Goal: Task Accomplishment & Management: Use online tool/utility

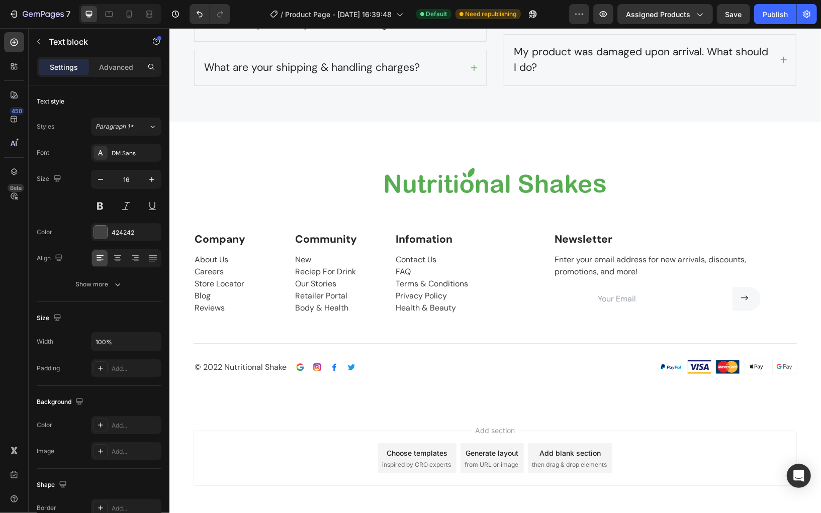
scroll to position [2671, 0]
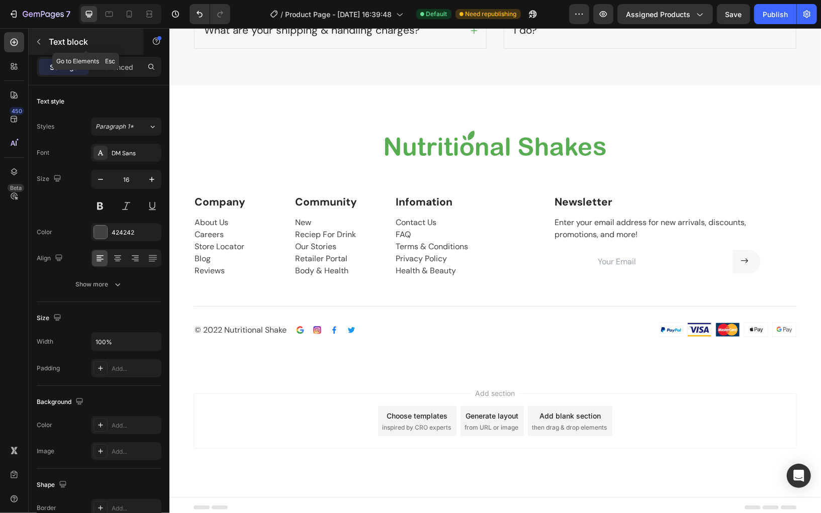
click at [35, 43] on icon "button" at bounding box center [39, 42] width 8 height 8
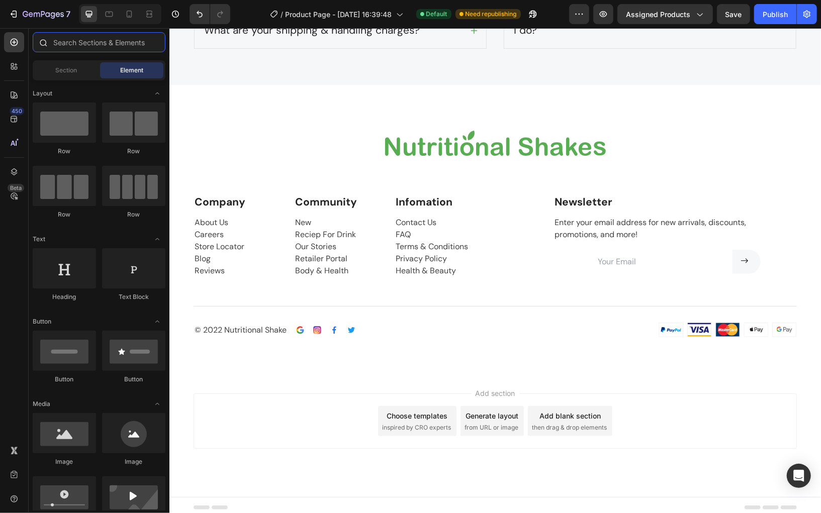
click at [71, 42] on input "text" at bounding box center [99, 42] width 133 height 20
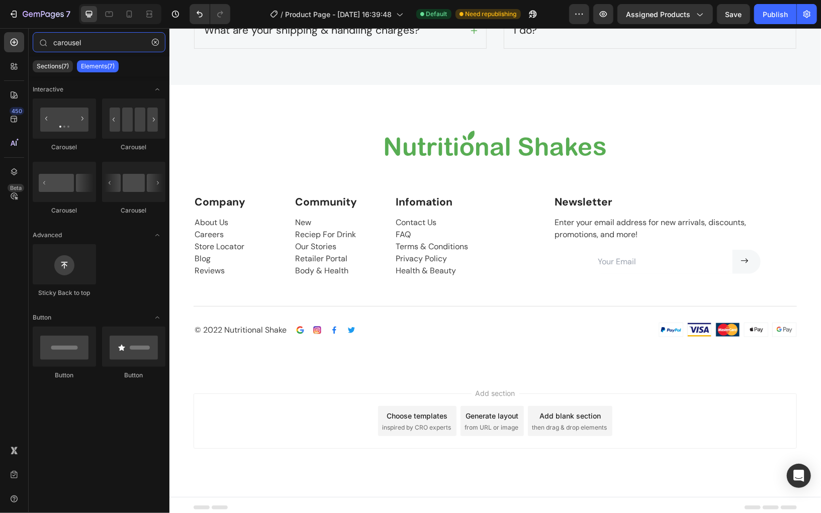
type input "carousel"
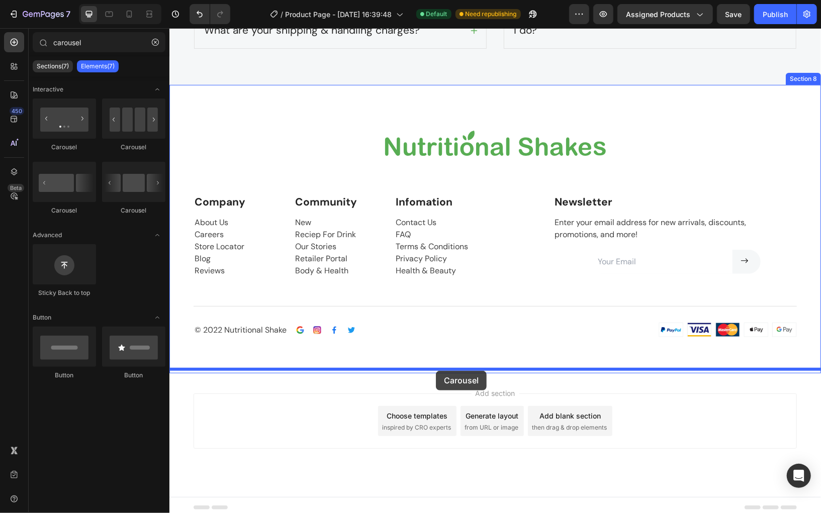
drag, startPoint x: 301, startPoint y: 146, endPoint x: 435, endPoint y: 370, distance: 261.5
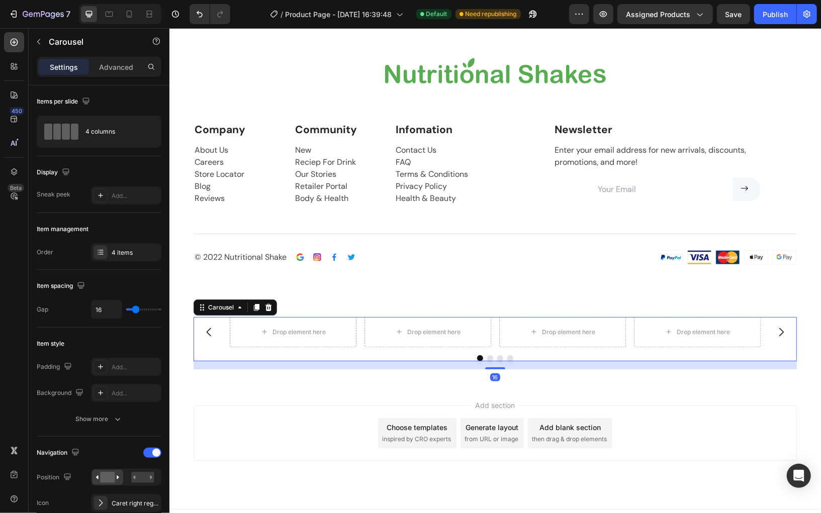
scroll to position [2756, 0]
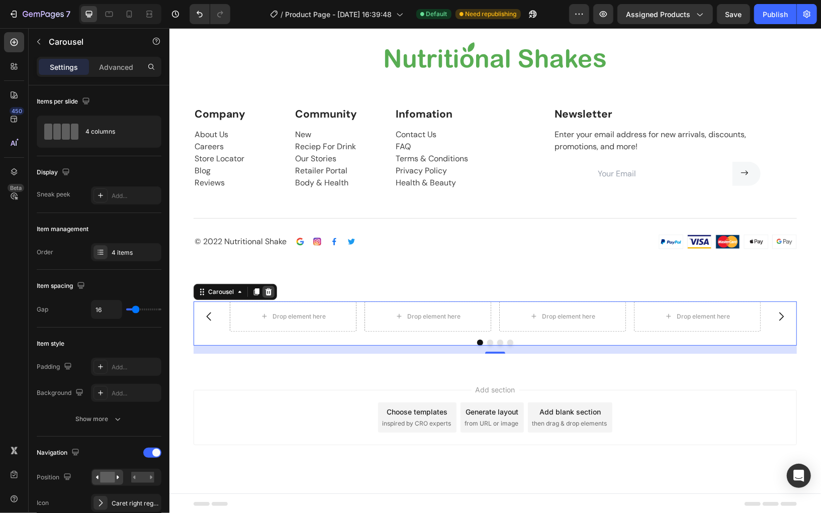
click at [269, 290] on icon at bounding box center [268, 291] width 7 height 7
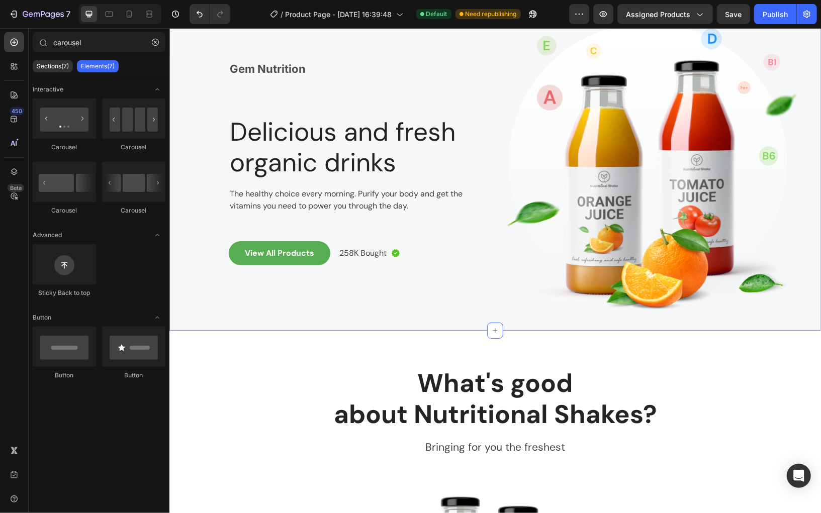
scroll to position [46, 0]
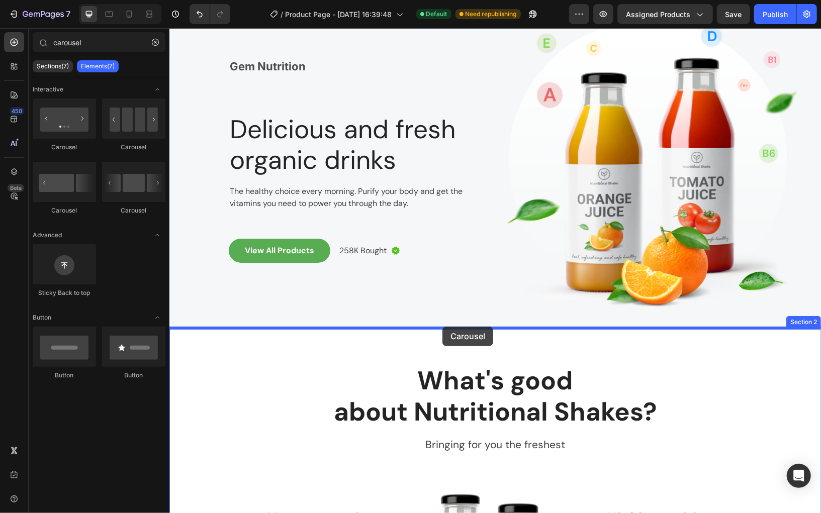
drag, startPoint x: 297, startPoint y: 155, endPoint x: 442, endPoint y: 326, distance: 224.3
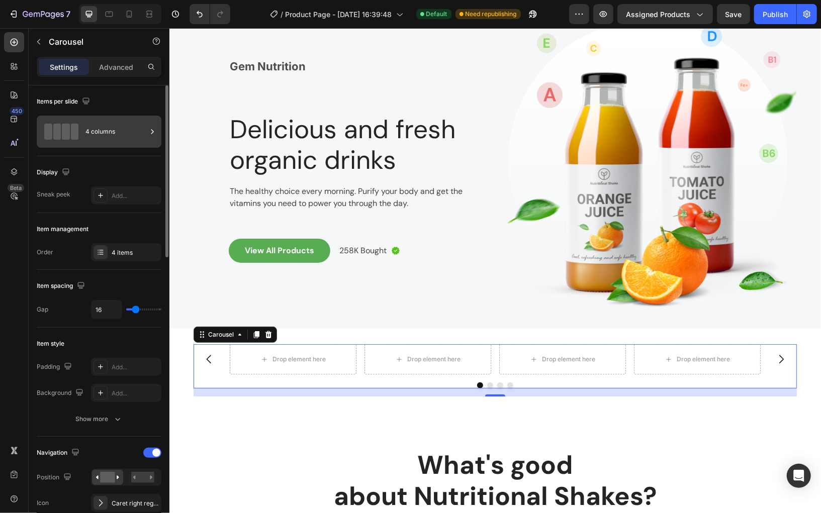
click at [155, 133] on icon at bounding box center [152, 132] width 10 height 10
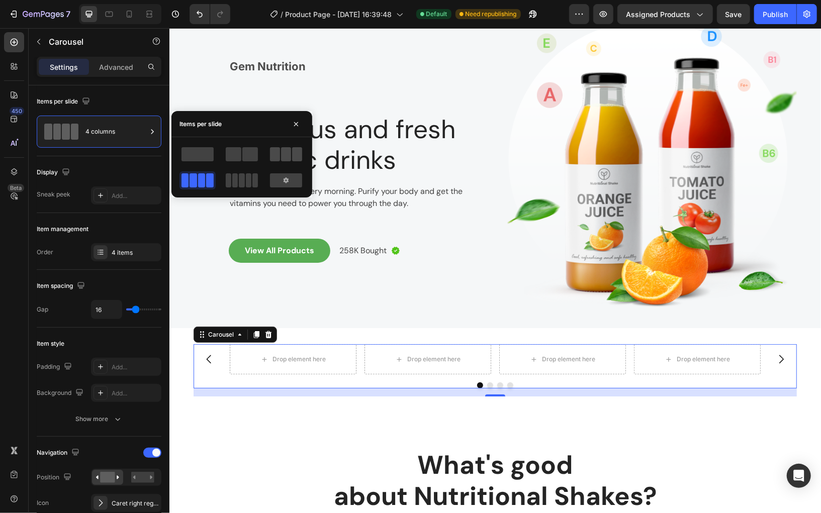
click at [291, 155] on div at bounding box center [286, 154] width 32 height 14
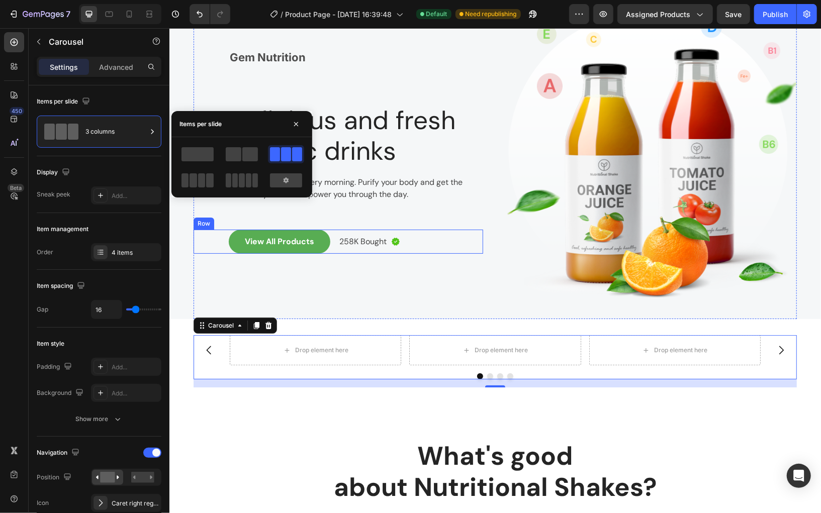
scroll to position [51, 0]
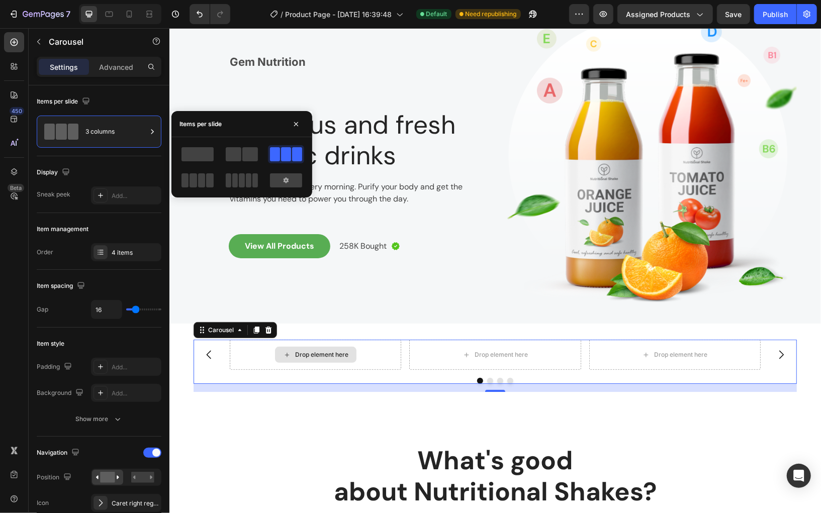
click at [315, 348] on div "Drop element here" at bounding box center [314, 354] width 81 height 16
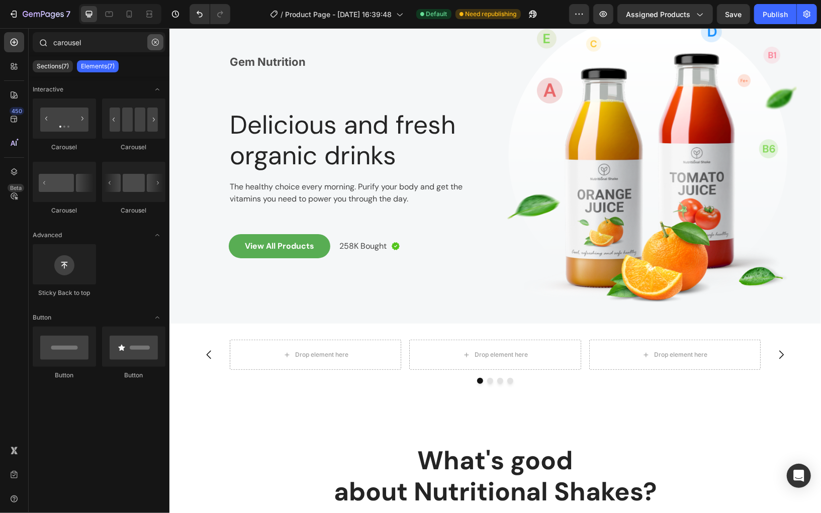
click at [152, 44] on icon "button" at bounding box center [155, 42] width 7 height 7
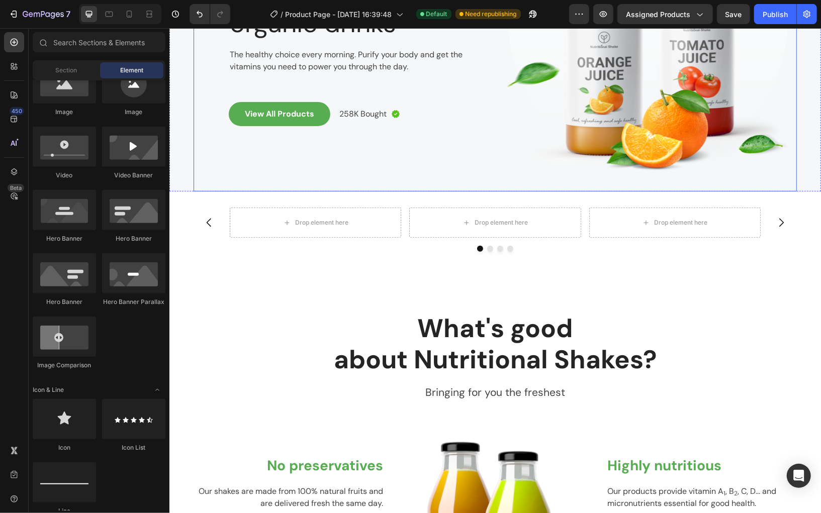
scroll to position [194, 0]
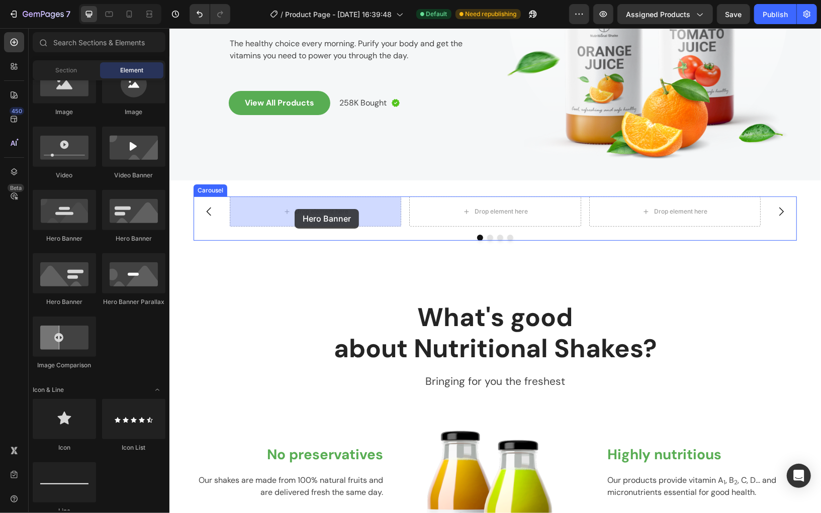
drag, startPoint x: 238, startPoint y: 236, endPoint x: 294, endPoint y: 209, distance: 62.3
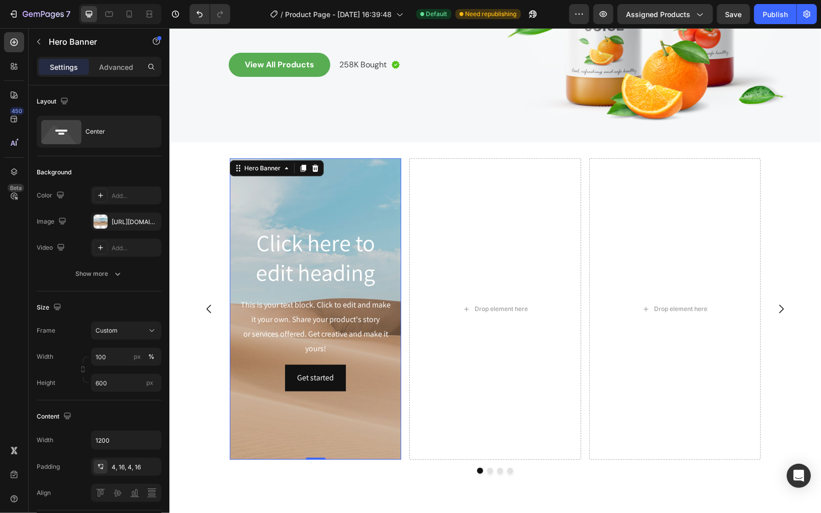
scroll to position [231, 0]
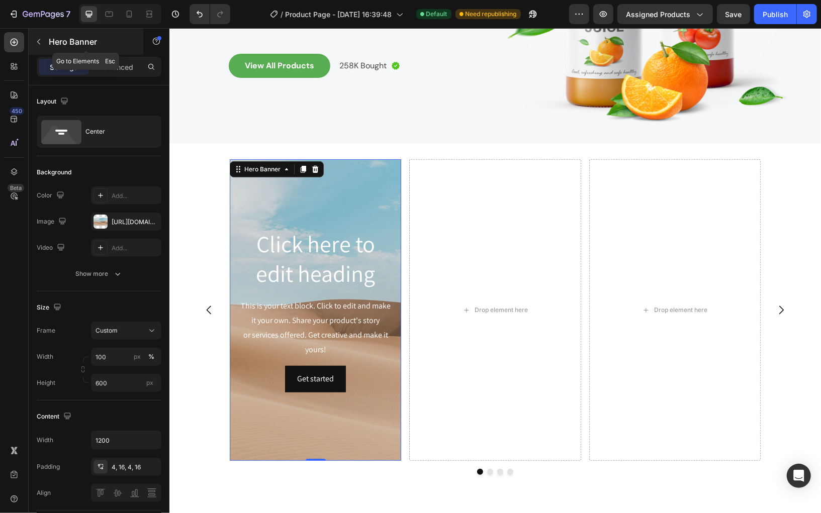
click at [40, 41] on icon "button" at bounding box center [39, 42] width 8 height 8
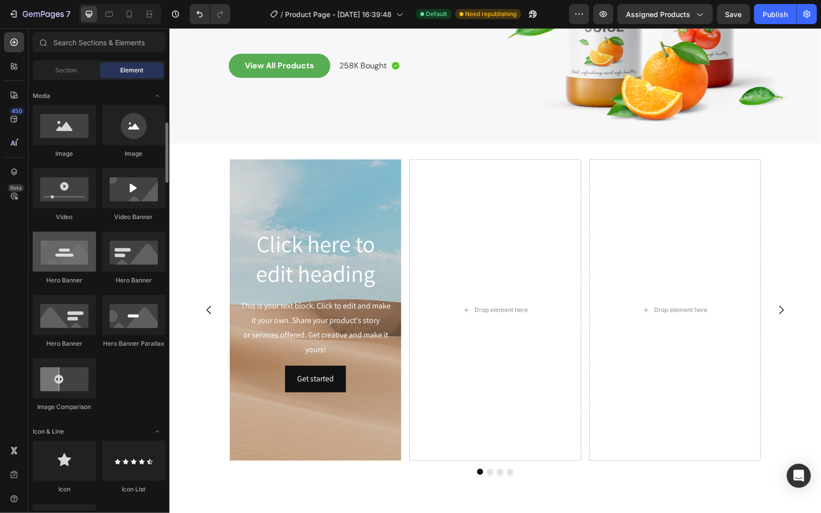
scroll to position [312, 0]
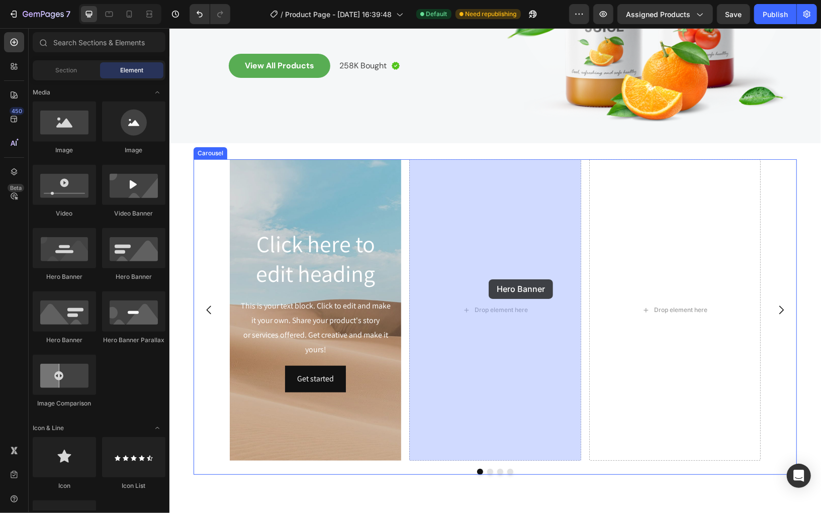
drag, startPoint x: 222, startPoint y: 282, endPoint x: 488, endPoint y: 279, distance: 265.9
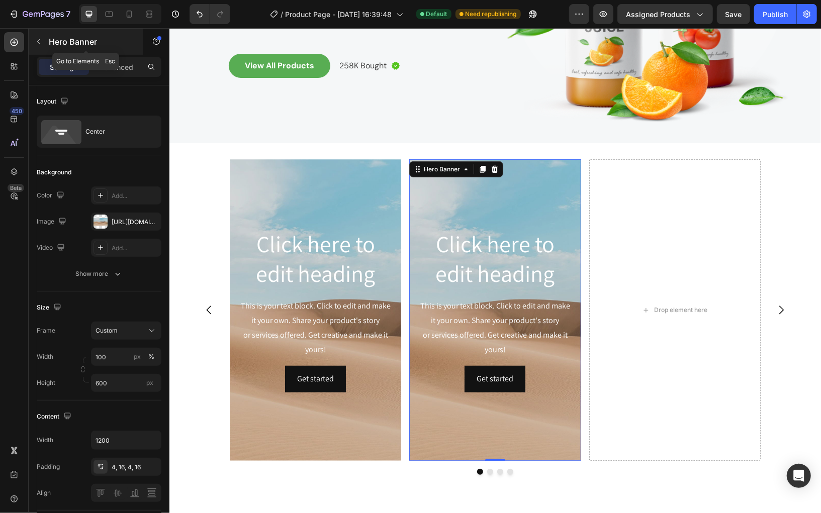
click at [39, 38] on icon "button" at bounding box center [39, 42] width 8 height 8
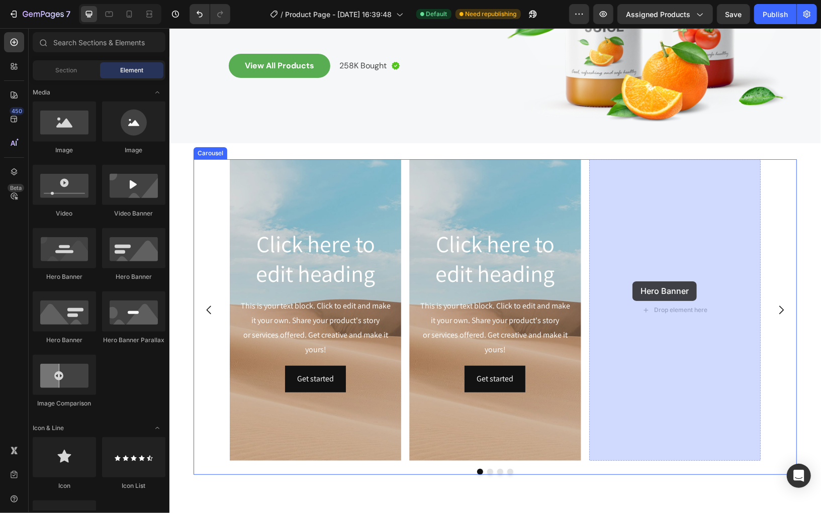
drag, startPoint x: 513, startPoint y: 292, endPoint x: 632, endPoint y: 281, distance: 119.6
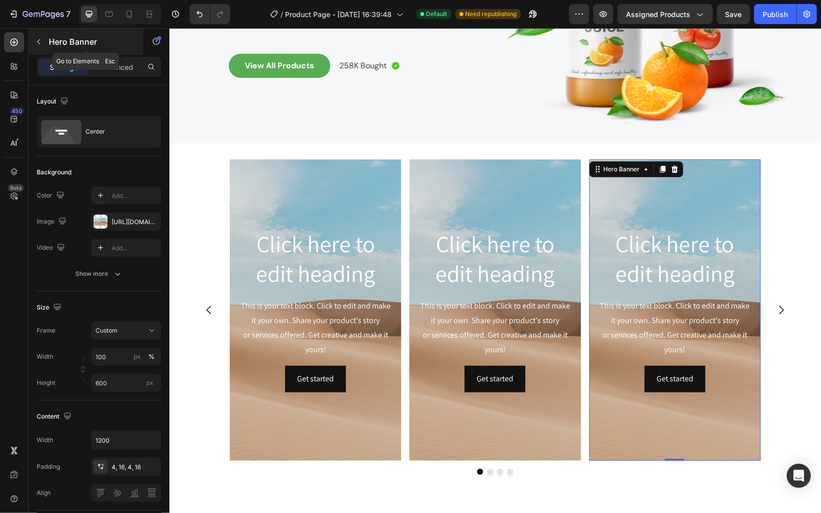
click at [38, 40] on icon "button" at bounding box center [38, 42] width 3 height 6
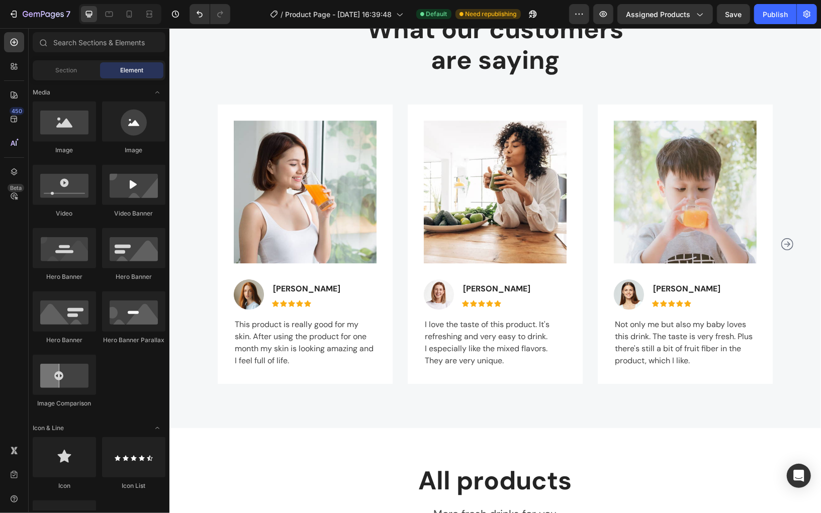
scroll to position [1858, 0]
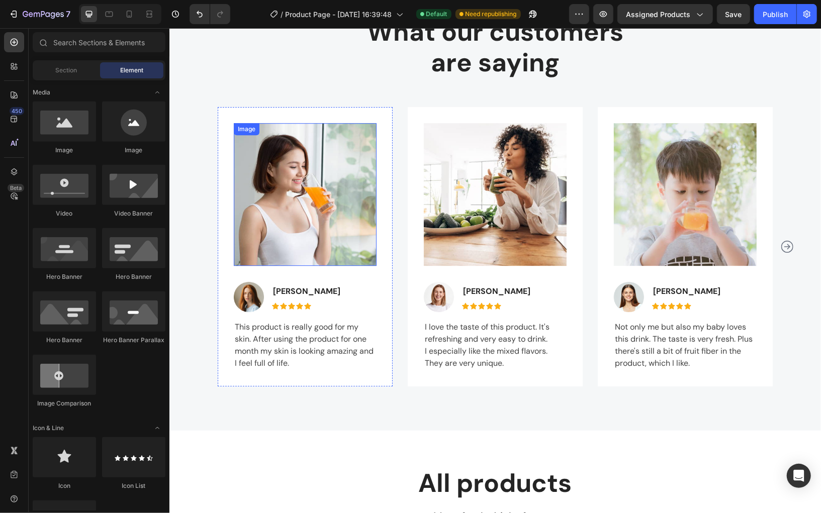
click at [290, 218] on img at bounding box center [304, 194] width 143 height 143
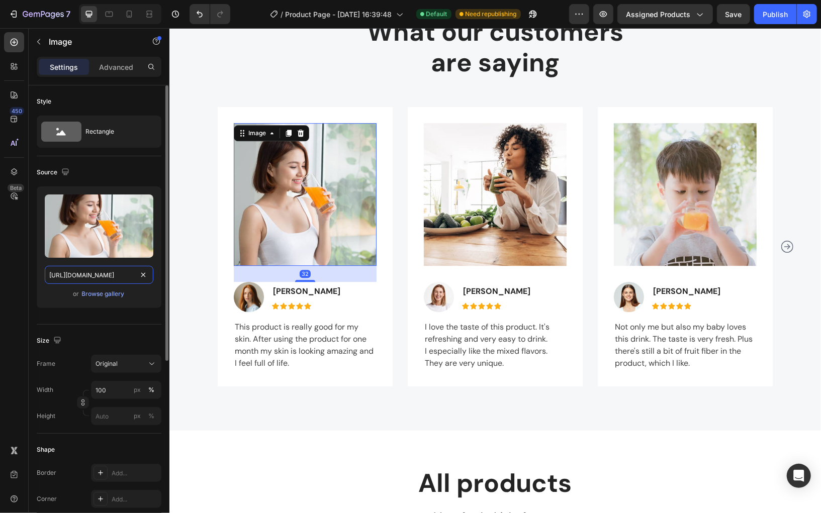
click at [94, 278] on input "[URL][DOMAIN_NAME]" at bounding box center [99, 275] width 109 height 18
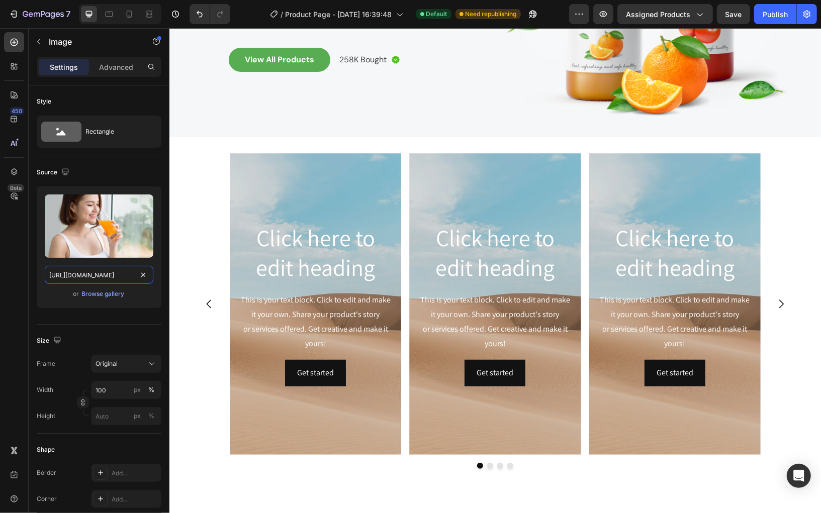
scroll to position [235, 0]
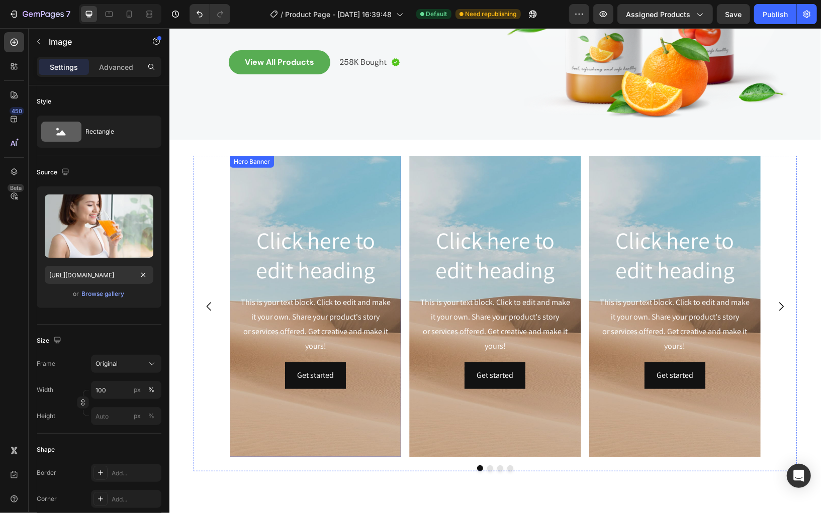
click at [304, 178] on div "Background Image" at bounding box center [314, 306] width 171 height 302
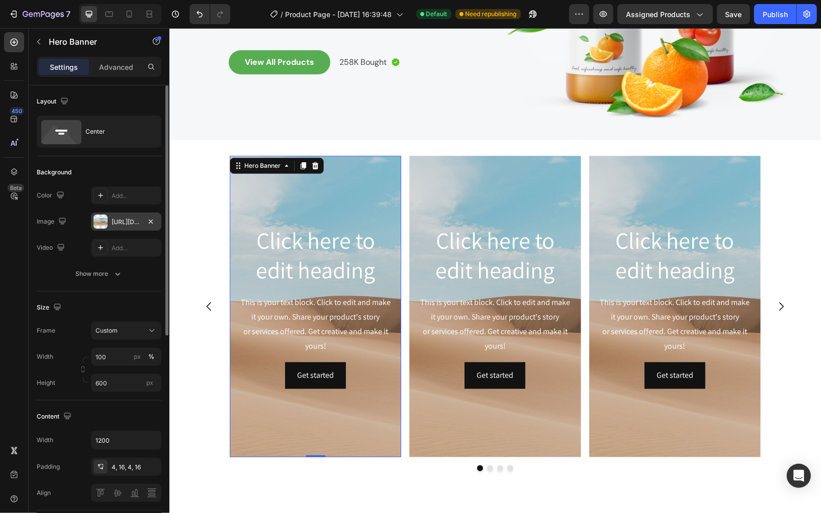
click at [133, 218] on div "[URL][DOMAIN_NAME]" at bounding box center [126, 222] width 29 height 9
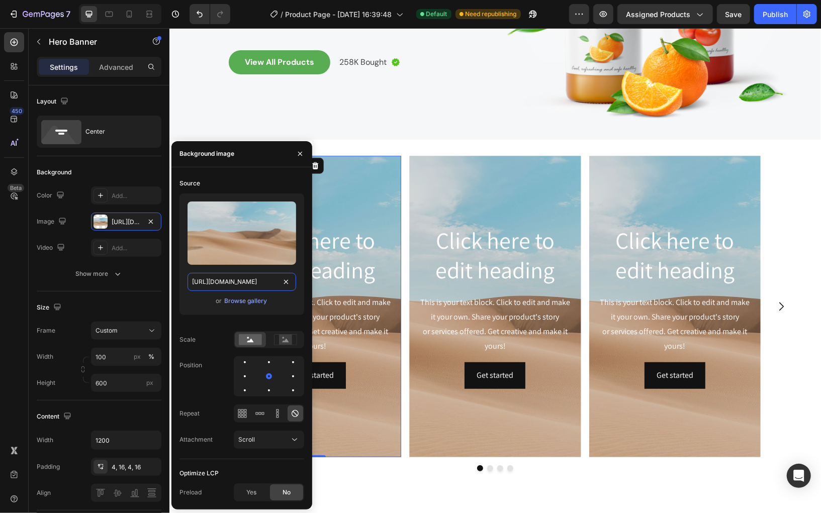
click at [233, 278] on input "[URL][DOMAIN_NAME]" at bounding box center [241, 282] width 109 height 18
paste input "[DOMAIN_NAME][URL][DOMAIN_NAME]"
type input "[URL][DOMAIN_NAME]"
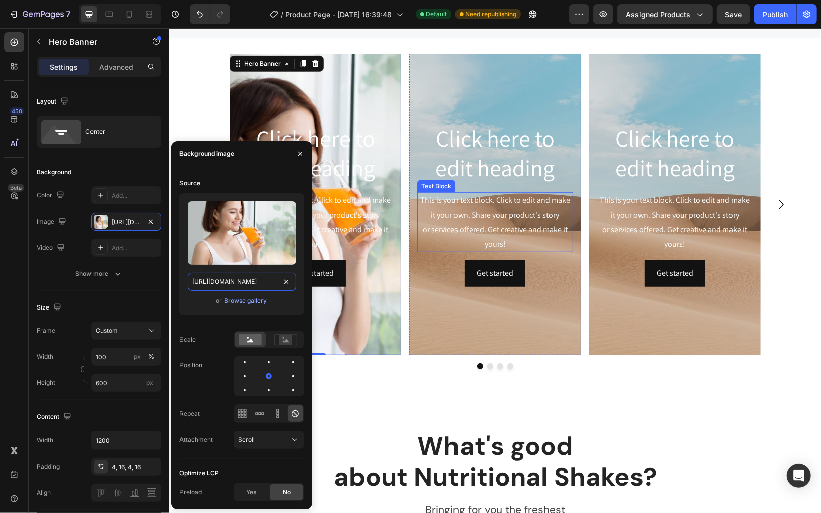
scroll to position [332, 0]
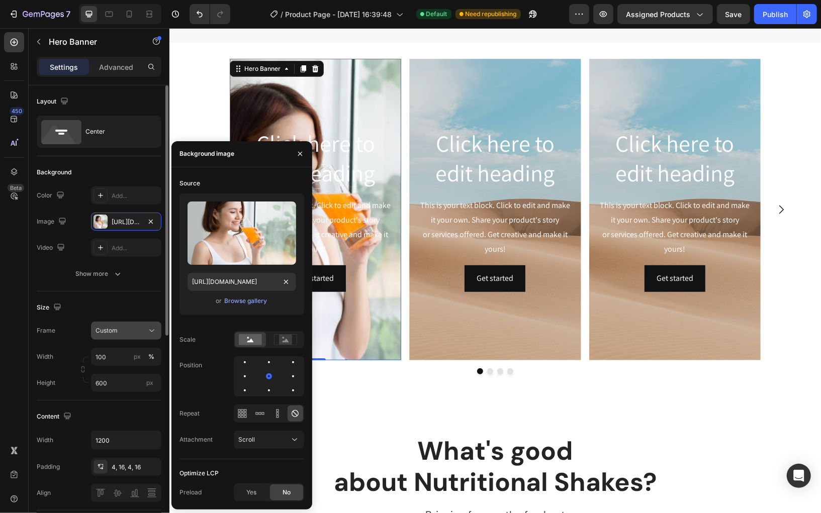
click at [150, 328] on icon at bounding box center [152, 331] width 10 height 10
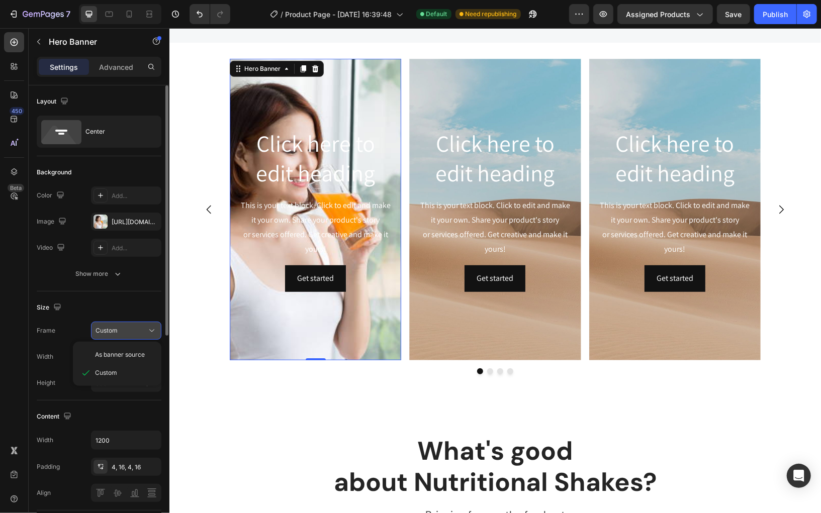
scroll to position [0, 0]
click at [122, 347] on div "As banner source" at bounding box center [117, 355] width 80 height 18
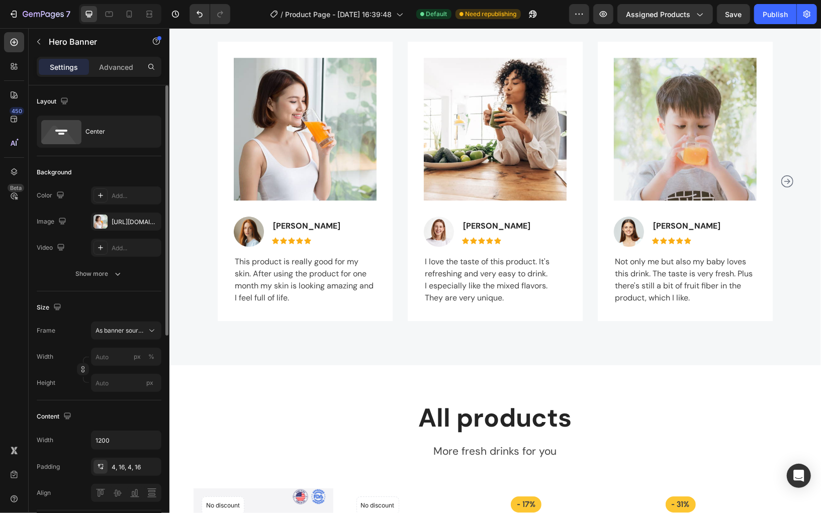
scroll to position [1929, 0]
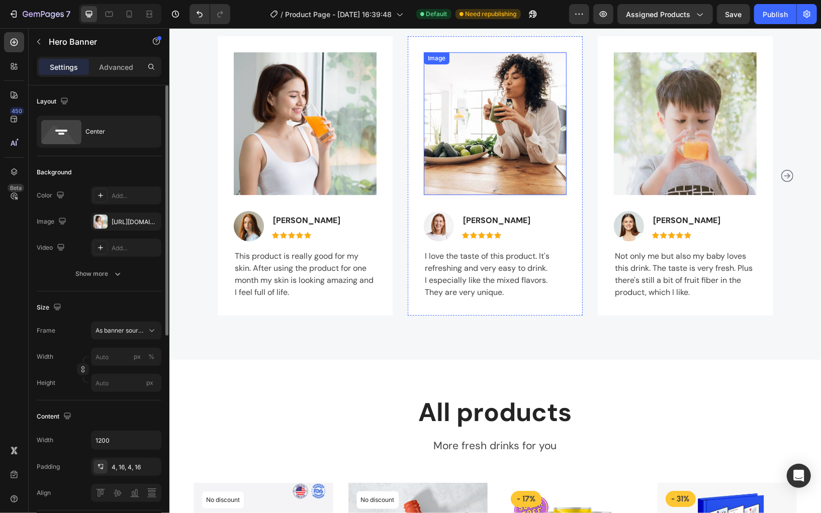
click at [471, 145] on img at bounding box center [494, 123] width 143 height 143
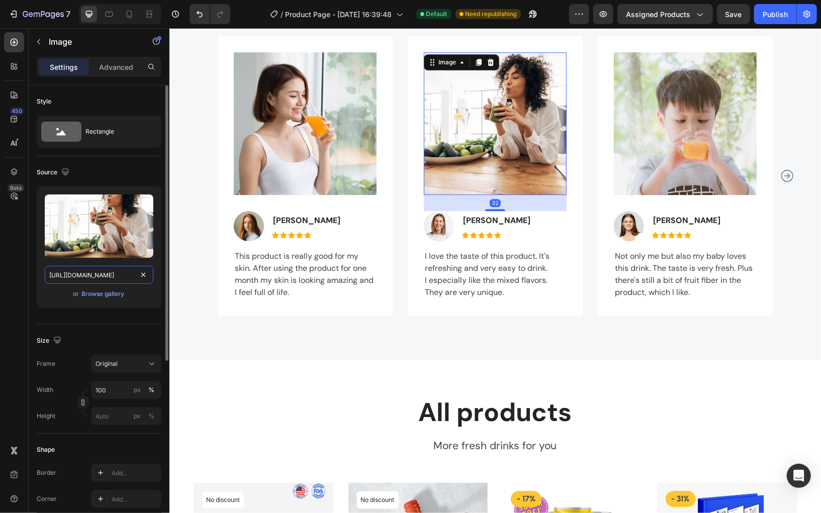
click at [97, 277] on input "[URL][DOMAIN_NAME]" at bounding box center [99, 275] width 109 height 18
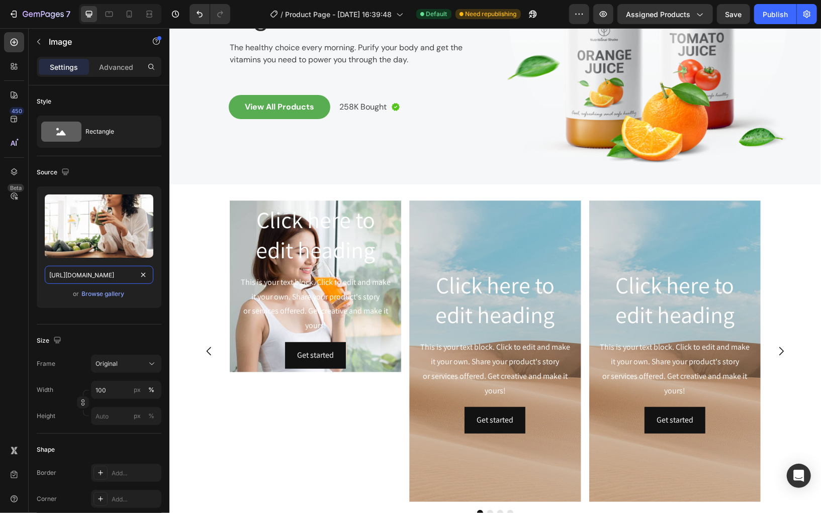
scroll to position [203, 0]
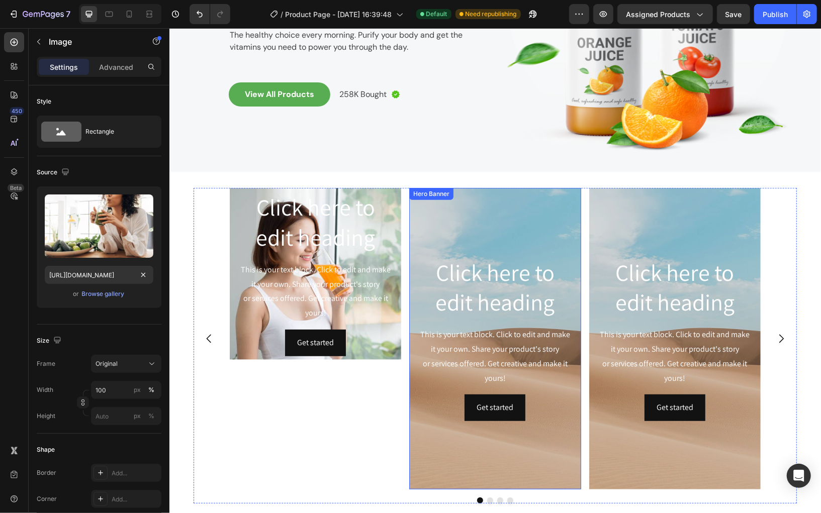
click at [443, 197] on div "Hero Banner" at bounding box center [431, 193] width 40 height 9
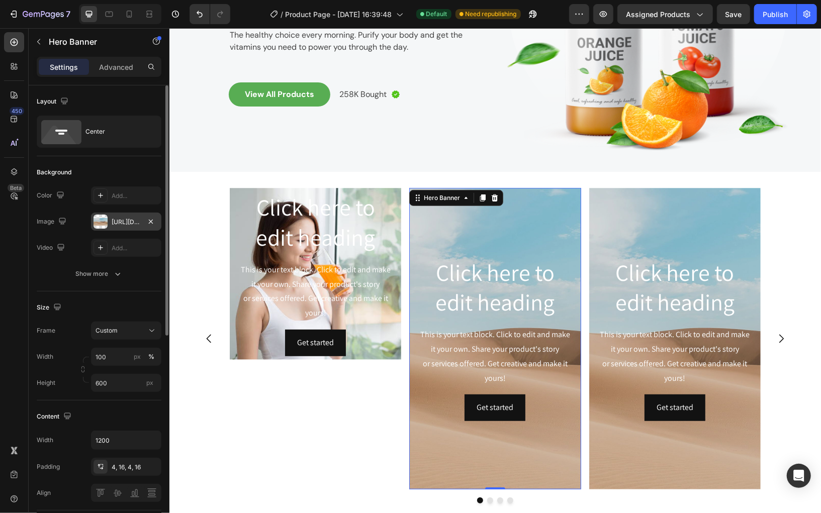
click at [126, 218] on div "[URL][DOMAIN_NAME]" at bounding box center [126, 222] width 29 height 9
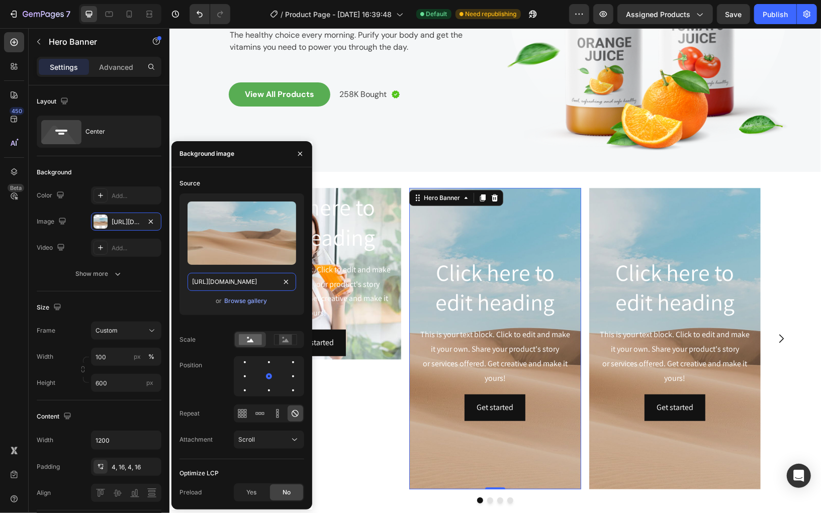
click at [239, 280] on input "[URL][DOMAIN_NAME]" at bounding box center [241, 282] width 109 height 18
paste input "[DOMAIN_NAME][URL][DOMAIN_NAME]"
type input "[URL][DOMAIN_NAME]"
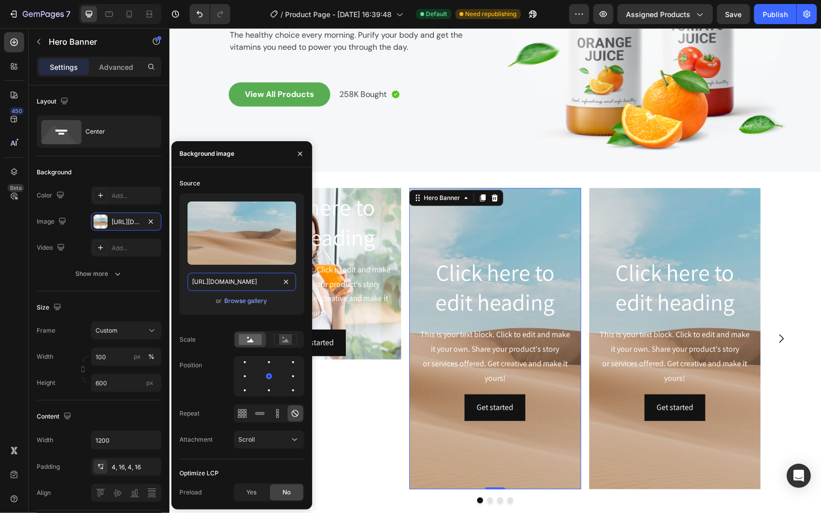
scroll to position [0, 277]
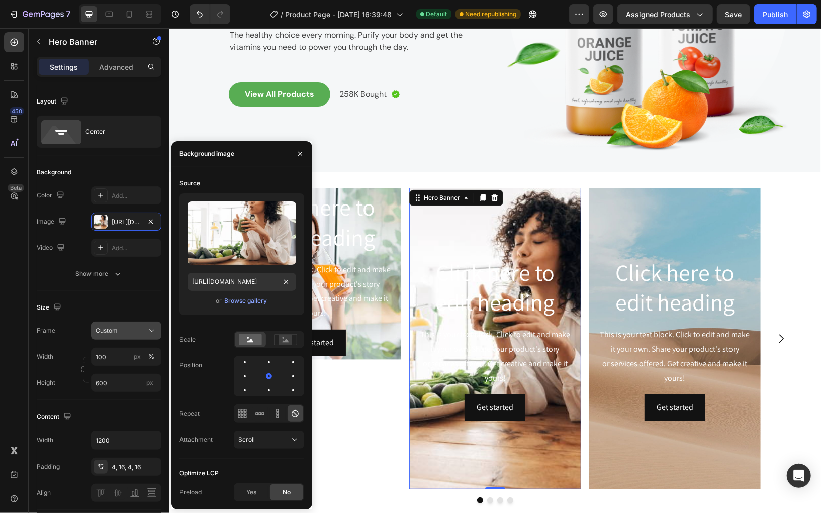
click at [139, 327] on div "Custom" at bounding box center [119, 330] width 49 height 9
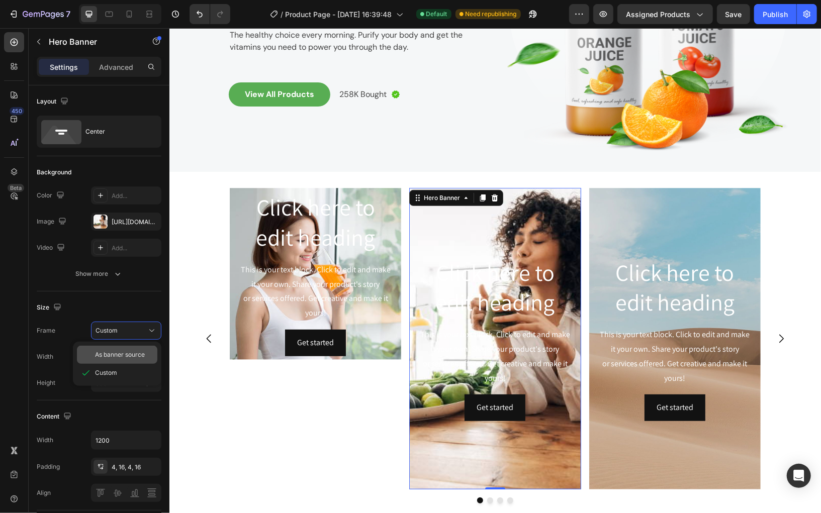
click at [122, 351] on span "As banner source" at bounding box center [120, 354] width 50 height 9
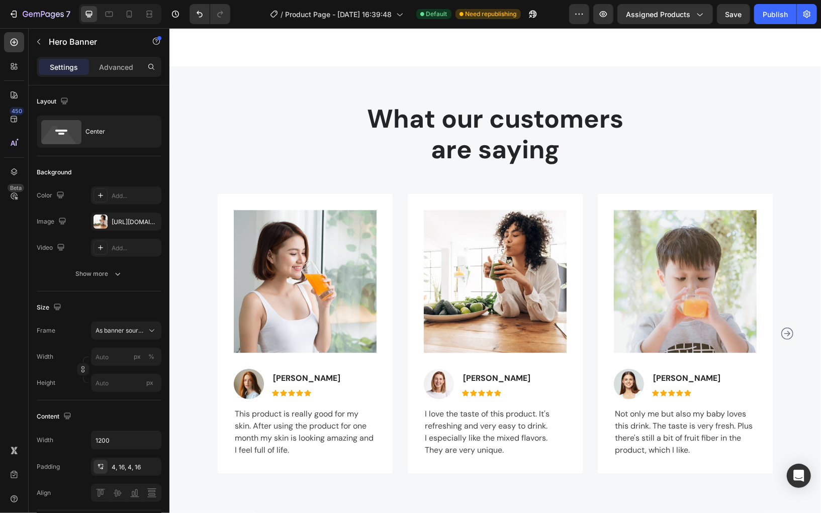
scroll to position [1783, 0]
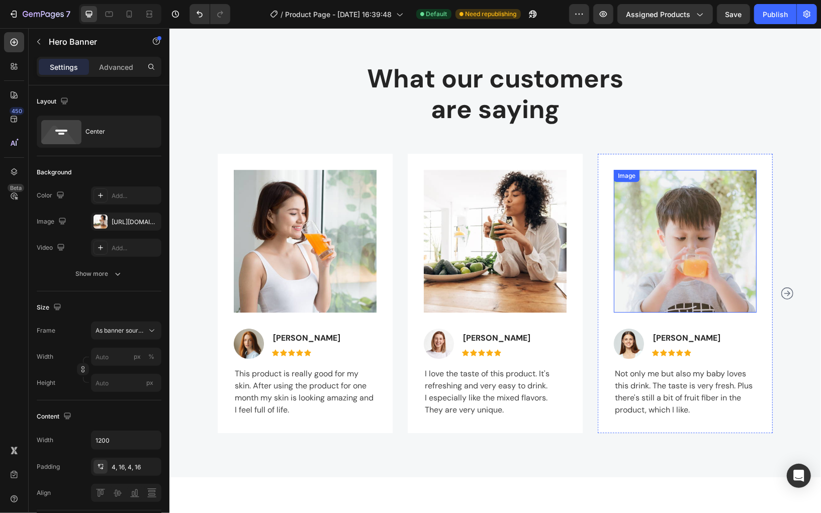
click at [706, 264] on img at bounding box center [684, 240] width 143 height 143
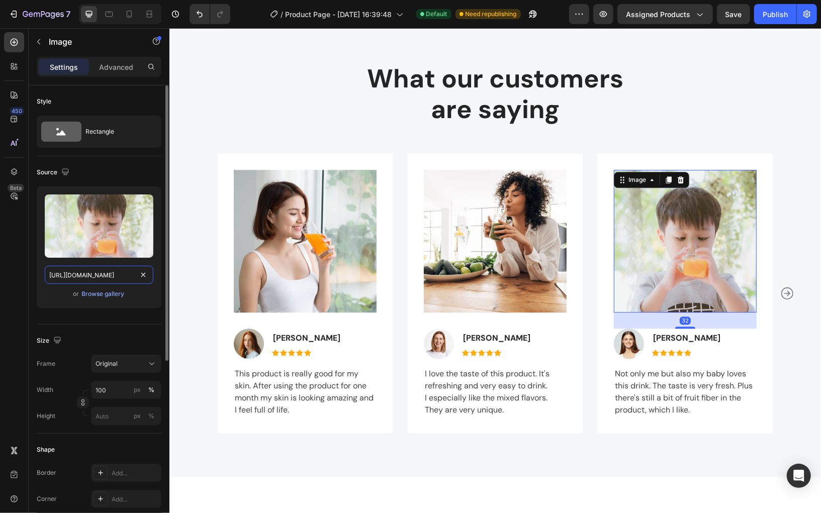
click at [123, 276] on input "[URL][DOMAIN_NAME]" at bounding box center [99, 275] width 109 height 18
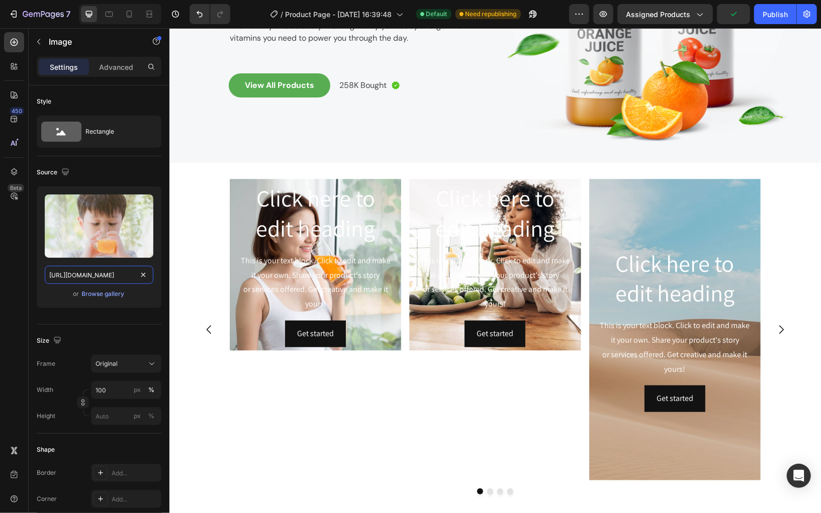
scroll to position [228, 0]
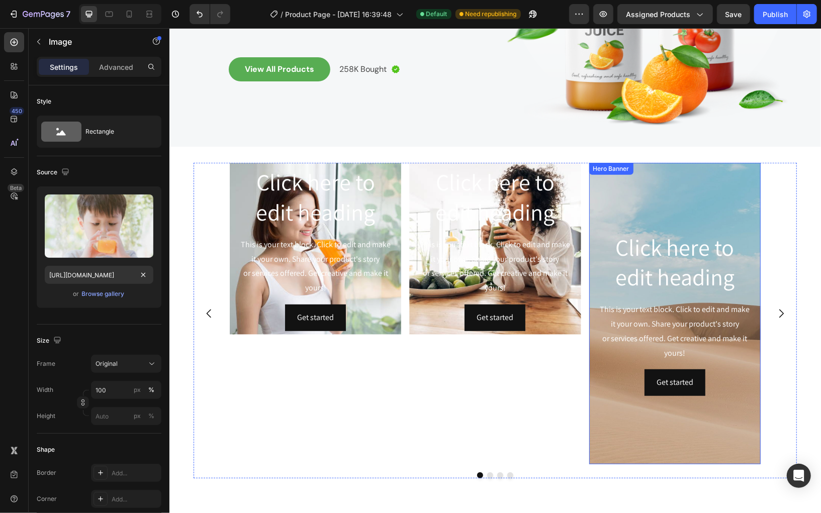
click at [640, 195] on div "Background Image" at bounding box center [674, 313] width 171 height 302
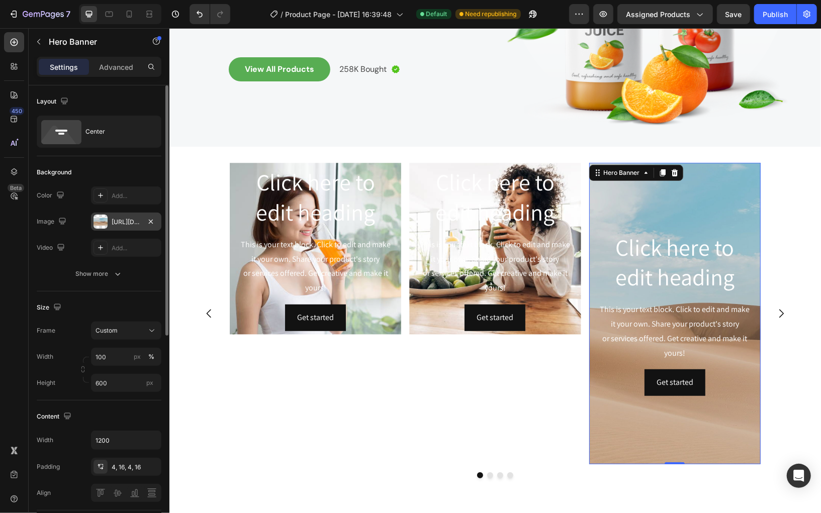
click at [117, 219] on div "[URL][DOMAIN_NAME]" at bounding box center [126, 222] width 29 height 9
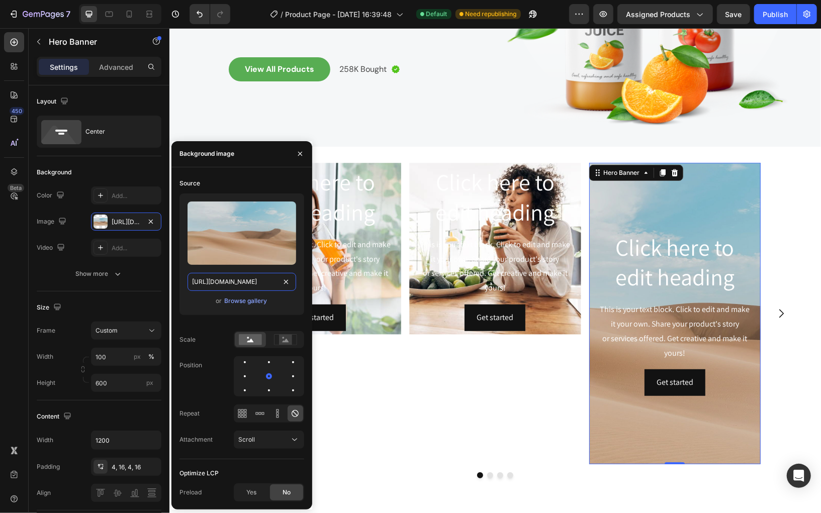
click at [226, 277] on input "[URL][DOMAIN_NAME]" at bounding box center [241, 282] width 109 height 18
paste input "[DOMAIN_NAME][URL][DOMAIN_NAME]"
type input "[URL][DOMAIN_NAME]"
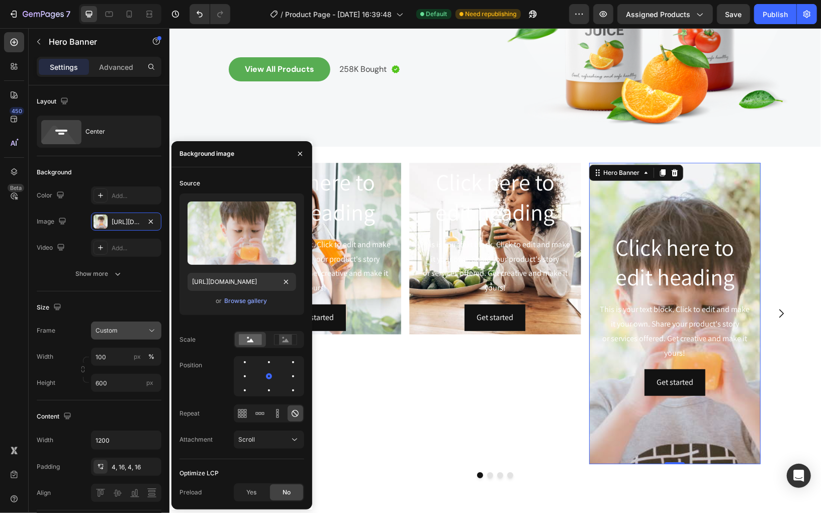
click at [133, 332] on div "Custom" at bounding box center [119, 330] width 49 height 9
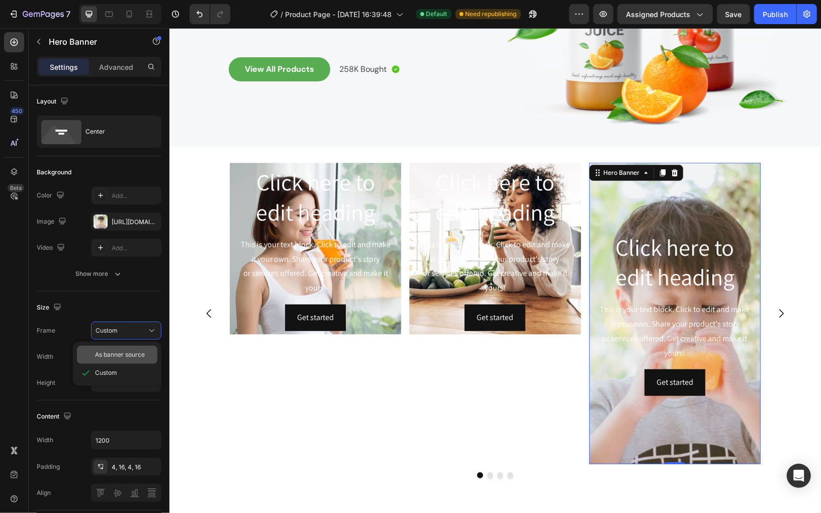
click at [123, 359] on div "As banner source" at bounding box center [117, 355] width 80 height 18
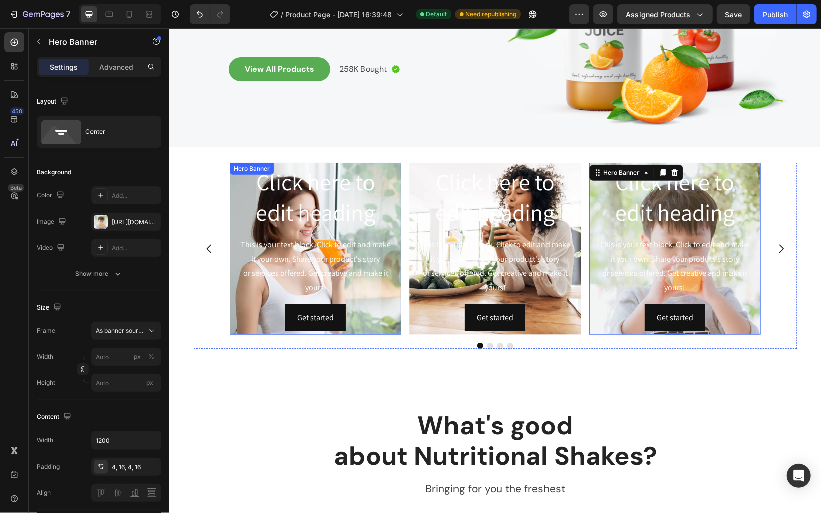
click at [236, 198] on div "Click here to edit heading Heading This is your text block. Click to edit and m…" at bounding box center [314, 248] width 171 height 169
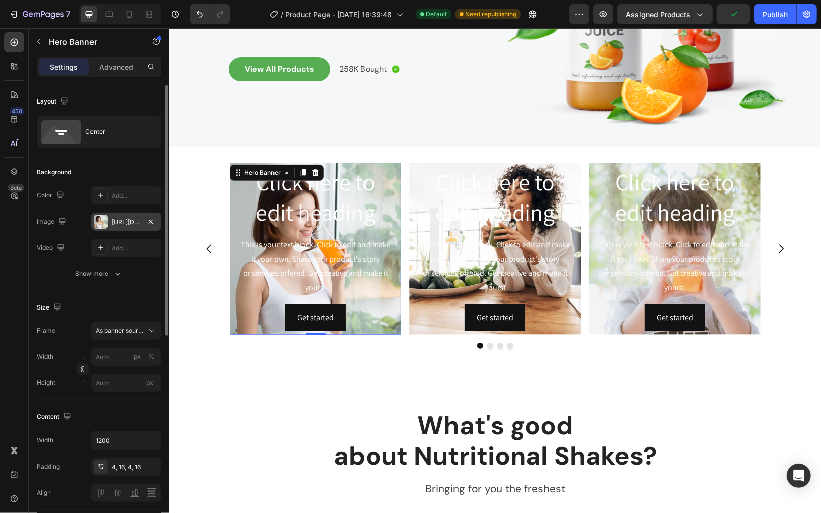
click at [121, 226] on div "[URL][DOMAIN_NAME]" at bounding box center [126, 222] width 70 height 18
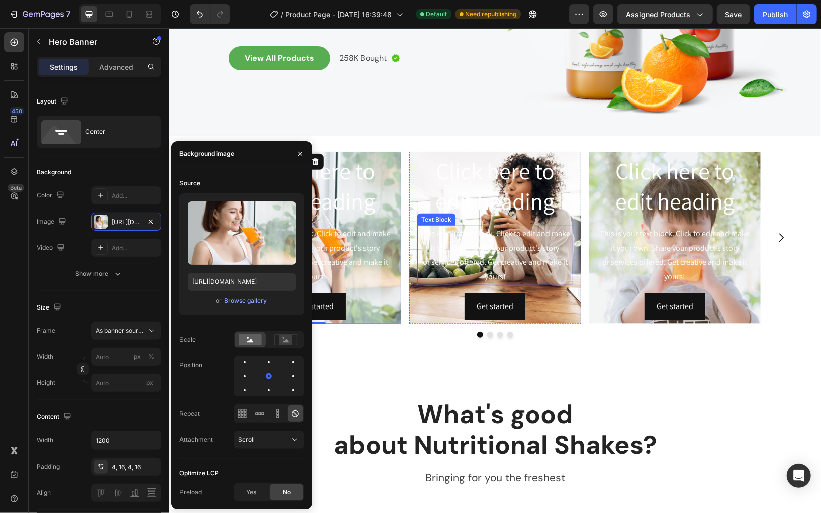
scroll to position [237, 0]
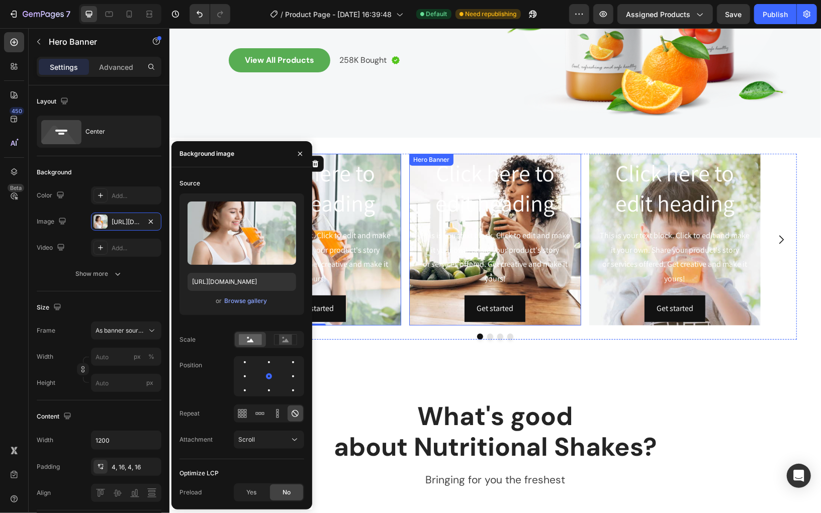
click at [412, 208] on div "Click here to edit heading Heading This is your text block. Click to edit and m…" at bounding box center [494, 239] width 171 height 169
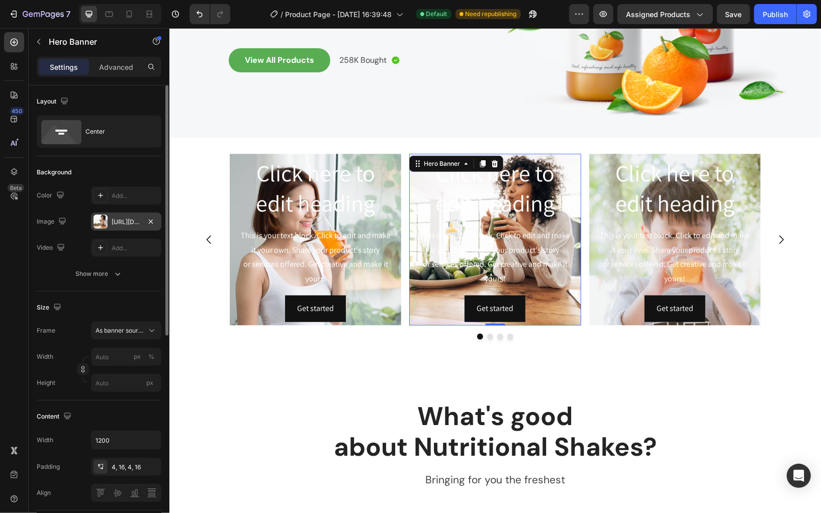
click at [109, 224] on div "[URL][DOMAIN_NAME]" at bounding box center [126, 222] width 70 height 18
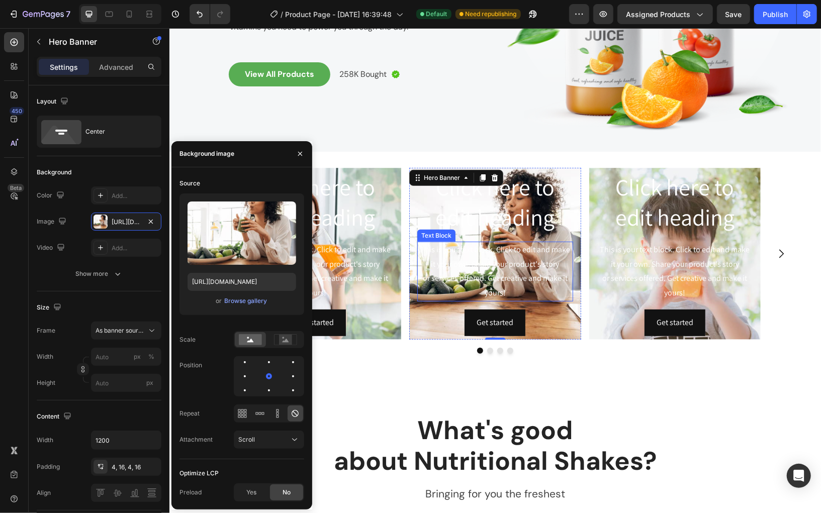
scroll to position [220, 0]
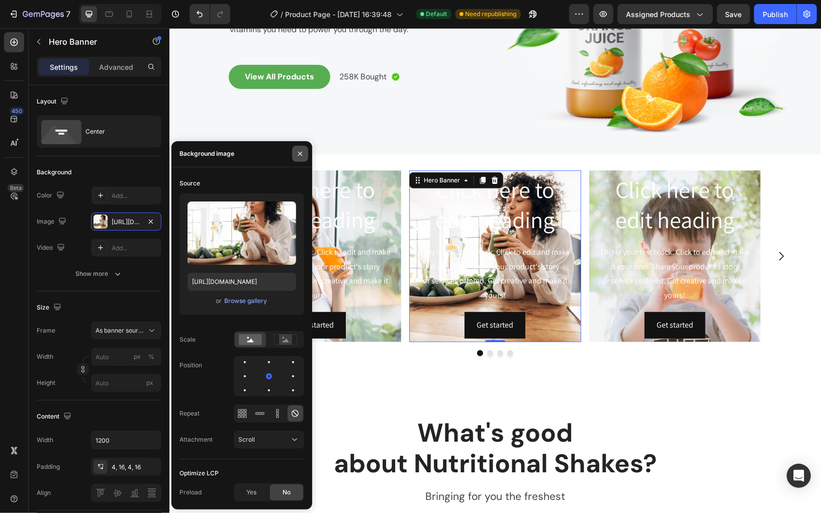
click at [301, 153] on icon "button" at bounding box center [300, 154] width 4 height 4
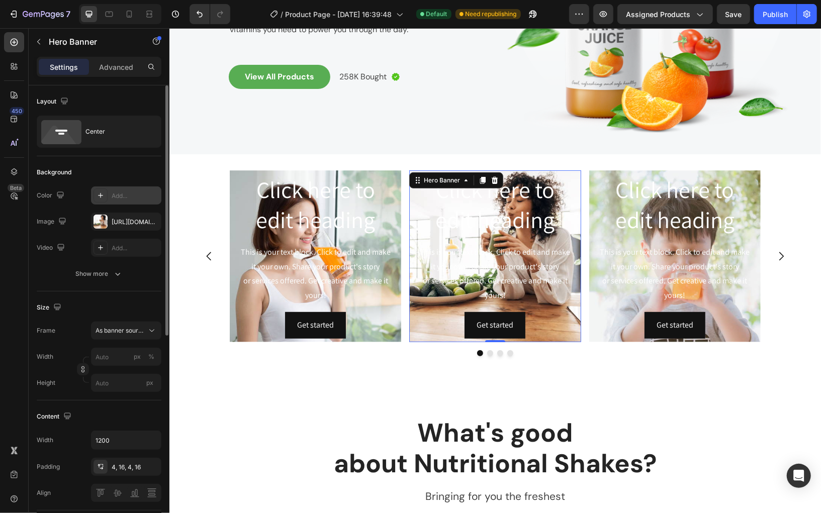
click at [120, 194] on div "Add..." at bounding box center [135, 196] width 47 height 9
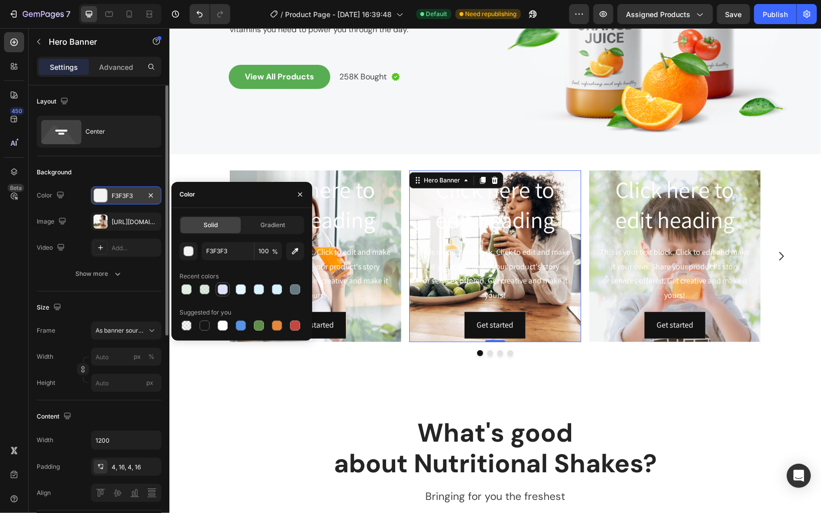
click at [227, 287] on div at bounding box center [223, 289] width 10 height 10
type input "DFE3F8"
click at [151, 223] on icon "button" at bounding box center [151, 222] width 8 height 8
type input "100"
type input "Auto"
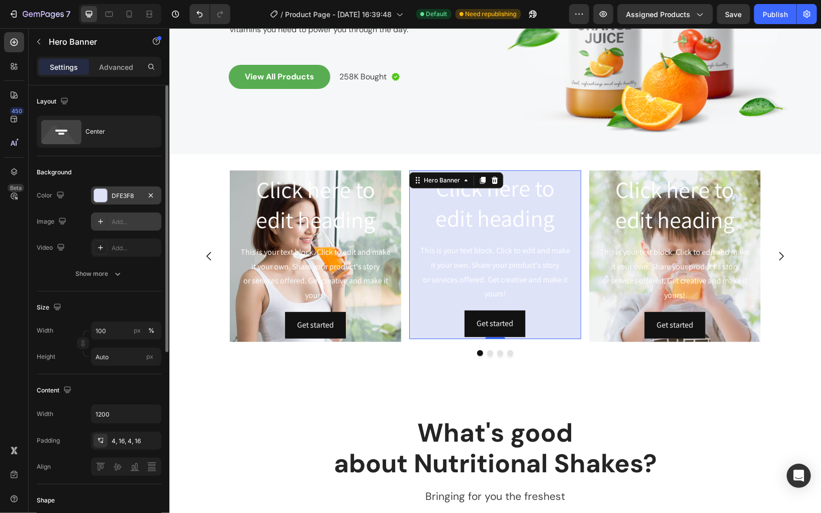
click at [113, 192] on div "DFE3F8" at bounding box center [126, 196] width 29 height 9
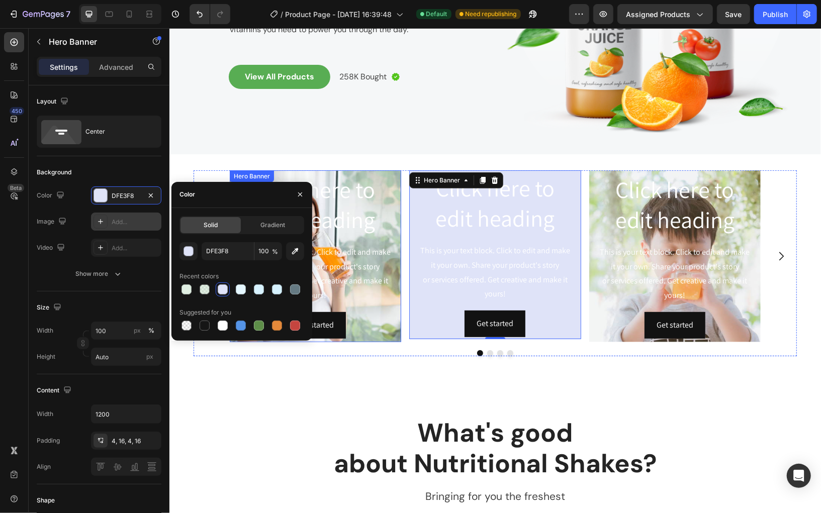
click at [300, 171] on div "Click here to edit heading Heading This is your text block. Click to edit and m…" at bounding box center [314, 255] width 171 height 169
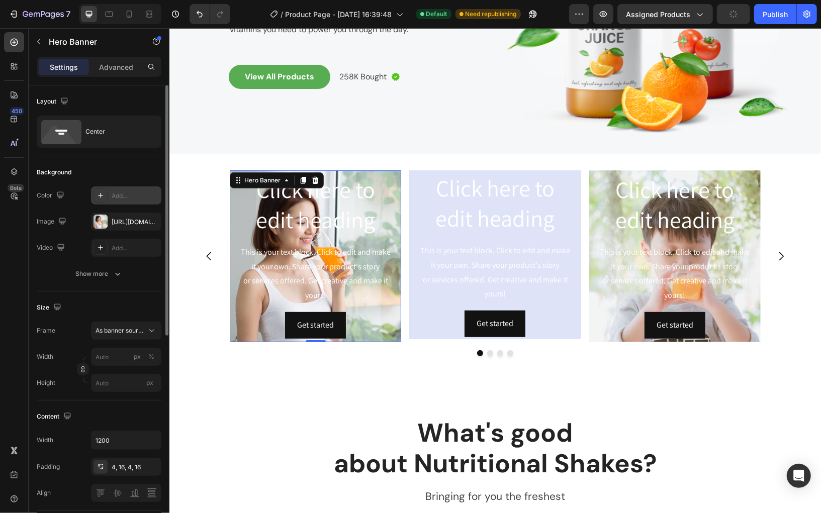
click at [138, 200] on div "Add..." at bounding box center [126, 195] width 70 height 18
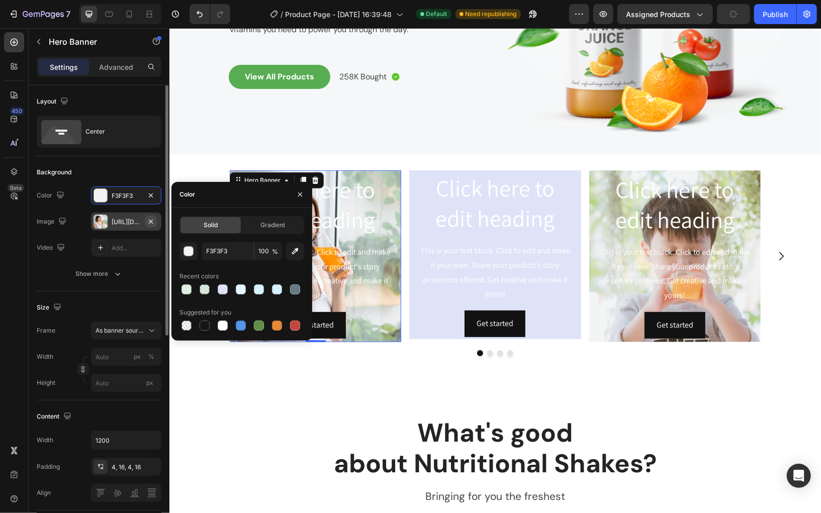
click at [154, 222] on icon "button" at bounding box center [151, 222] width 8 height 8
type input "100"
type input "Auto"
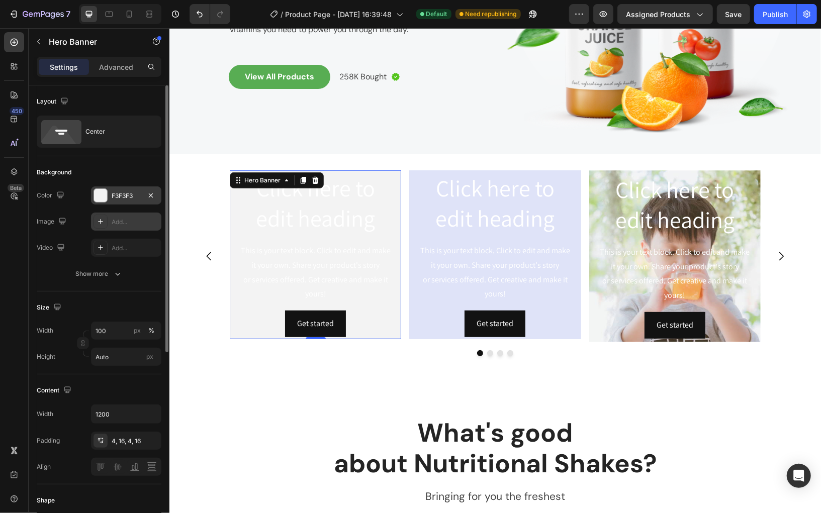
click at [127, 195] on div "F3F3F3" at bounding box center [126, 196] width 29 height 9
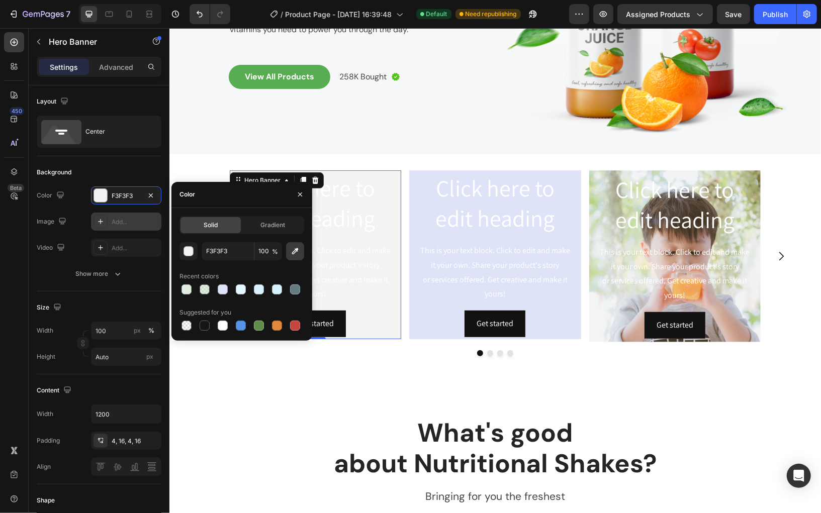
click at [295, 251] on icon "button" at bounding box center [295, 251] width 7 height 7
type input "59AD52"
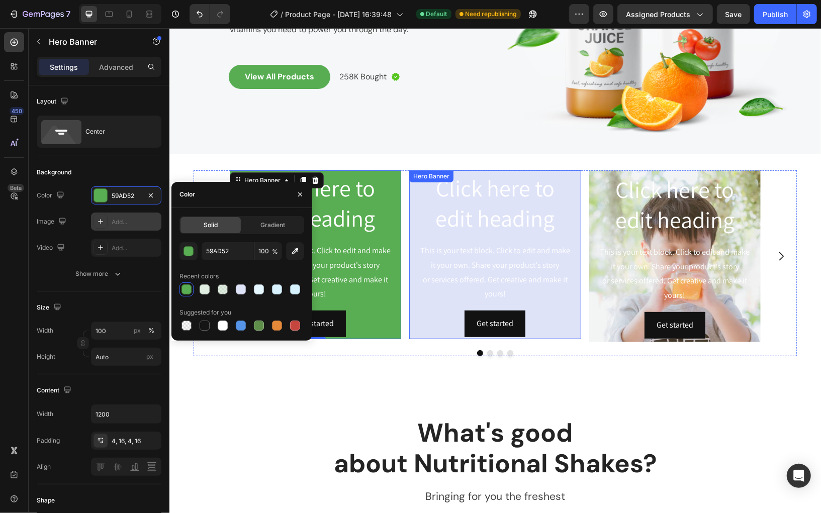
click at [412, 202] on div "Click here to edit heading Heading This is your text block. Click to edit and m…" at bounding box center [494, 254] width 171 height 169
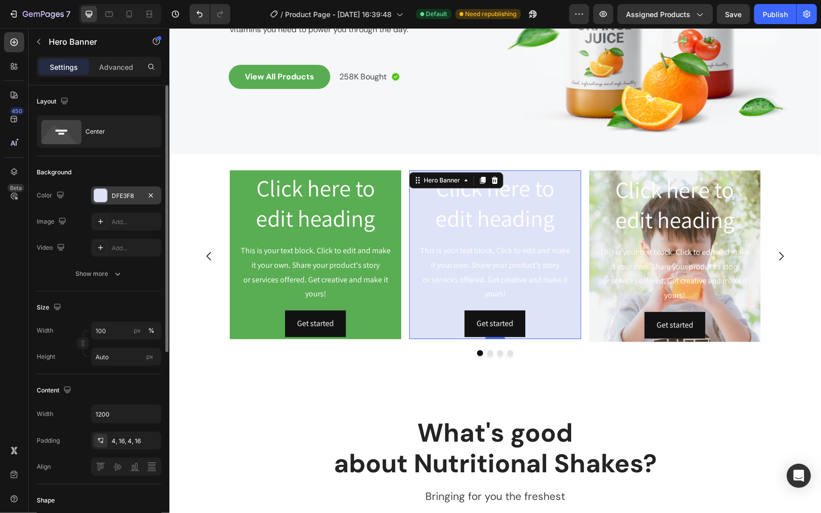
click at [119, 197] on div "DFE3F8" at bounding box center [126, 196] width 29 height 9
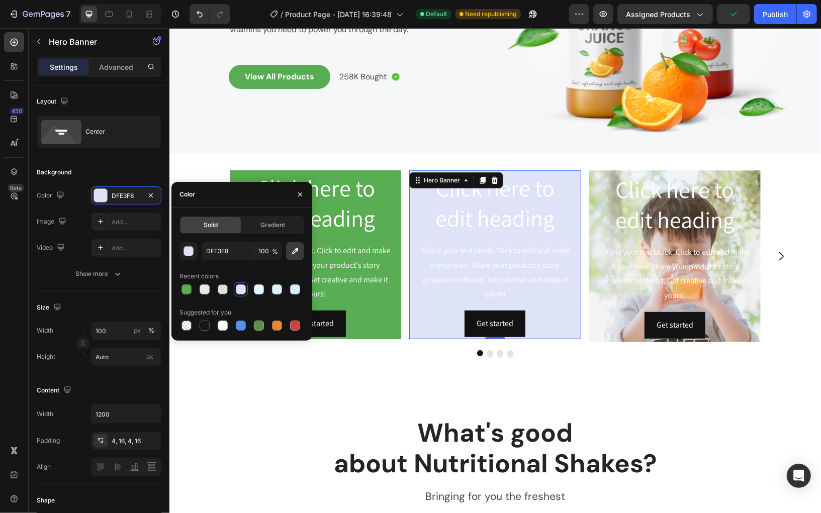
click at [294, 250] on icon "button" at bounding box center [295, 251] width 10 height 10
type input "FFBE2F"
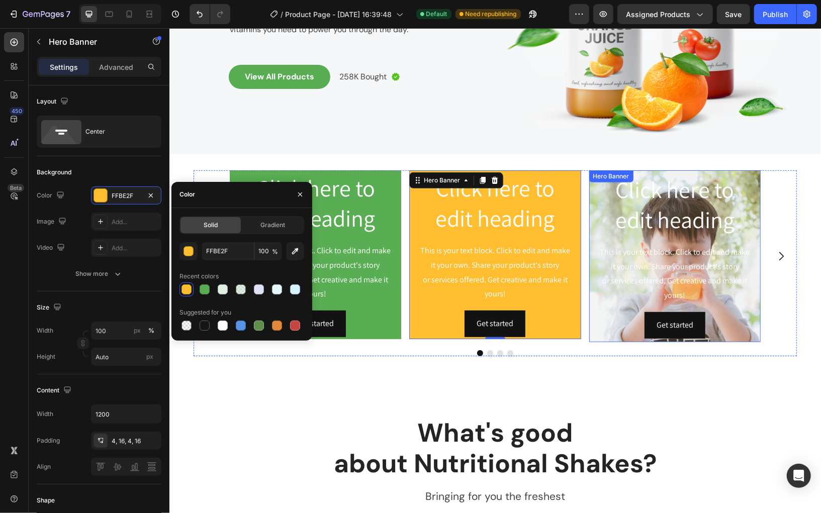
click at [595, 317] on div "Click here to edit heading Heading This is your text block. Click to edit and m…" at bounding box center [674, 255] width 171 height 169
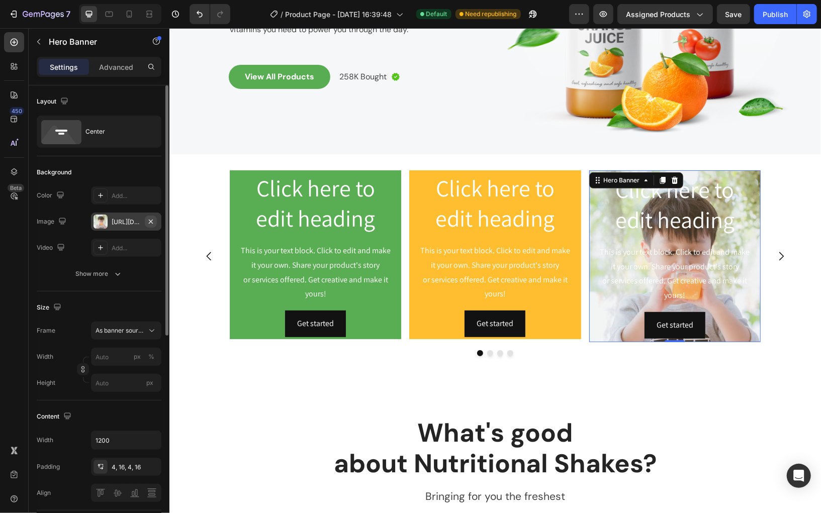
click at [152, 222] on icon "button" at bounding box center [151, 222] width 8 height 8
type input "100"
type input "Auto"
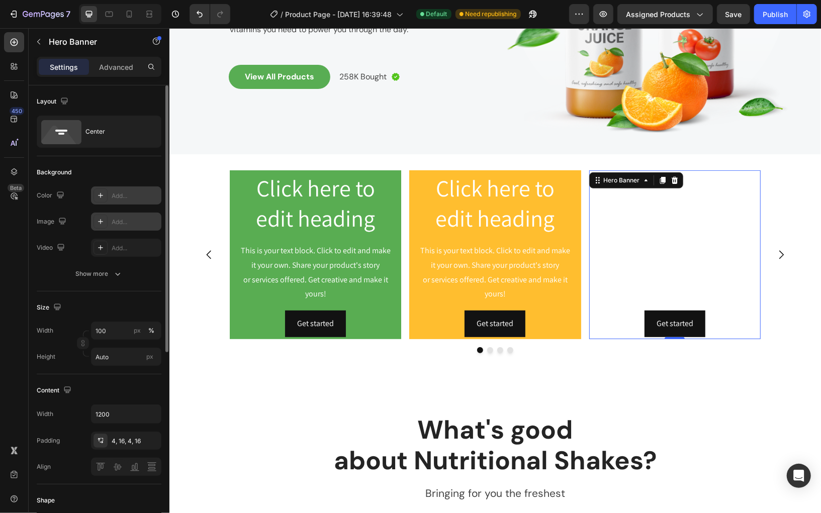
click at [127, 198] on div "Add..." at bounding box center [135, 196] width 47 height 9
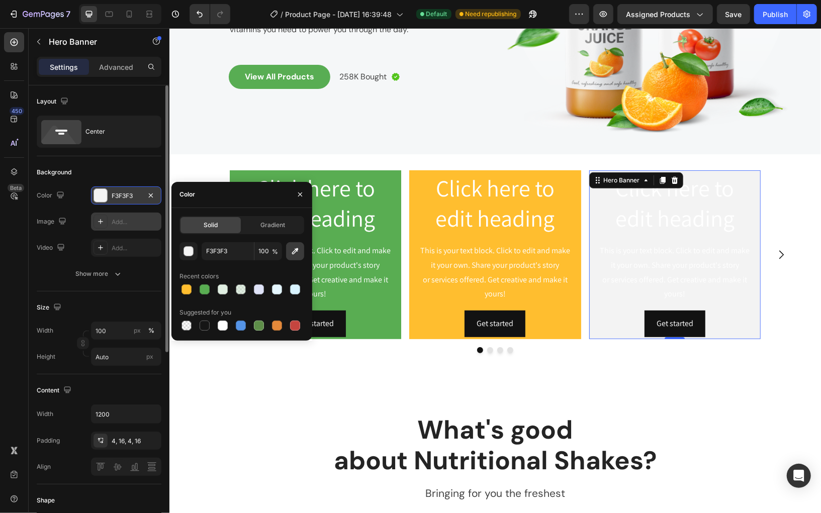
click at [298, 254] on icon "button" at bounding box center [295, 251] width 10 height 10
type input "D4513C"
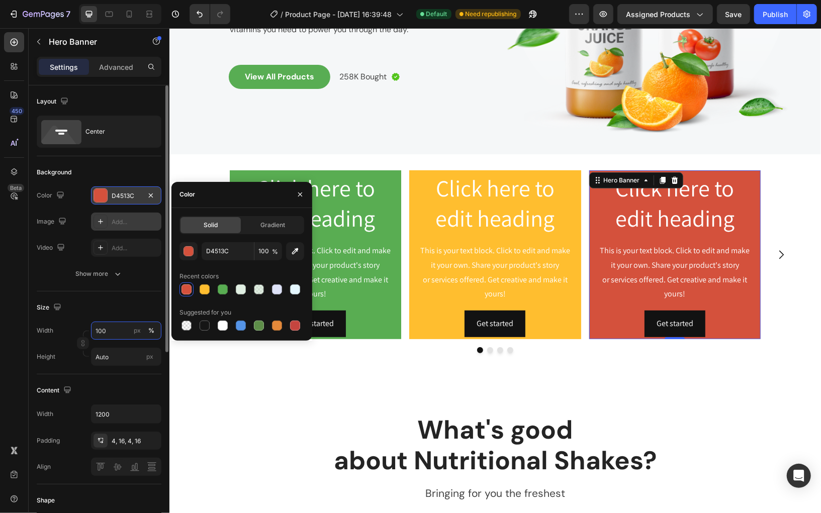
click at [119, 332] on input "100" at bounding box center [126, 331] width 70 height 18
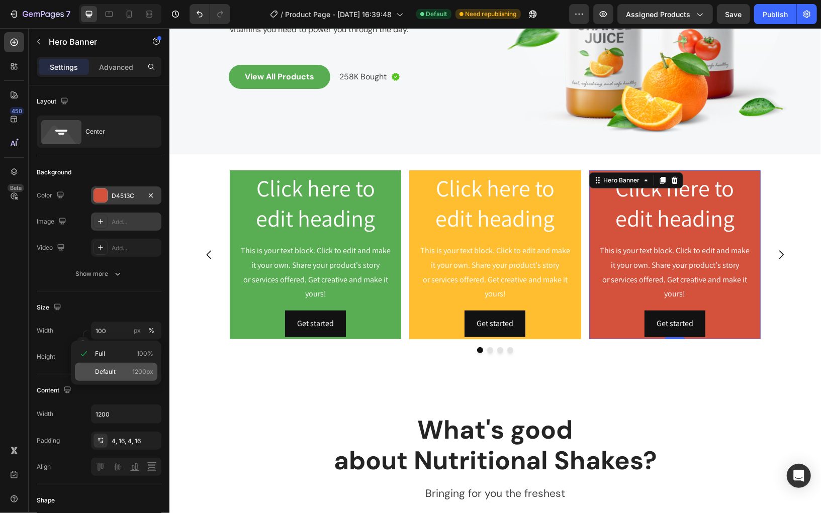
click at [110, 370] on span "Default" at bounding box center [105, 371] width 21 height 9
click at [122, 219] on div "Add..." at bounding box center [135, 222] width 47 height 9
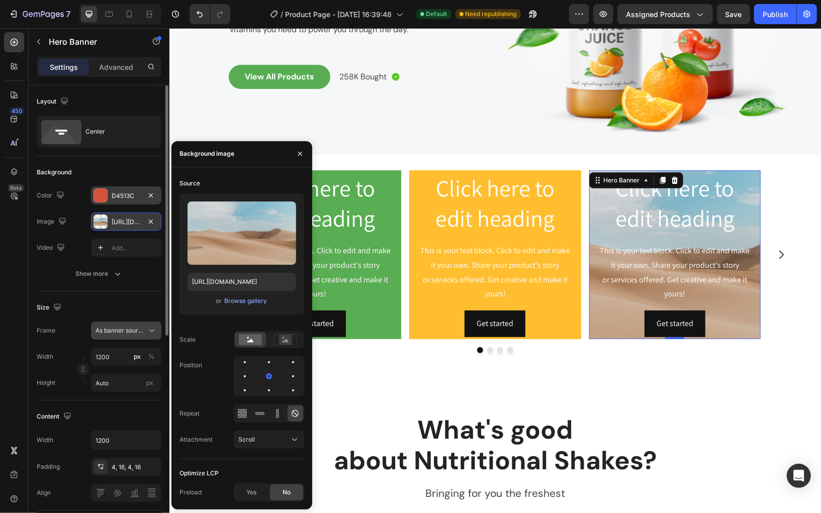
click at [121, 334] on div "As banner source" at bounding box center [125, 331] width 61 height 10
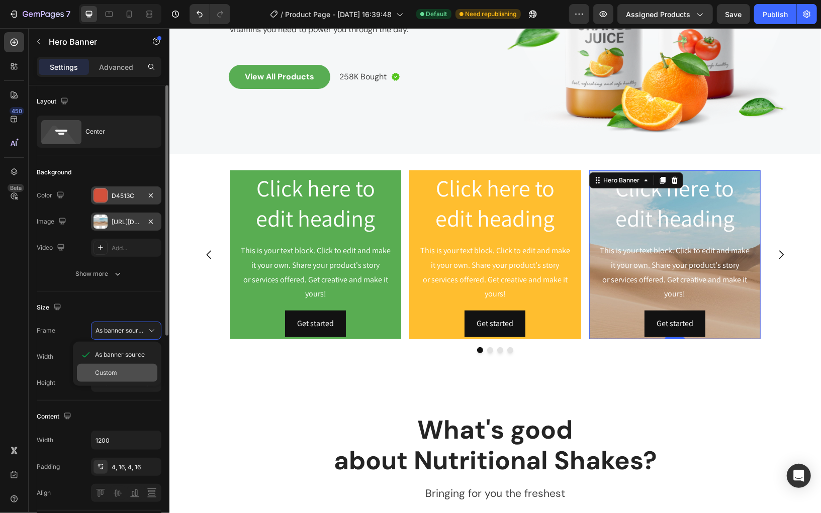
click at [122, 373] on div "Custom" at bounding box center [124, 372] width 58 height 9
click at [141, 326] on div "Custom" at bounding box center [119, 330] width 49 height 9
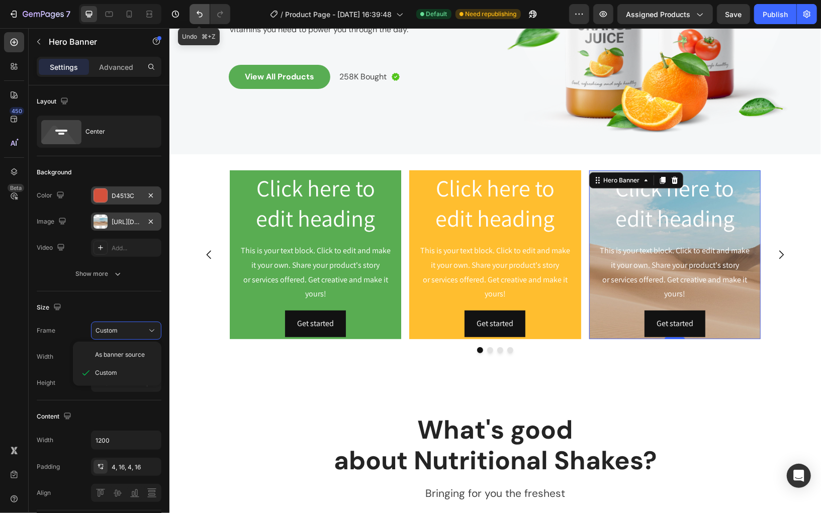
click at [201, 14] on icon "Undo/Redo" at bounding box center [200, 14] width 10 height 10
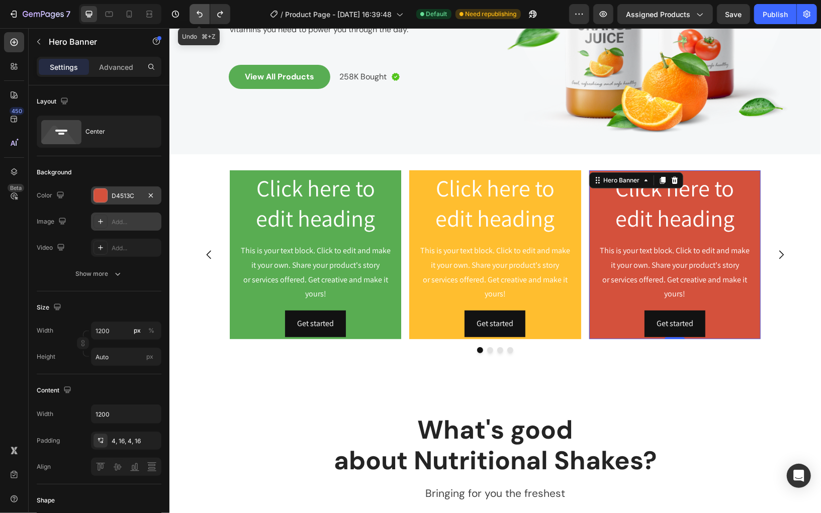
click at [201, 14] on icon "Undo/Redo" at bounding box center [200, 14] width 10 height 10
type input "100"
click at [201, 14] on icon "Undo/Redo" at bounding box center [200, 14] width 10 height 10
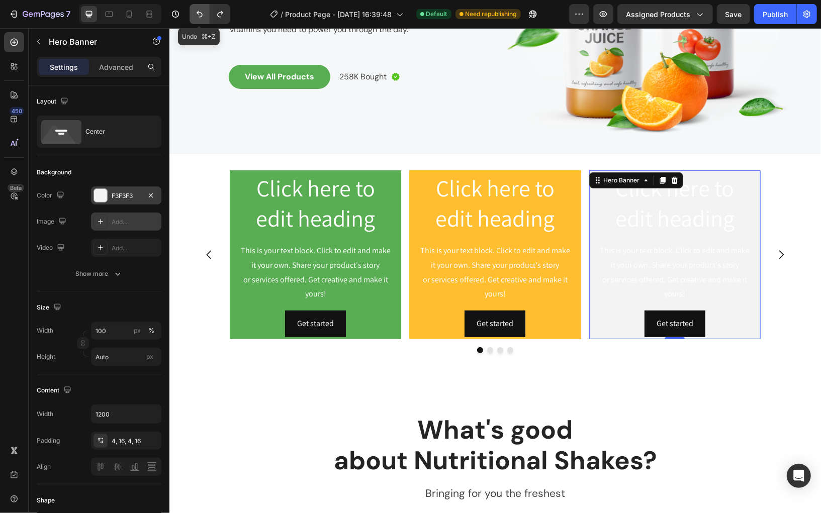
click at [201, 14] on icon "Undo/Redo" at bounding box center [200, 14] width 10 height 10
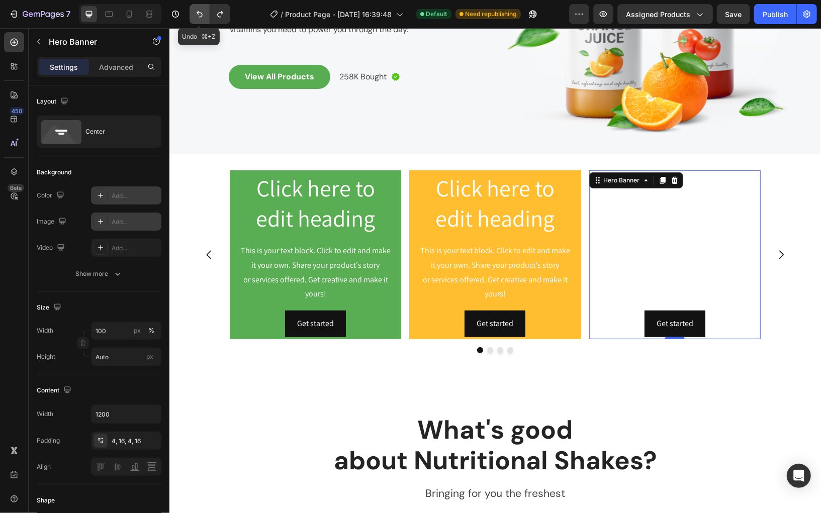
click at [201, 14] on icon "Undo/Redo" at bounding box center [200, 14] width 10 height 10
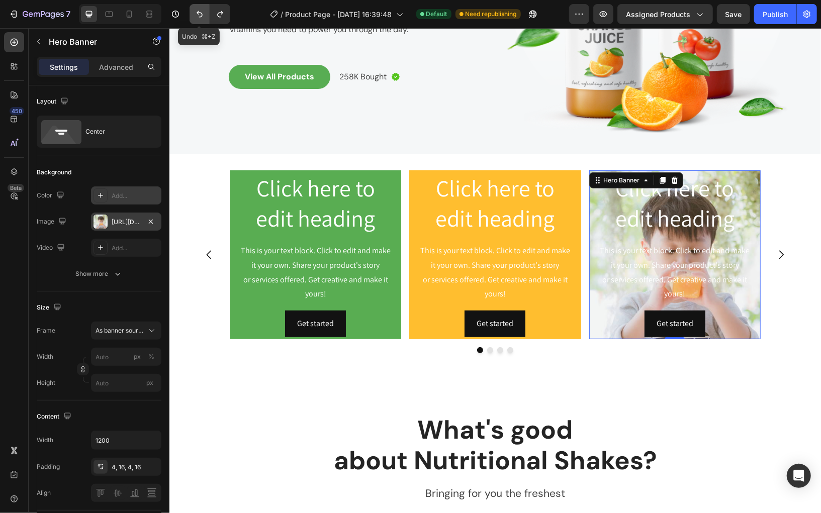
click at [201, 14] on icon "Undo/Redo" at bounding box center [200, 14] width 10 height 10
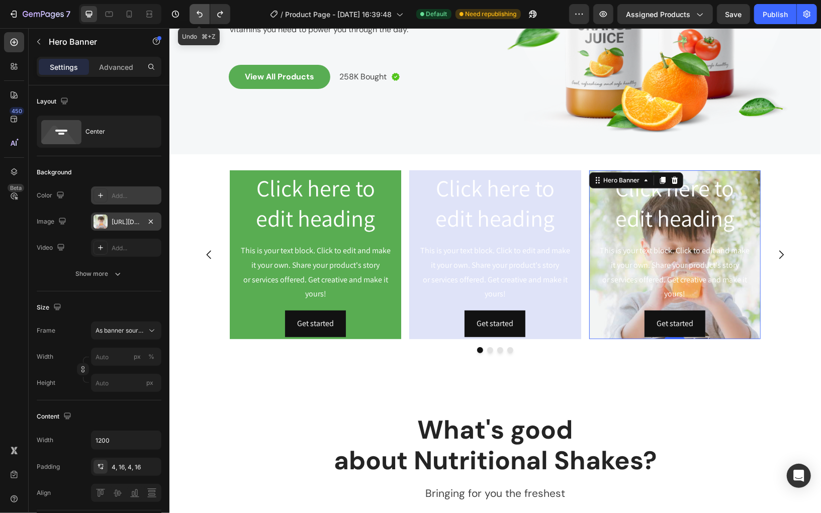
click at [201, 14] on icon "Undo/Redo" at bounding box center [200, 14] width 10 height 10
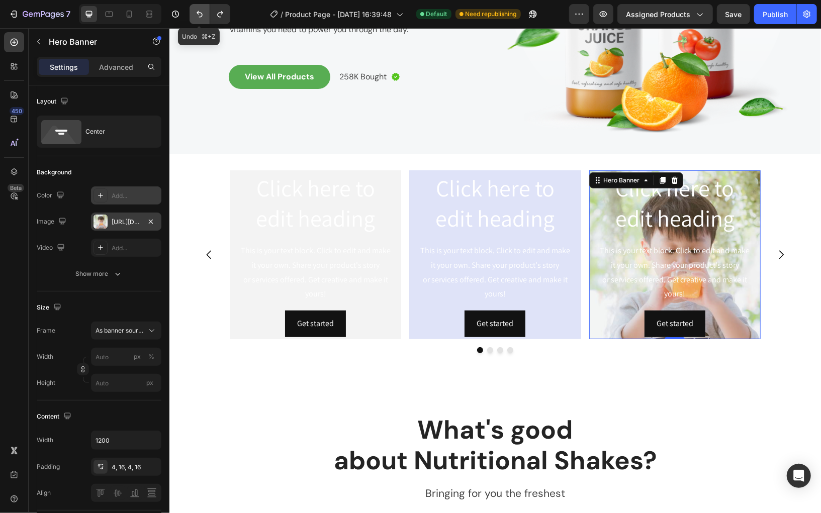
click at [201, 14] on icon "Undo/Redo" at bounding box center [200, 14] width 10 height 10
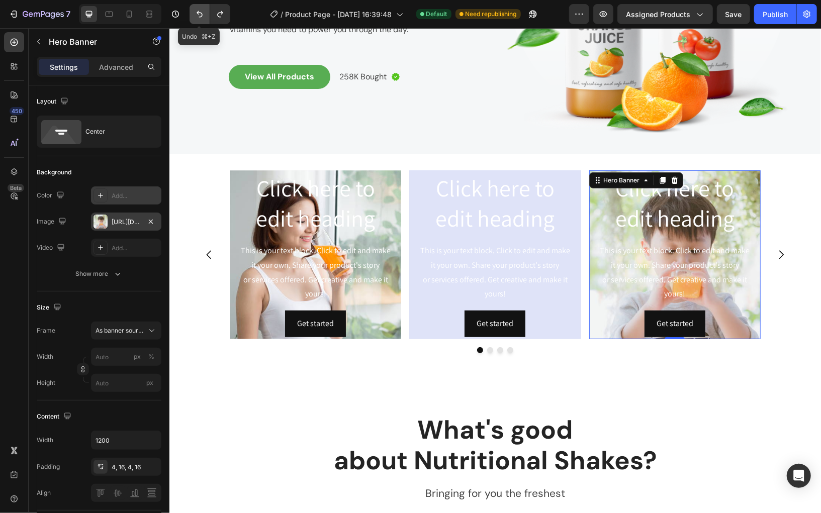
click at [201, 14] on icon "Undo/Redo" at bounding box center [200, 14] width 10 height 10
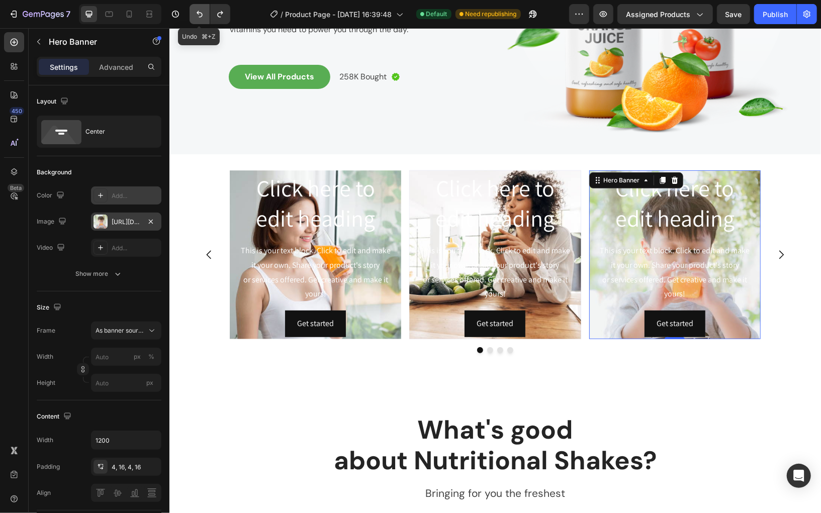
click at [201, 14] on icon "Undo/Redo" at bounding box center [200, 14] width 10 height 10
type input "100"
type input "600"
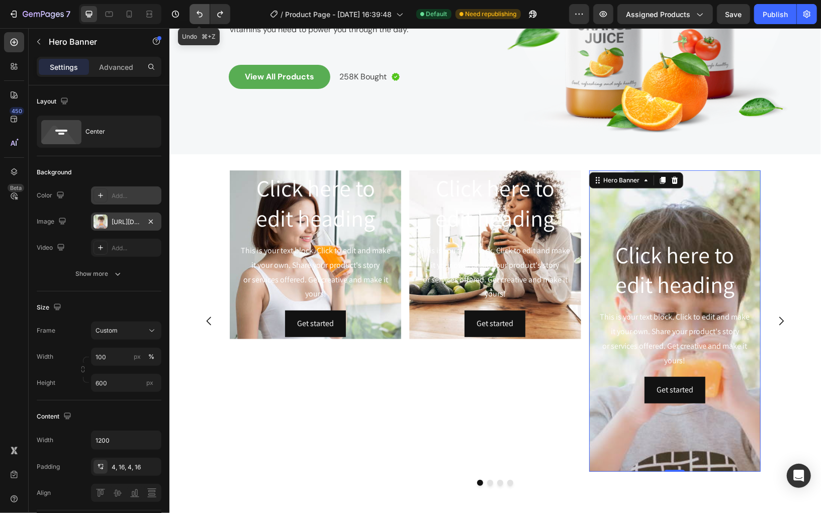
click at [201, 14] on icon "Undo/Redo" at bounding box center [200, 14] width 10 height 10
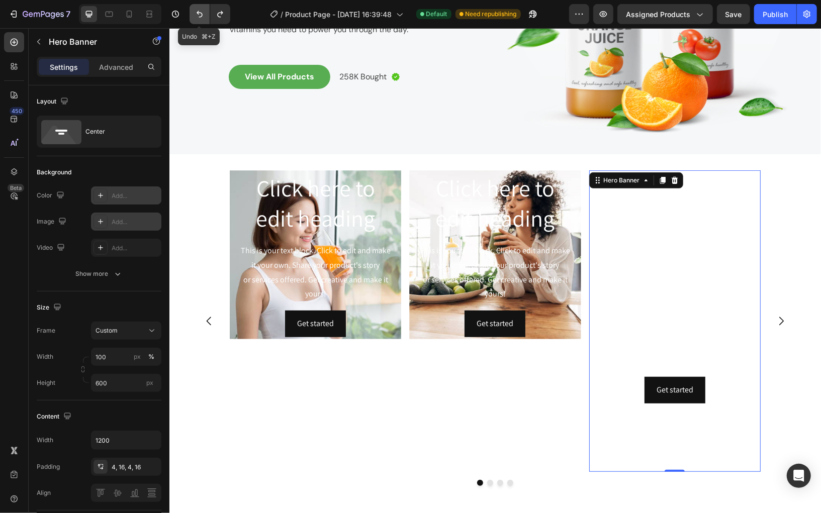
click at [201, 14] on icon "Undo/Redo" at bounding box center [200, 14] width 10 height 10
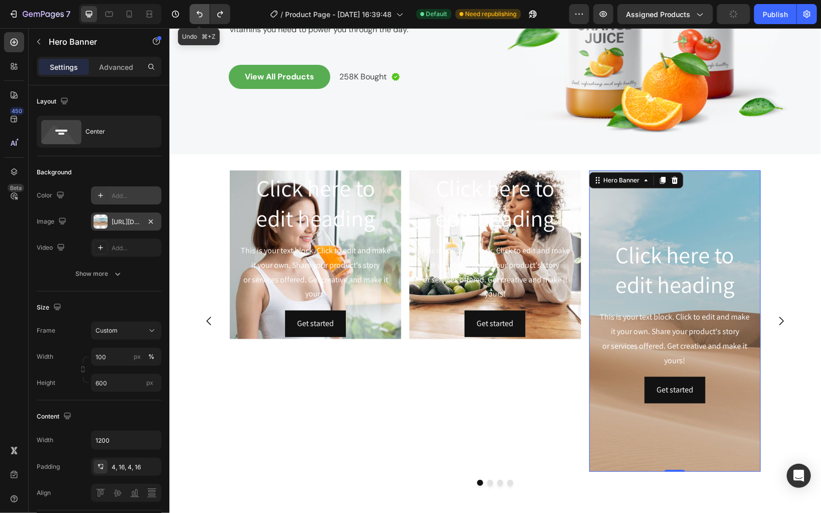
click at [201, 14] on icon "Undo/Redo" at bounding box center [200, 14] width 10 height 10
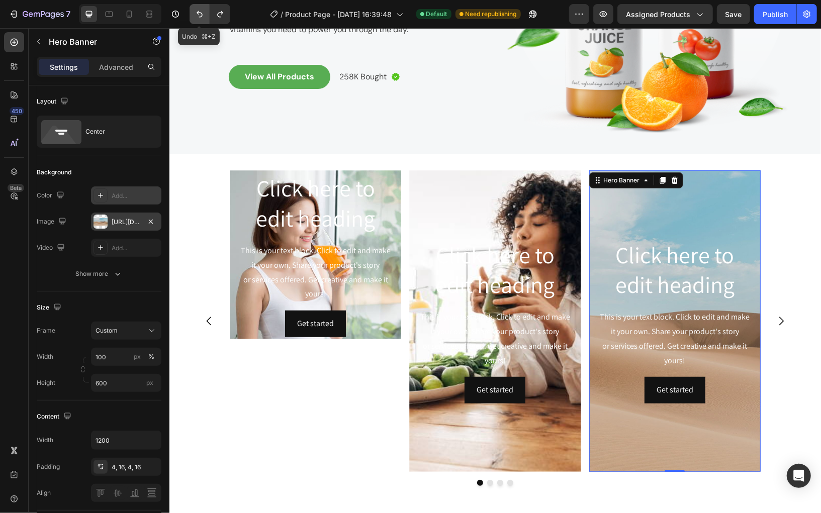
click at [201, 14] on icon "Undo/Redo" at bounding box center [200, 14] width 10 height 10
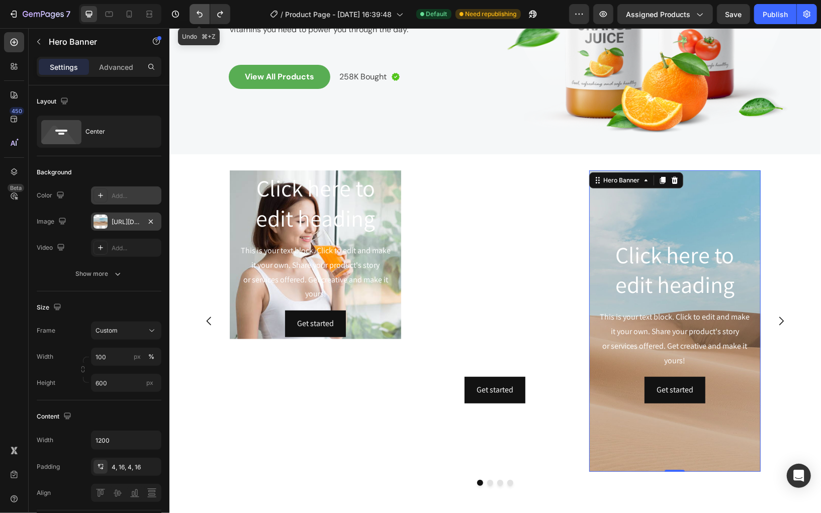
click at [201, 14] on icon "Undo/Redo" at bounding box center [200, 14] width 10 height 10
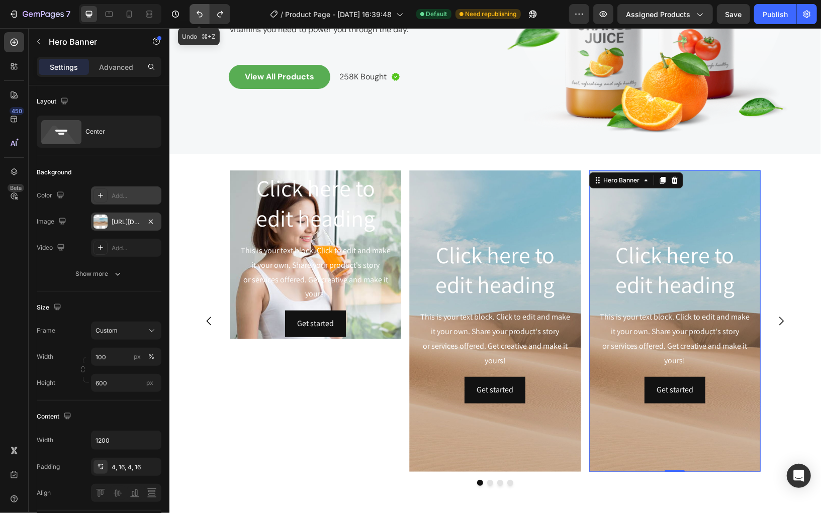
click at [201, 14] on icon "Undo/Redo" at bounding box center [200, 14] width 10 height 10
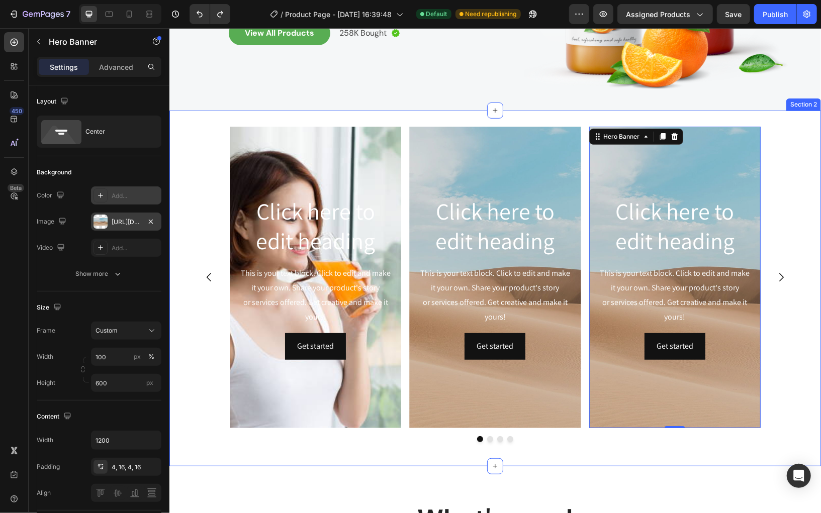
scroll to position [264, 0]
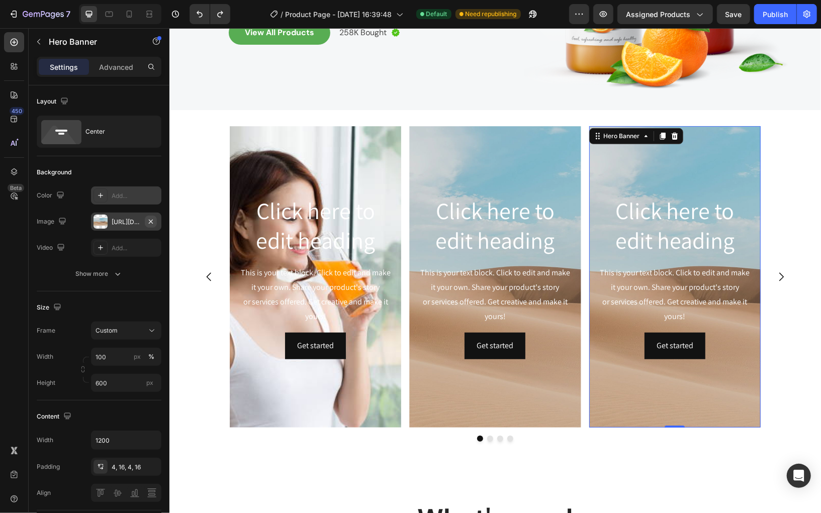
click at [150, 221] on icon "button" at bounding box center [151, 221] width 4 height 4
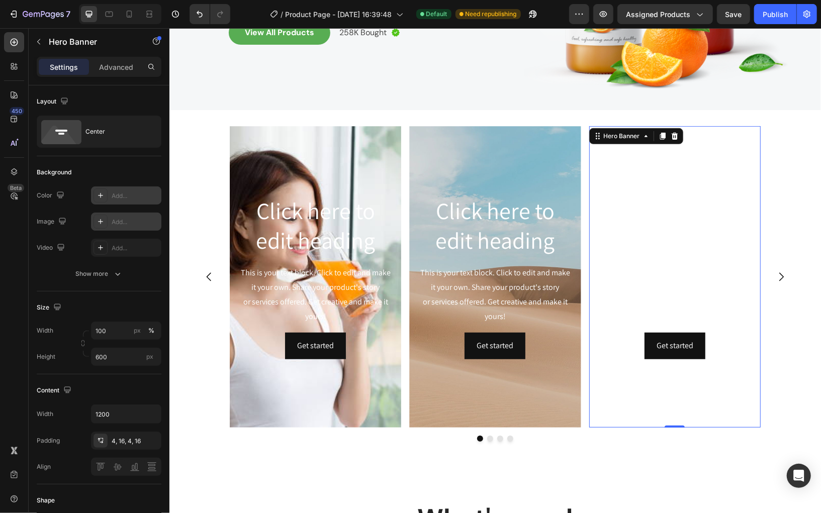
click at [122, 195] on div "Add..." at bounding box center [135, 196] width 47 height 9
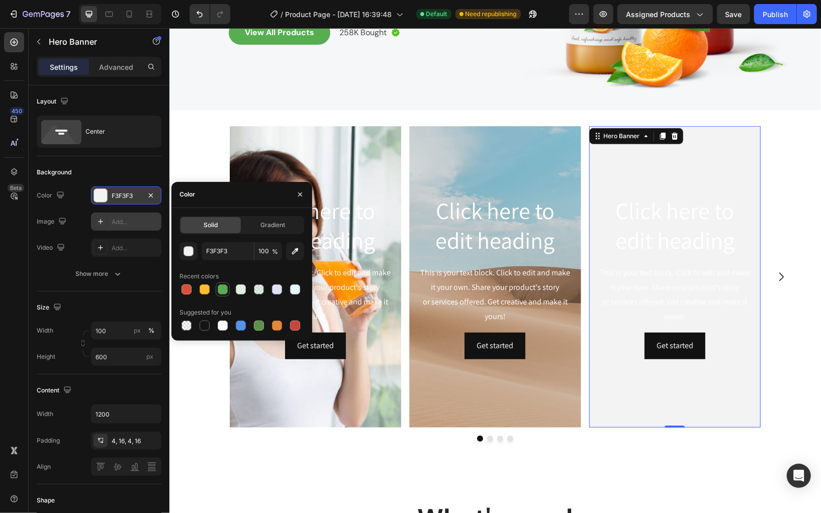
click at [222, 288] on div at bounding box center [223, 289] width 10 height 10
type input "59AD52"
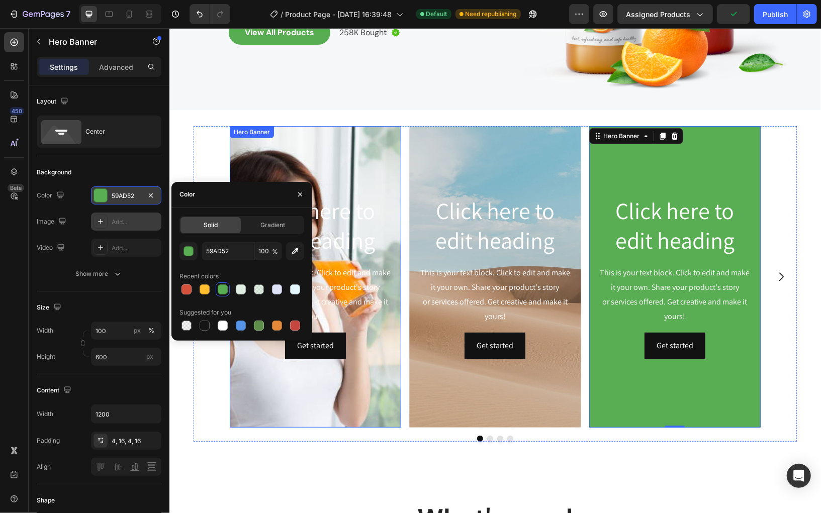
click at [312, 155] on div "Background Image" at bounding box center [314, 277] width 171 height 302
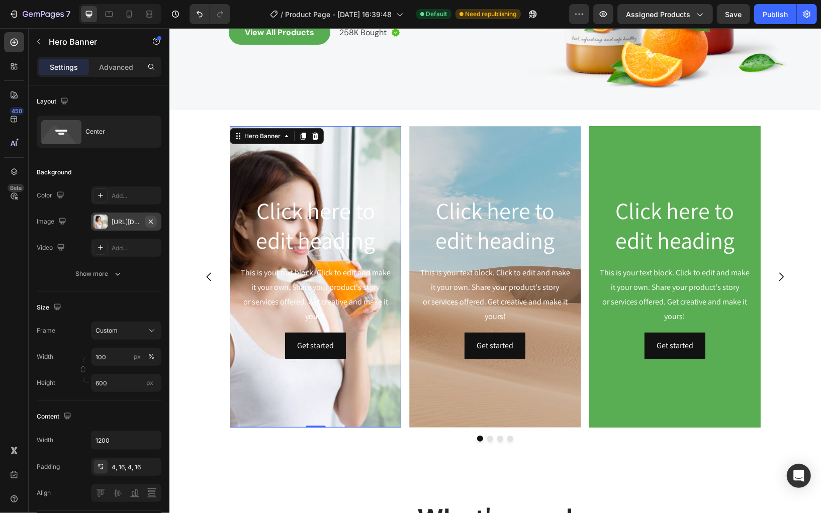
click at [151, 219] on icon "button" at bounding box center [151, 222] width 8 height 8
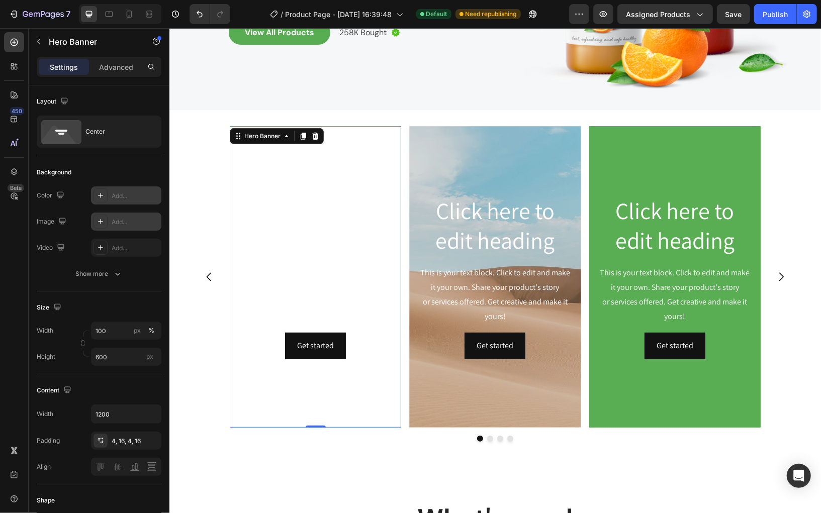
click at [129, 197] on div "Add..." at bounding box center [135, 196] width 47 height 9
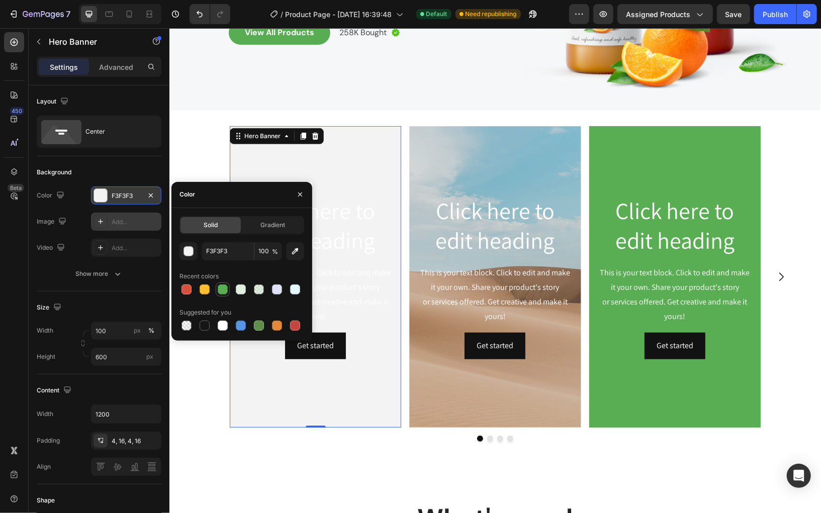
click at [222, 290] on div at bounding box center [223, 289] width 10 height 10
type input "59AD52"
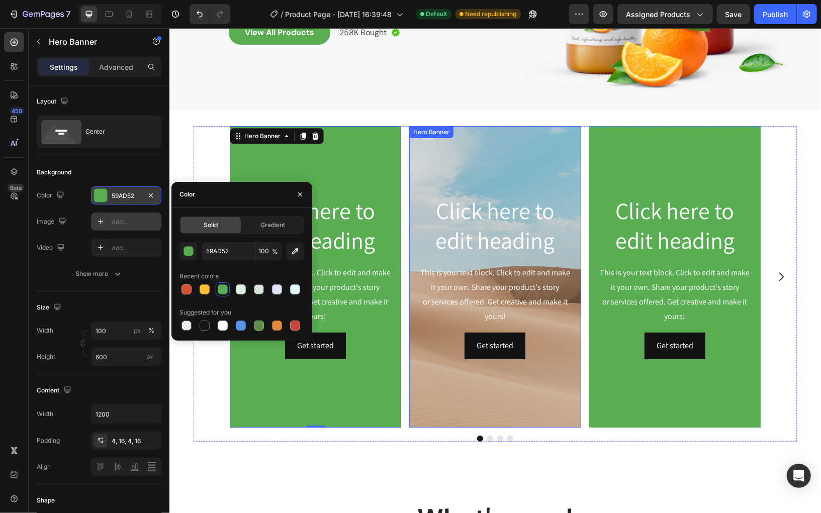
click at [468, 173] on div "Background Image" at bounding box center [494, 277] width 171 height 302
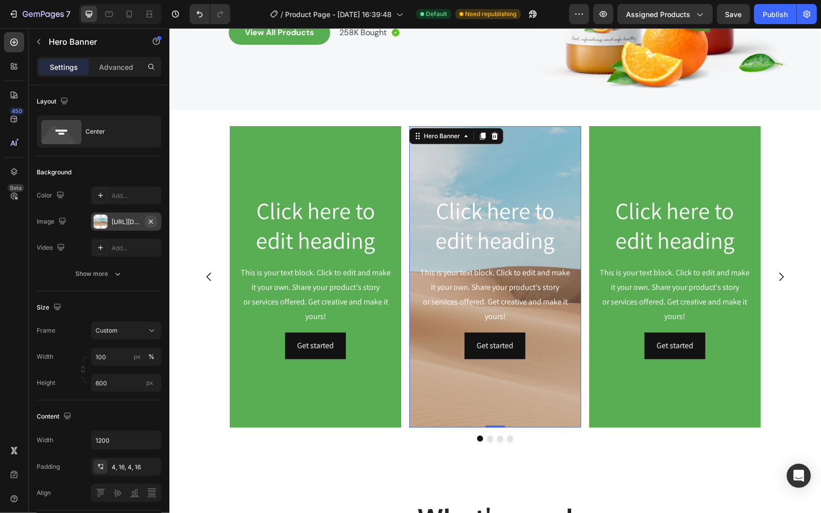
click at [154, 221] on icon "button" at bounding box center [151, 222] width 8 height 8
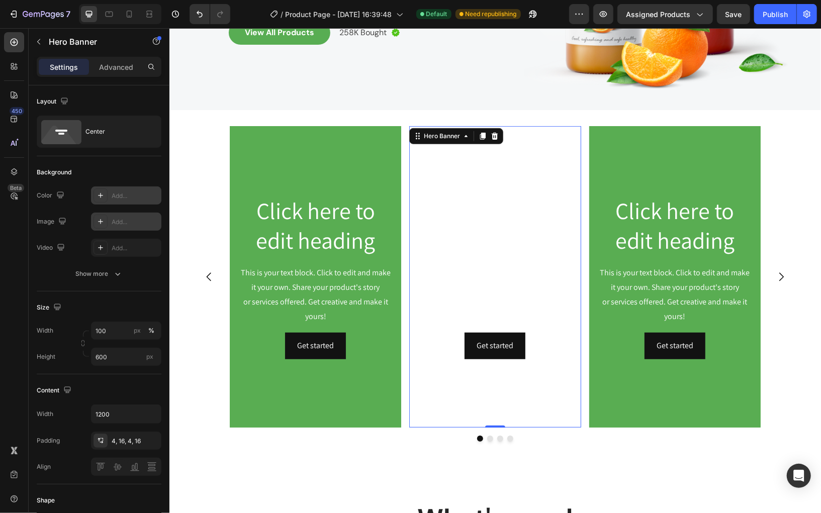
click at [124, 199] on div "Add..." at bounding box center [135, 196] width 47 height 9
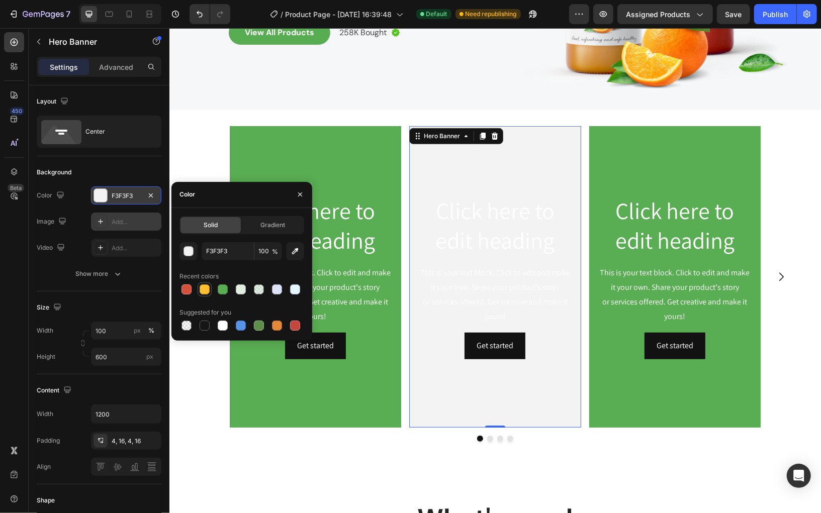
click at [208, 290] on div at bounding box center [205, 289] width 10 height 10
type input "FFBE2F"
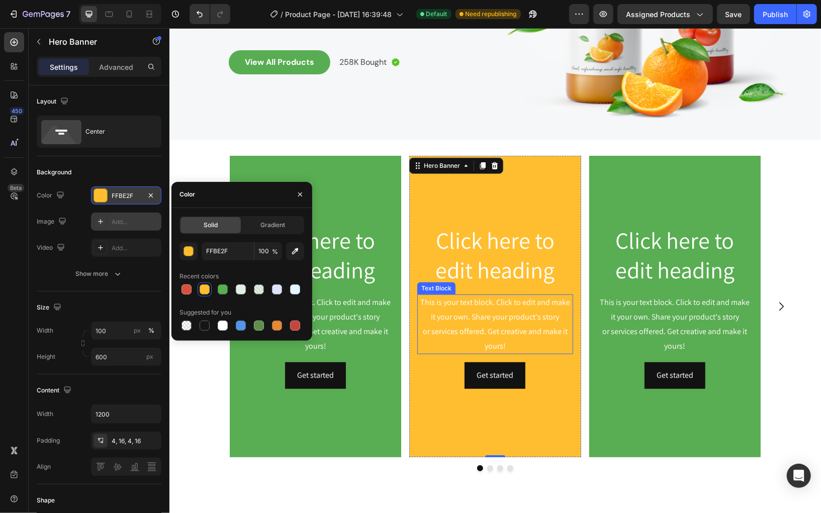
scroll to position [232, 0]
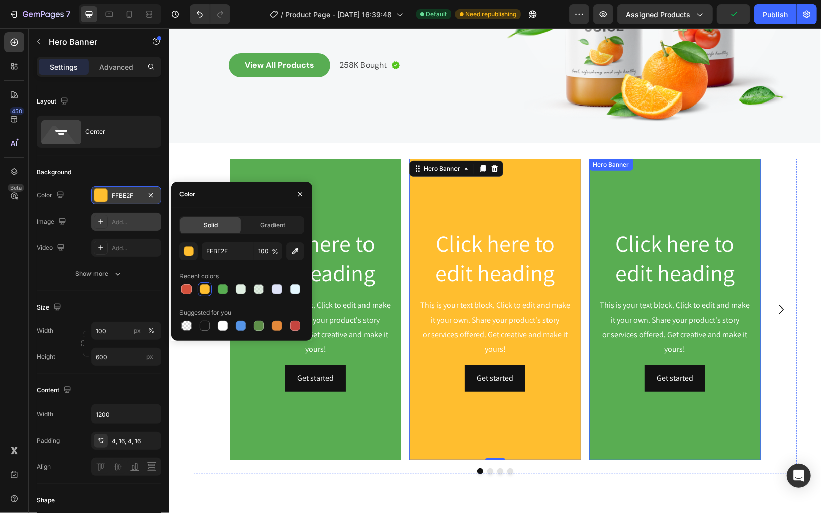
click at [629, 206] on div "Background Image" at bounding box center [674, 309] width 171 height 302
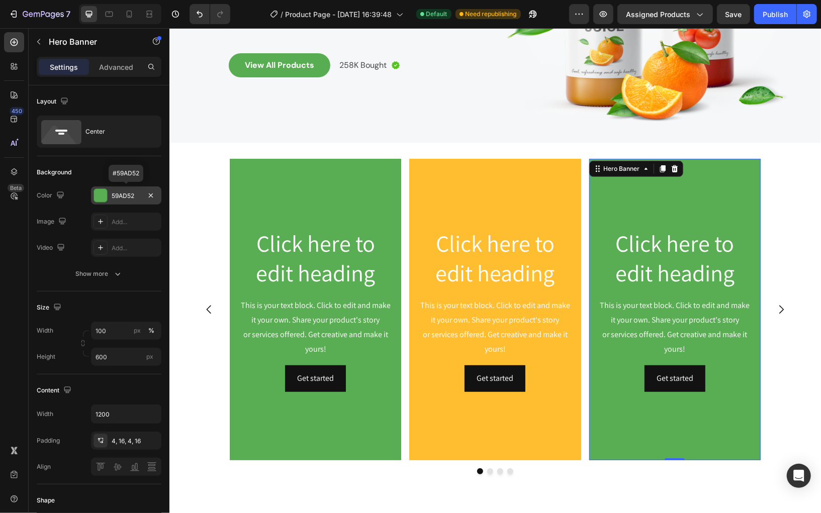
click at [103, 197] on div at bounding box center [100, 195] width 13 height 13
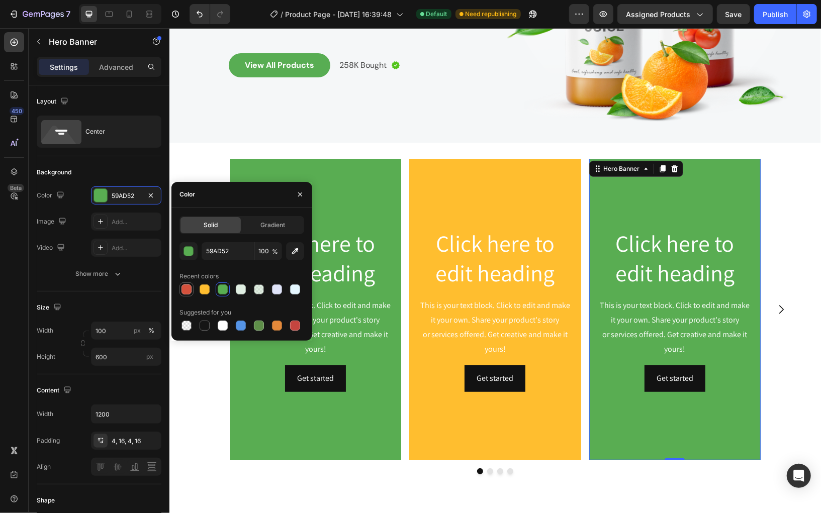
click at [186, 290] on div at bounding box center [186, 289] width 10 height 10
type input "D4513C"
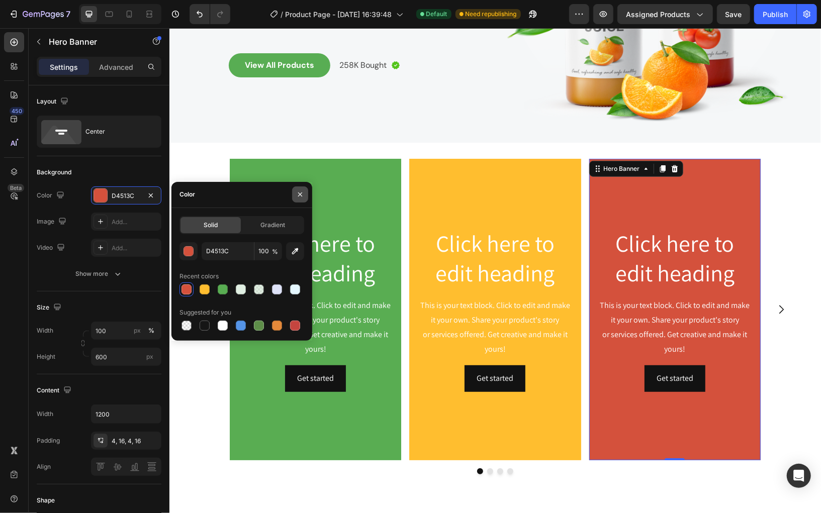
click at [302, 193] on icon "button" at bounding box center [300, 194] width 8 height 8
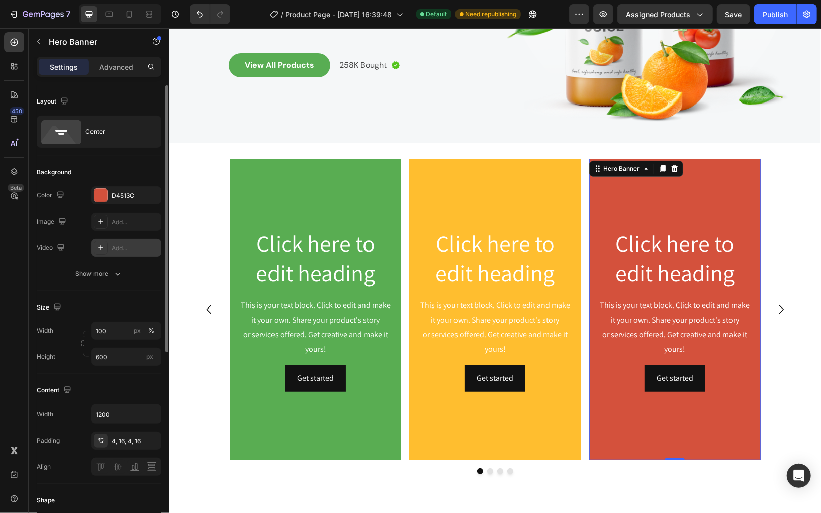
click at [101, 252] on div at bounding box center [100, 248] width 14 height 14
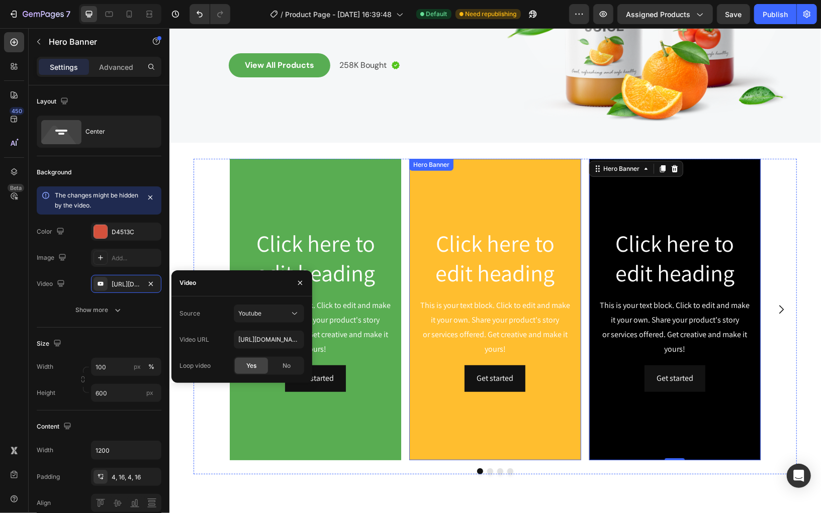
click at [448, 194] on div "Background Image" at bounding box center [494, 309] width 171 height 302
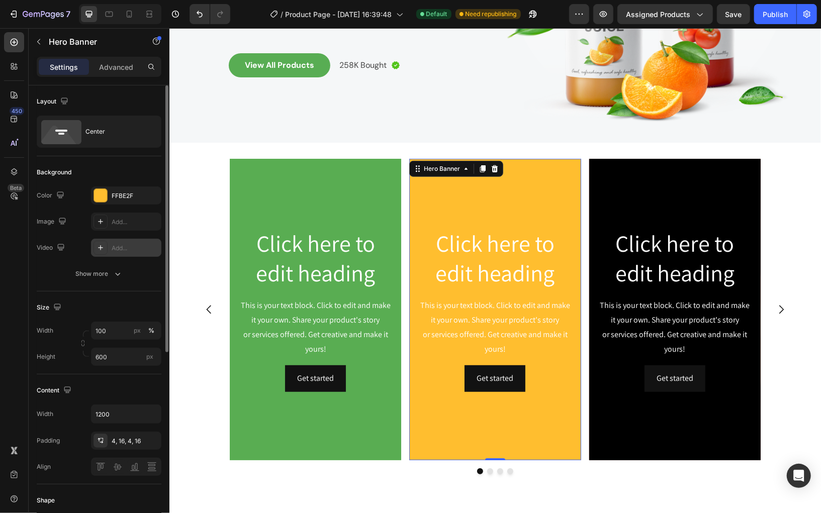
click at [126, 244] on div "Add..." at bounding box center [135, 248] width 47 height 9
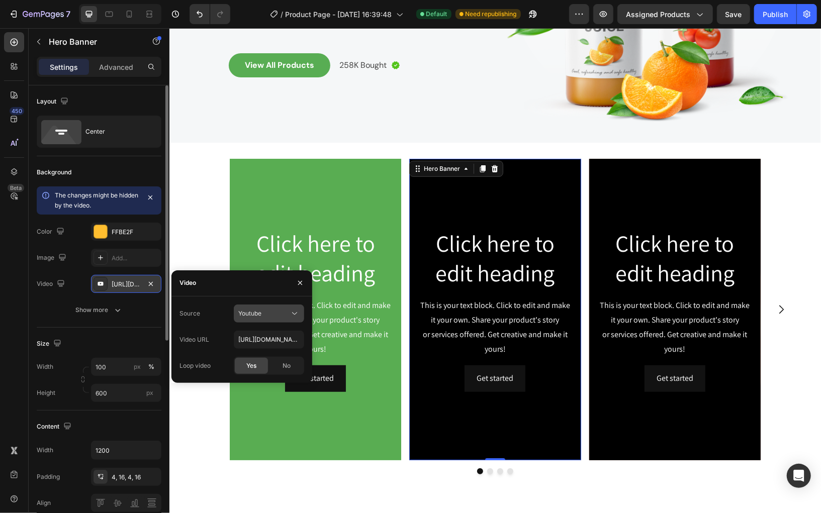
click at [272, 313] on div "Youtube" at bounding box center [263, 313] width 51 height 9
click at [251, 334] on span "Video hosting" at bounding box center [257, 338] width 38 height 9
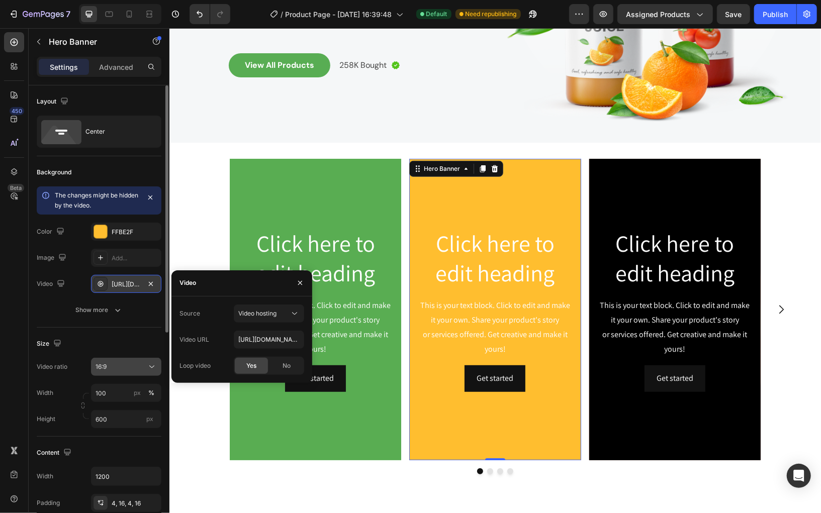
click at [154, 362] on icon at bounding box center [152, 367] width 10 height 10
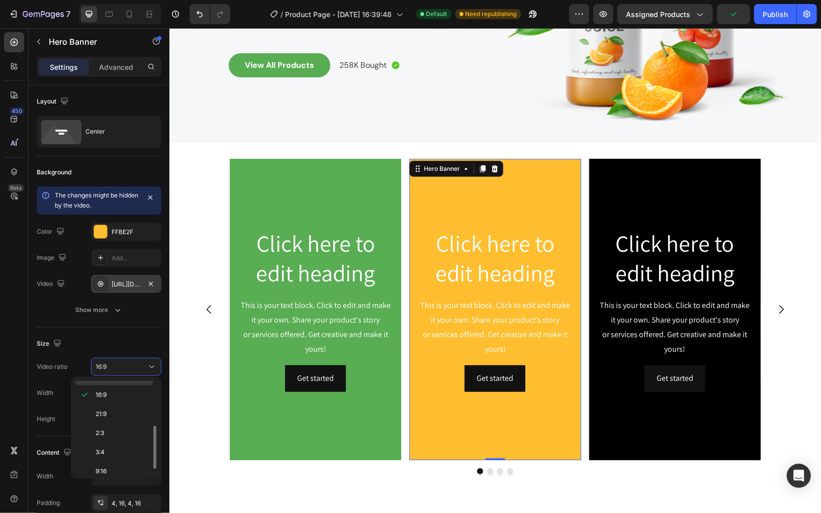
scroll to position [104, 0]
click at [107, 435] on span "9:16" at bounding box center [100, 439] width 11 height 9
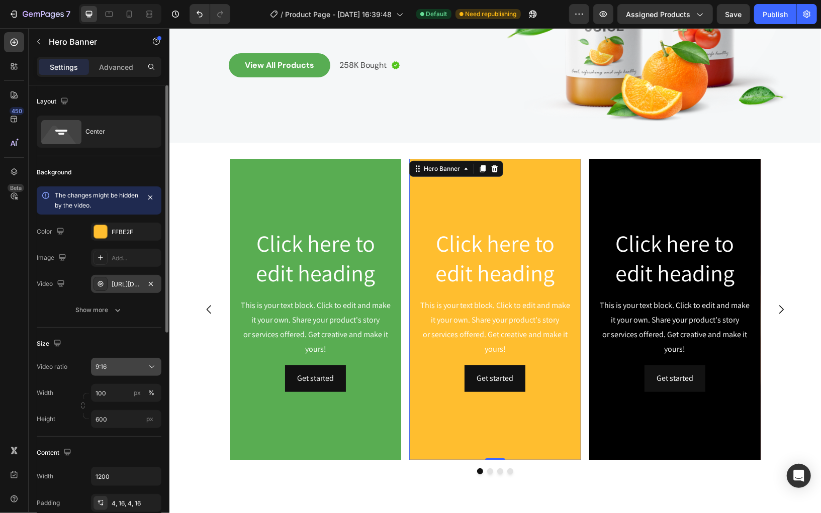
click at [153, 363] on icon at bounding box center [152, 367] width 10 height 10
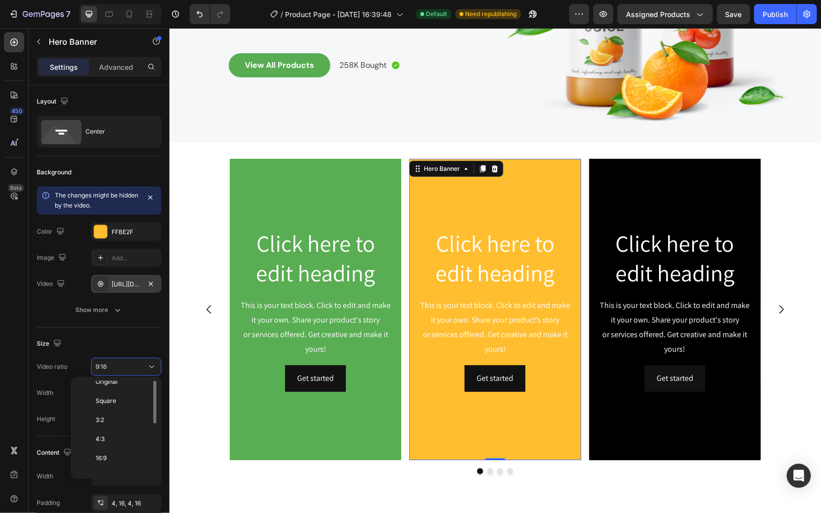
scroll to position [0, 0]
click at [659, 194] on div "Background Image" at bounding box center [674, 309] width 171 height 302
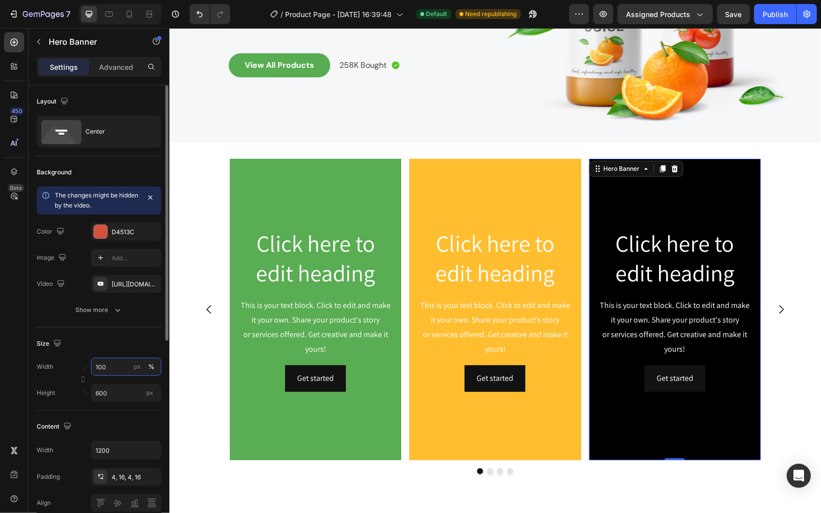
click at [109, 364] on input "100" at bounding box center [126, 367] width 70 height 18
click at [129, 450] on input "1200" at bounding box center [125, 450] width 69 height 18
click at [154, 449] on icon "button" at bounding box center [152, 450] width 10 height 10
click at [125, 282] on div "[URL][DOMAIN_NAME]" at bounding box center [126, 284] width 29 height 9
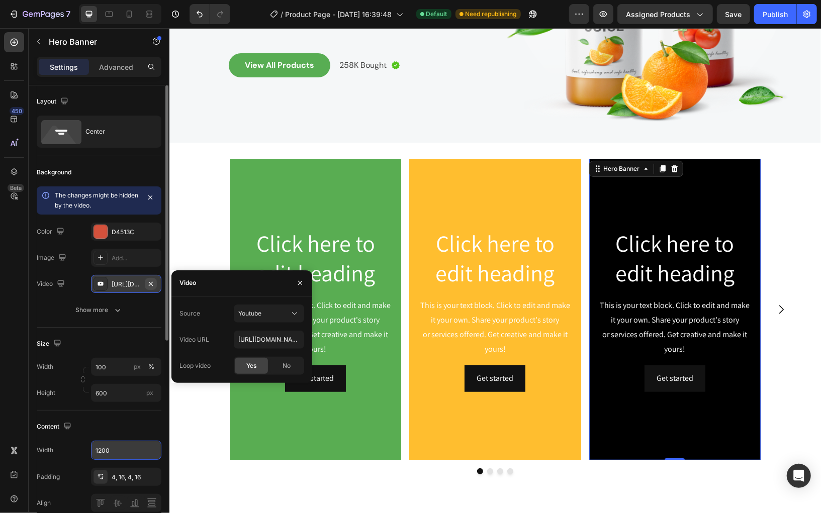
click at [152, 280] on icon "button" at bounding box center [151, 284] width 8 height 8
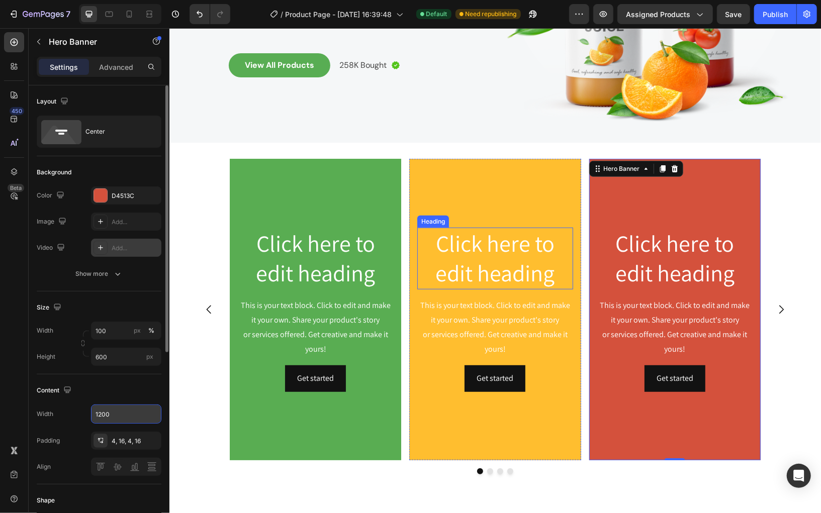
click at [419, 284] on h2 "Click here to edit heading" at bounding box center [494, 258] width 155 height 62
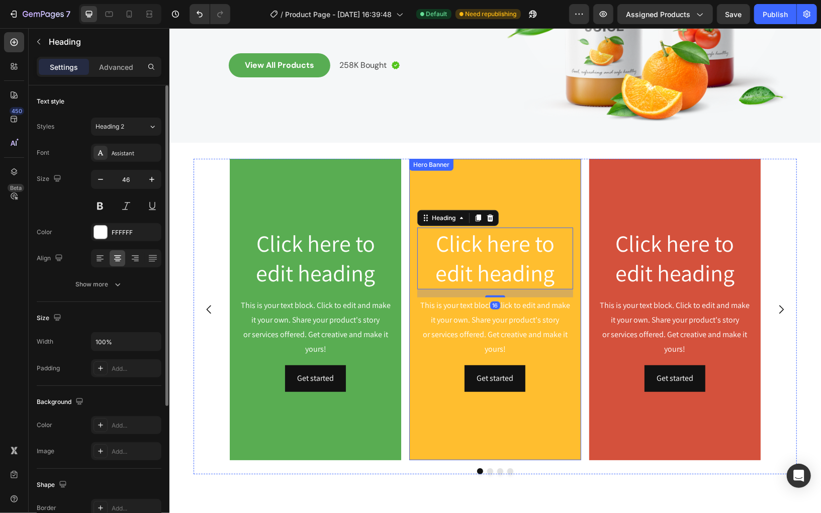
click at [457, 179] on video "Background Image" at bounding box center [494, 310] width 171 height 305
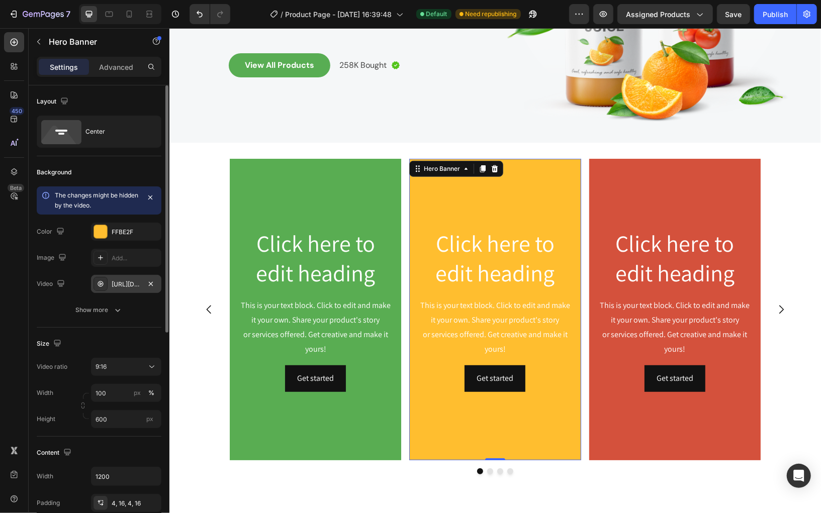
click at [126, 285] on div "[URL][DOMAIN_NAME]" at bounding box center [126, 284] width 29 height 9
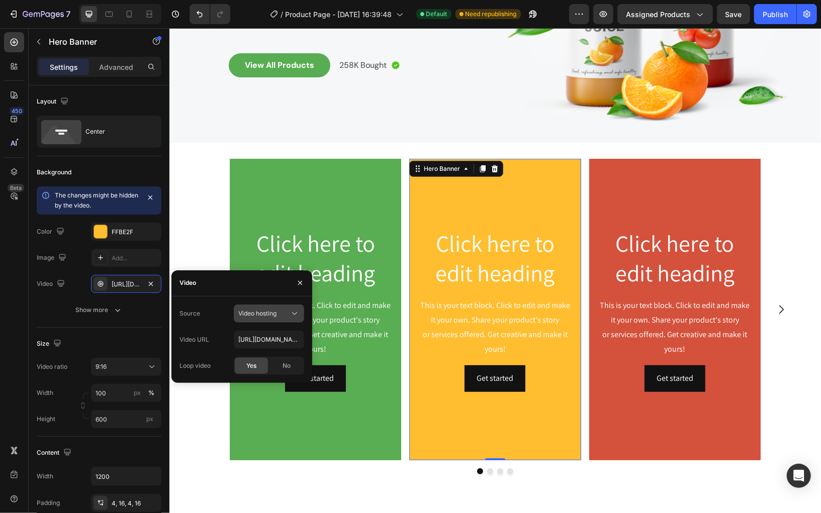
click at [280, 318] on div "Video hosting" at bounding box center [268, 314] width 61 height 10
click at [258, 354] on span "Youtube" at bounding box center [249, 357] width 23 height 9
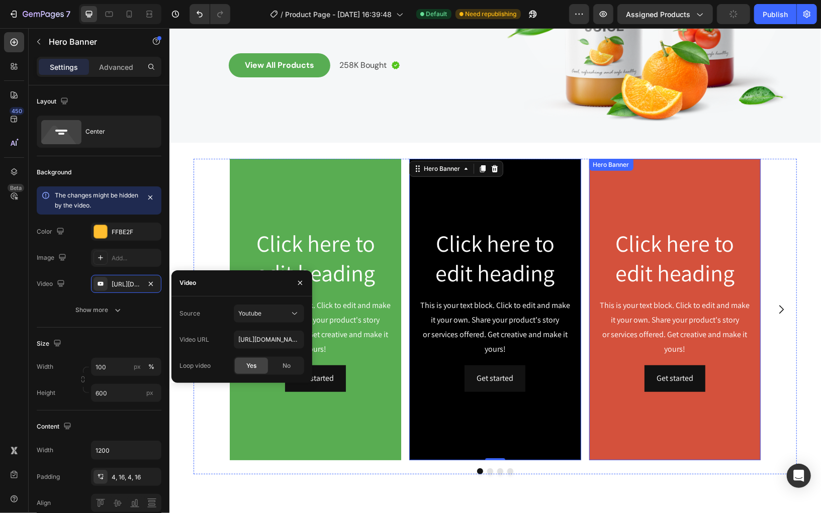
click at [668, 199] on div "Background Image" at bounding box center [674, 309] width 171 height 302
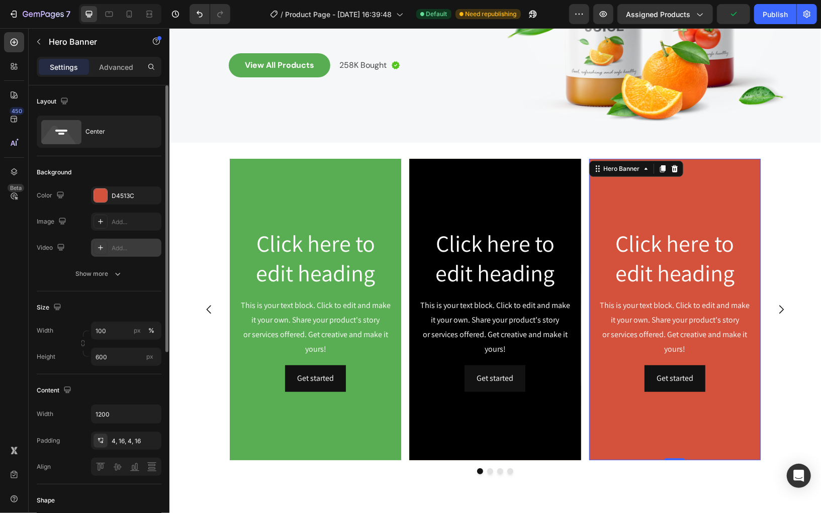
click at [114, 245] on div "Add..." at bounding box center [135, 248] width 47 height 9
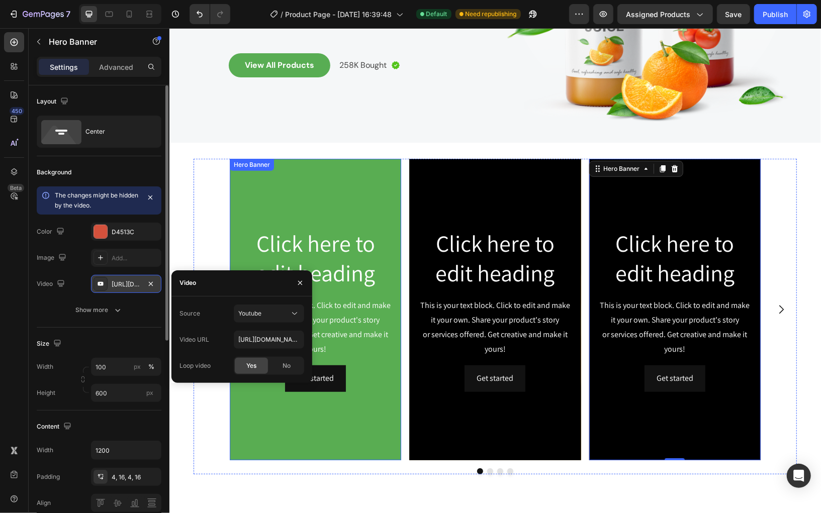
click at [310, 196] on div "Background Image" at bounding box center [314, 309] width 171 height 302
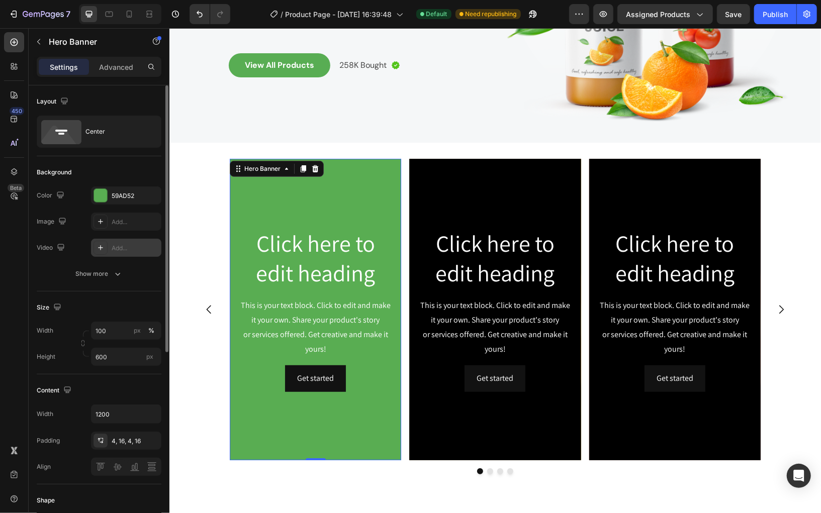
click at [142, 251] on div "Add..." at bounding box center [135, 248] width 47 height 9
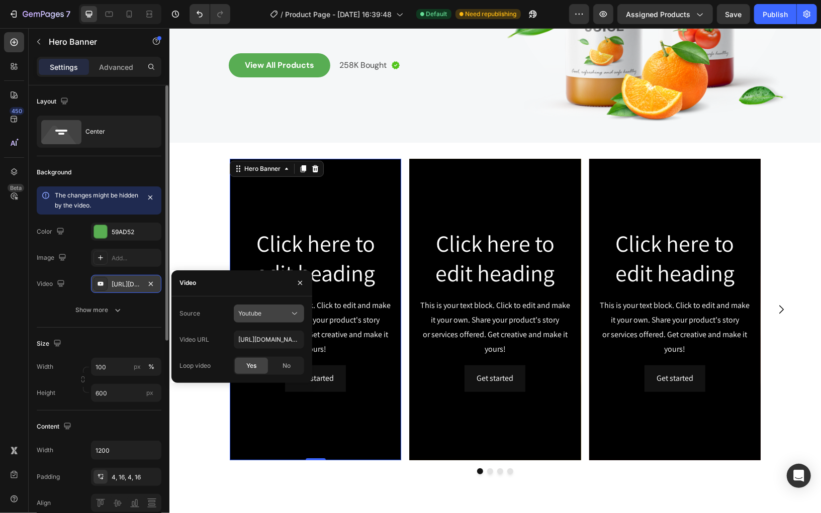
click at [286, 320] on button "Youtube" at bounding box center [269, 314] width 70 height 18
click at [247, 355] on span "Youtube" at bounding box center [249, 357] width 23 height 9
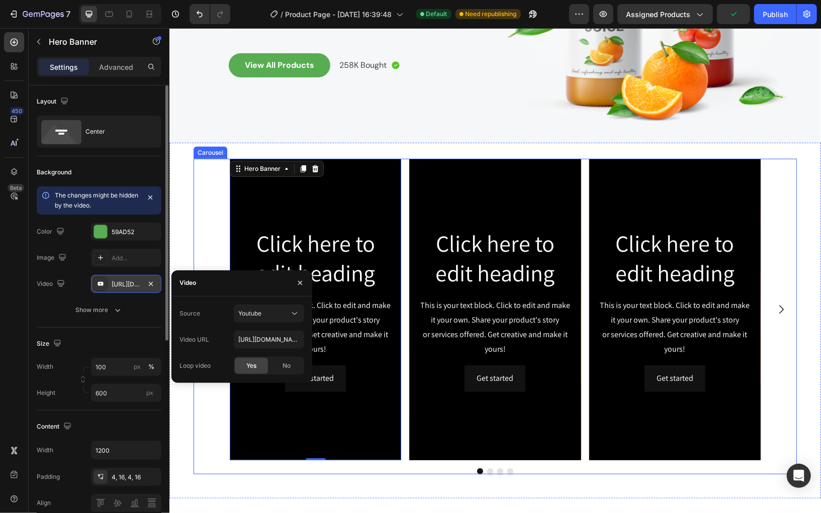
scroll to position [239, 0]
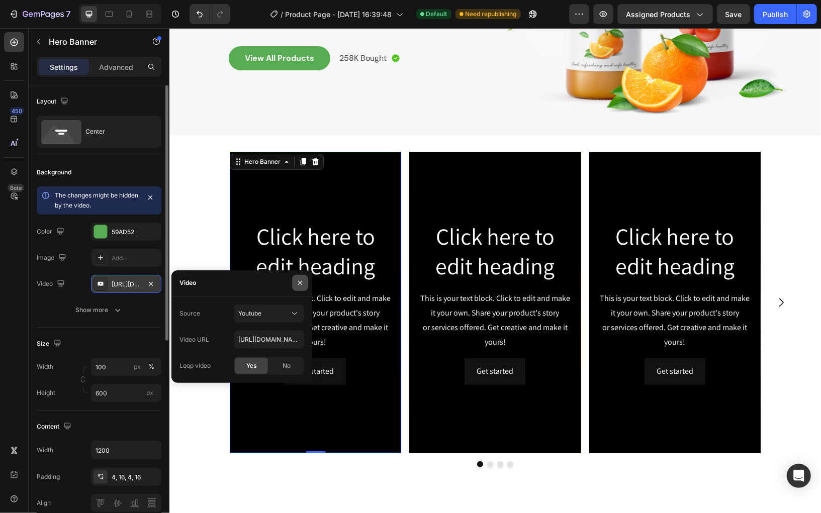
click at [298, 287] on button "button" at bounding box center [300, 283] width 16 height 16
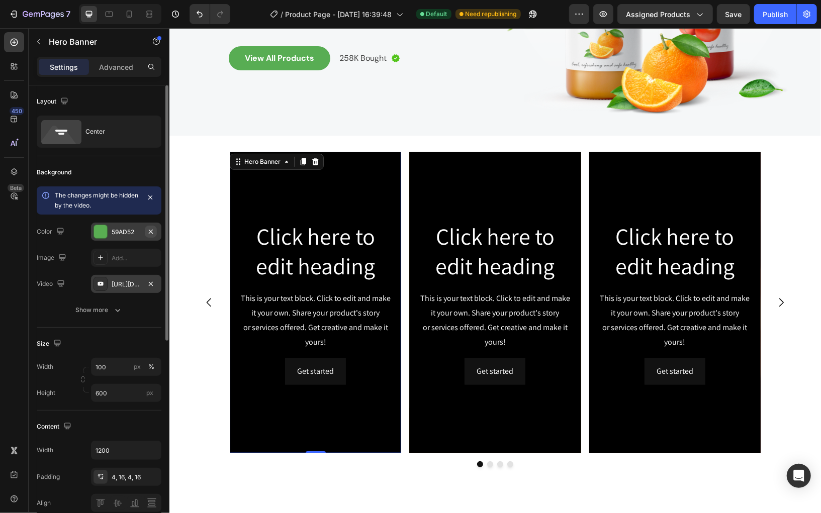
click at [150, 233] on icon "button" at bounding box center [151, 232] width 8 height 8
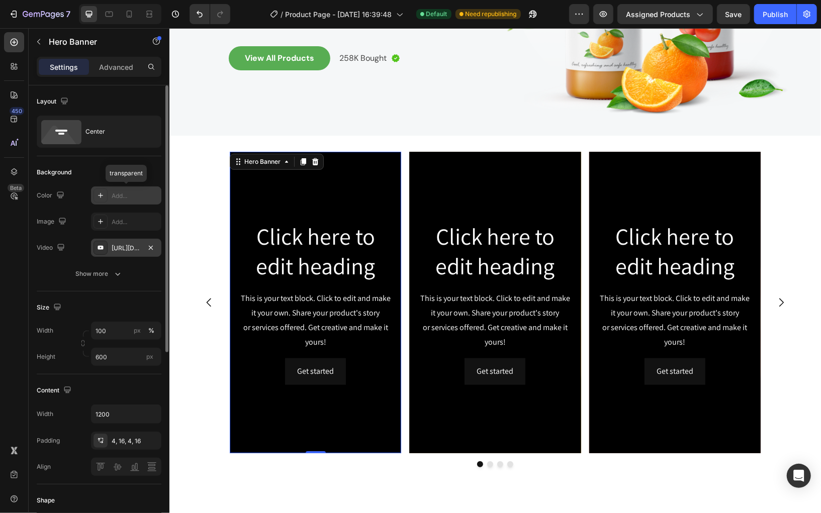
click at [124, 245] on div "[URL][DOMAIN_NAME]" at bounding box center [126, 248] width 29 height 9
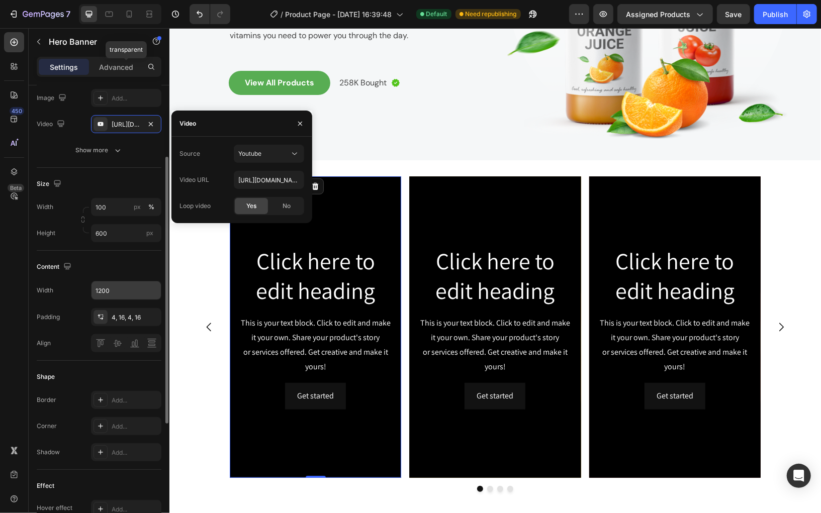
scroll to position [121, 0]
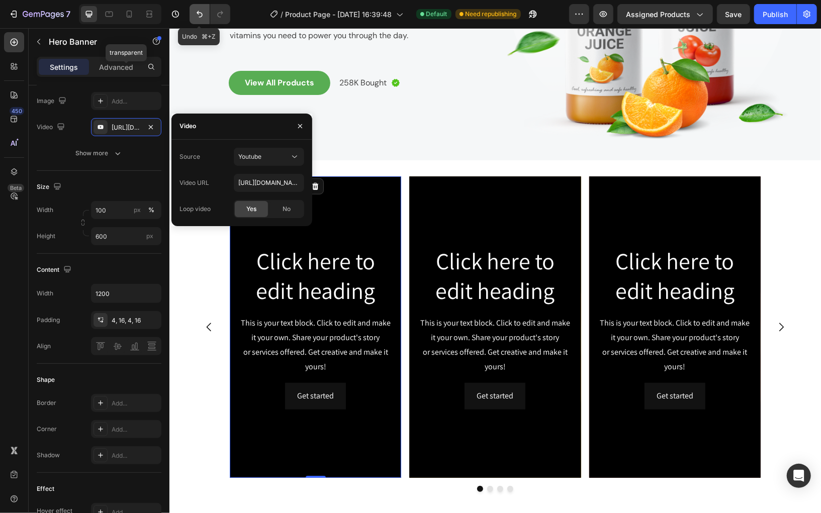
click at [199, 16] on icon "Undo/Redo" at bounding box center [200, 14] width 10 height 10
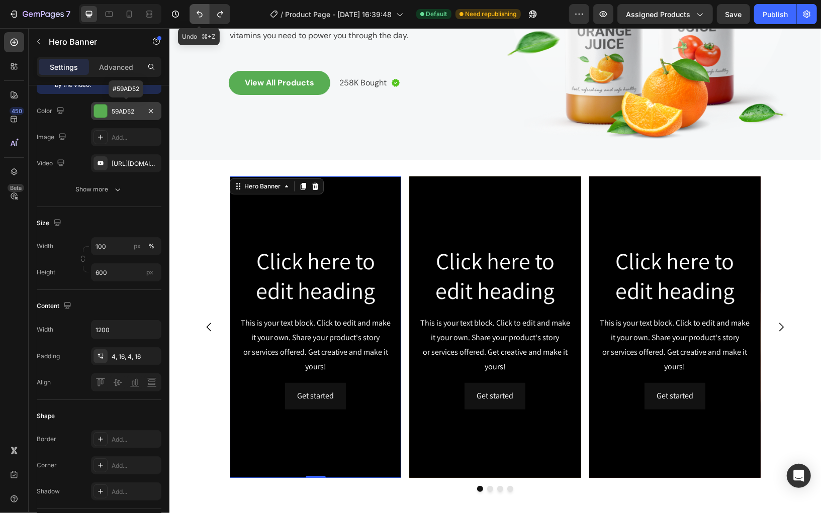
click at [199, 16] on icon "Undo/Redo" at bounding box center [200, 14] width 10 height 10
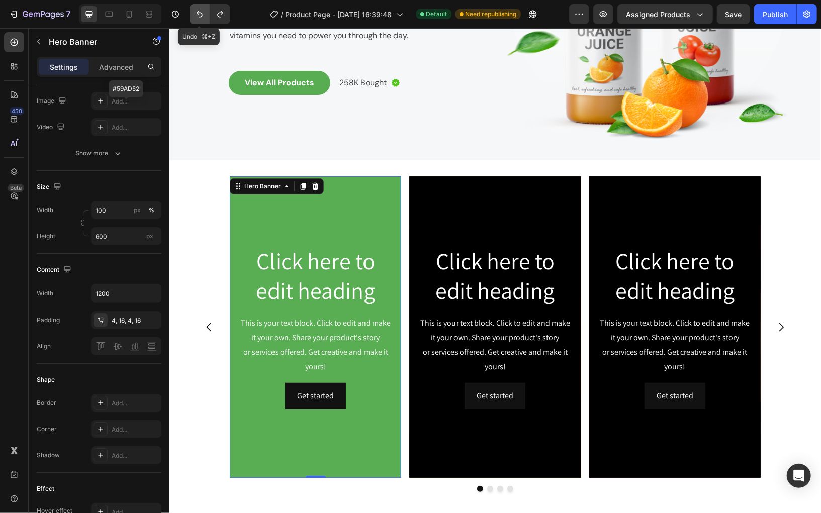
click at [199, 16] on icon "Undo/Redo" at bounding box center [200, 14] width 10 height 10
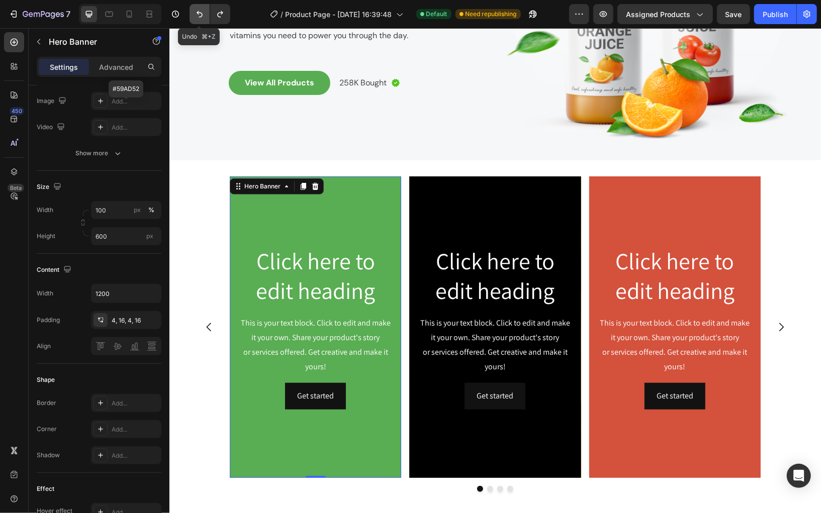
click at [199, 16] on icon "Undo/Redo" at bounding box center [200, 14] width 10 height 10
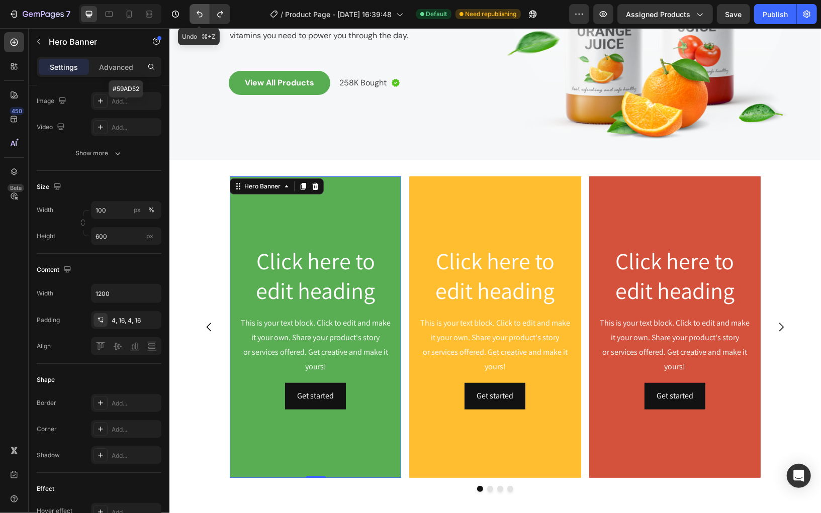
click at [199, 16] on icon "Undo/Redo" at bounding box center [200, 14] width 10 height 10
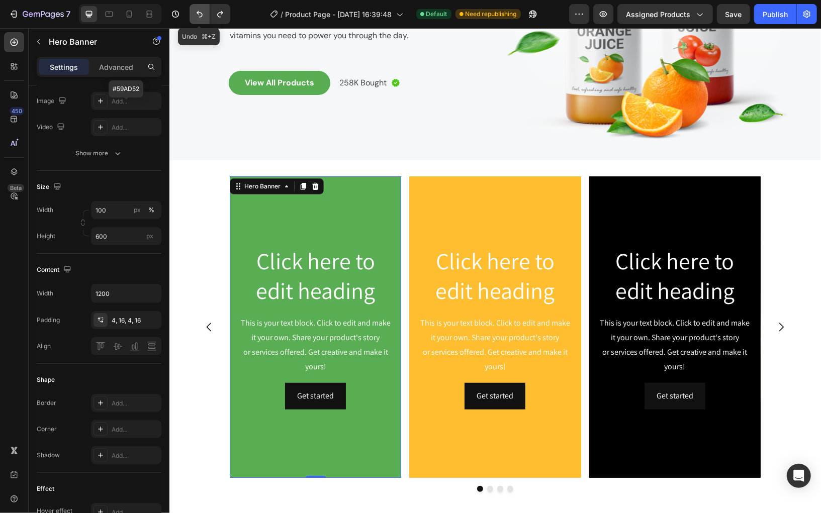
click at [199, 16] on icon "Undo/Redo" at bounding box center [200, 14] width 10 height 10
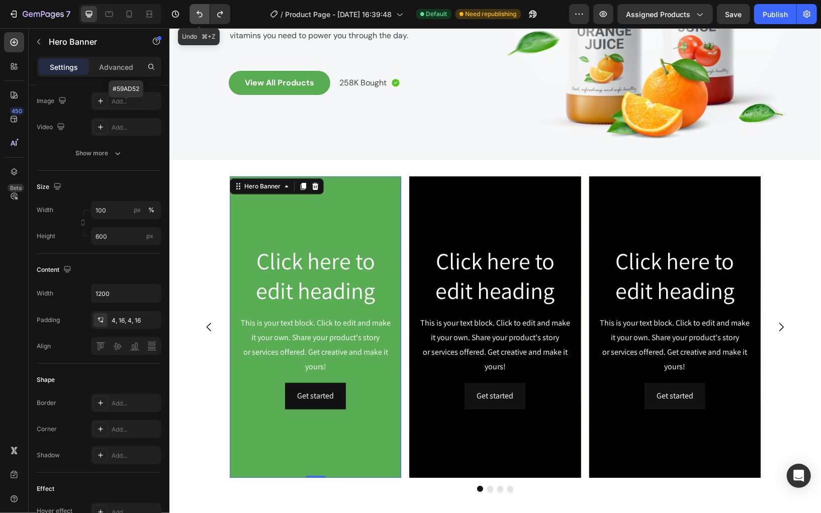
click at [199, 16] on icon "Undo/Redo" at bounding box center [200, 14] width 10 height 10
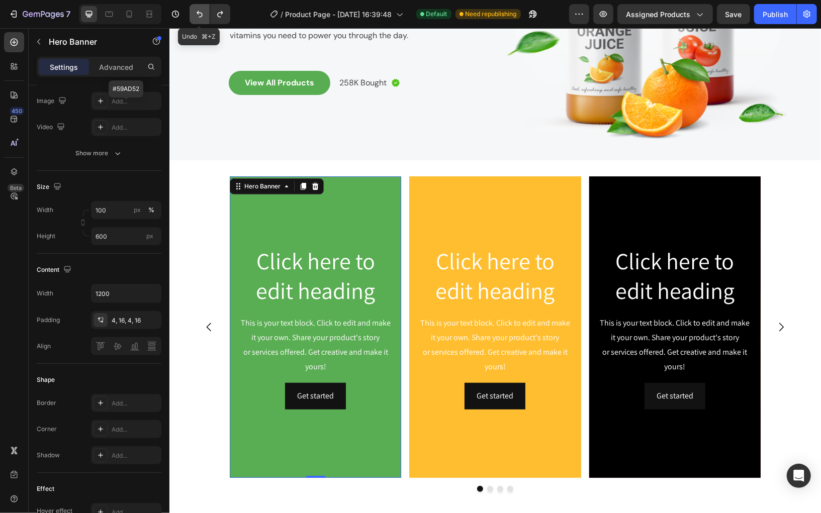
click at [199, 16] on icon "Undo/Redo" at bounding box center [200, 14] width 10 height 10
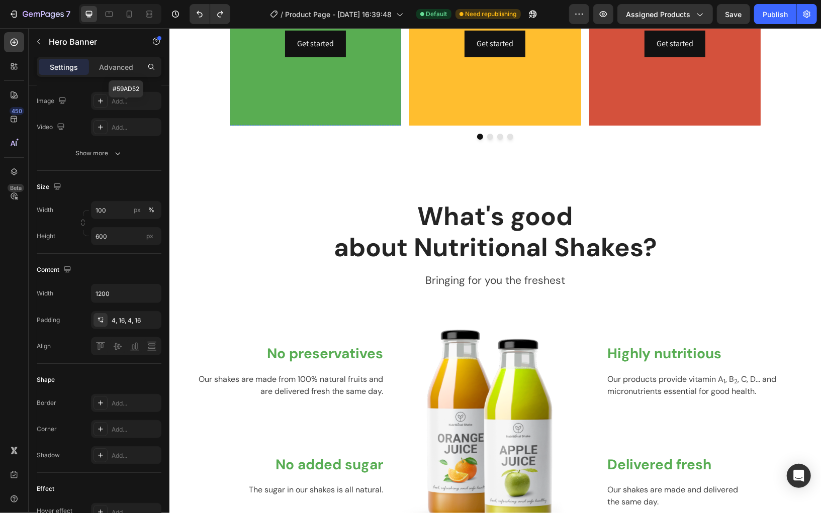
scroll to position [579, 0]
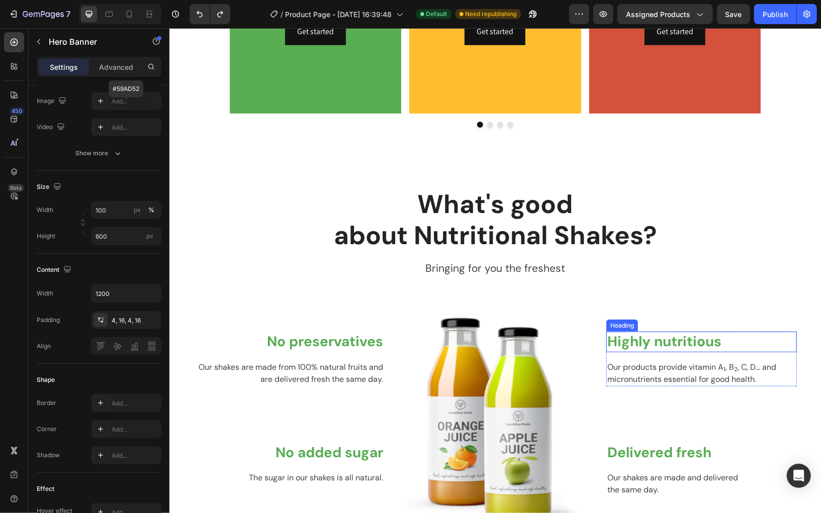
click at [666, 340] on p "Highly nutritious" at bounding box center [701, 341] width 188 height 18
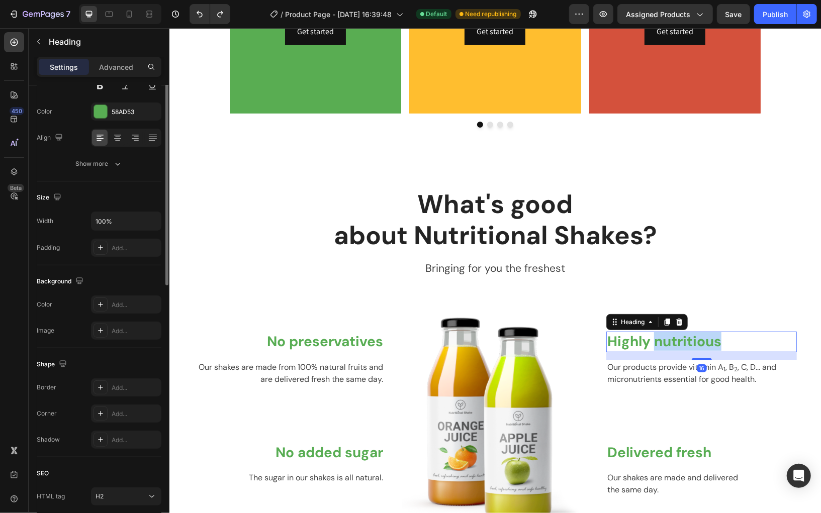
click at [666, 340] on p "Highly nutritious" at bounding box center [701, 341] width 188 height 18
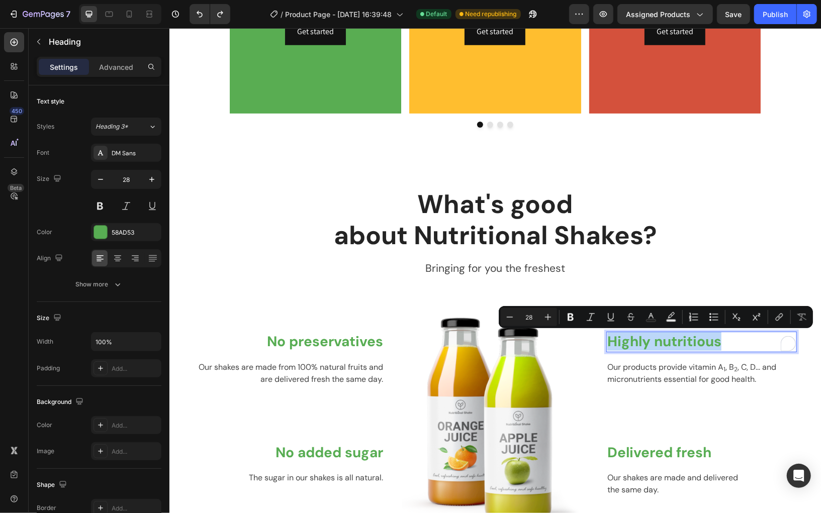
copy p "Highly nutritious"
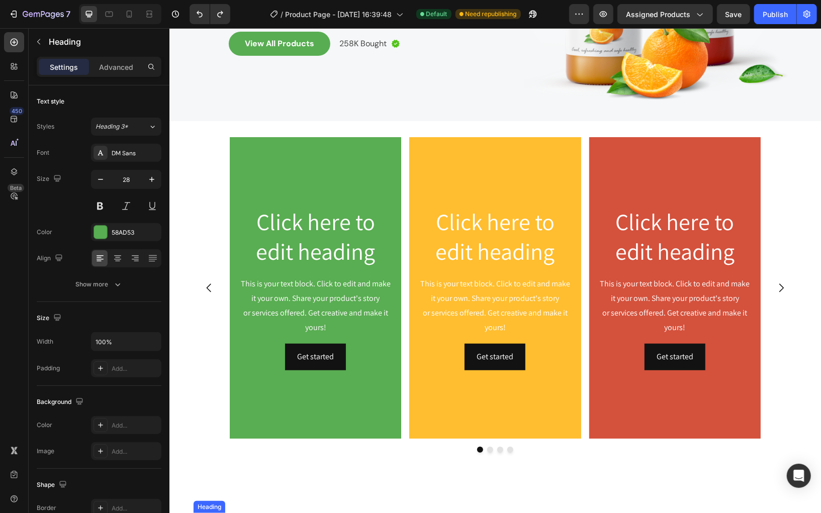
scroll to position [250, 0]
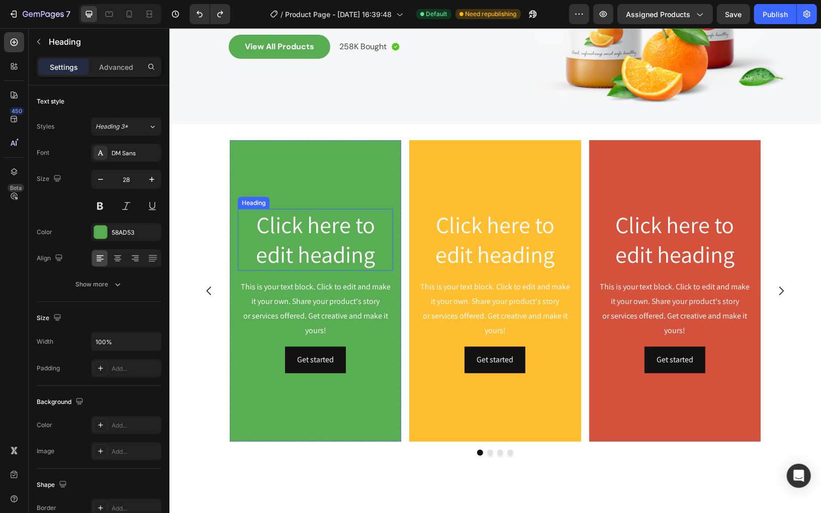
click at [328, 229] on h2 "Click here to edit heading" at bounding box center [314, 240] width 155 height 62
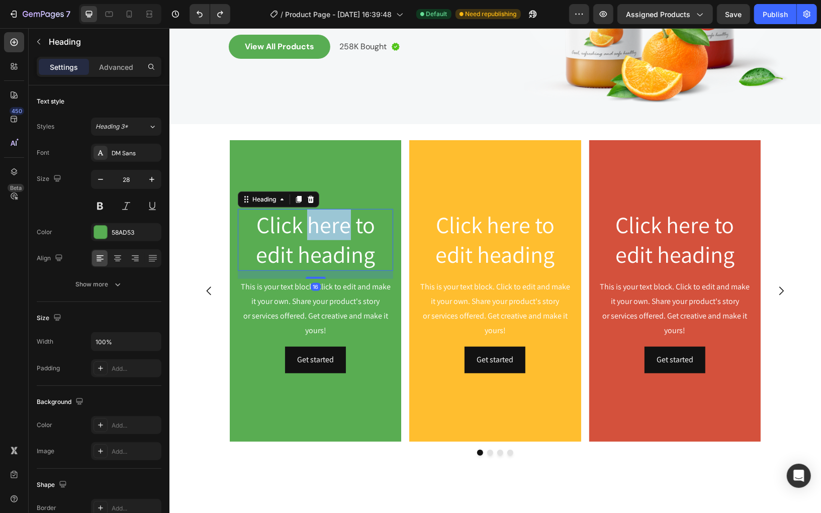
click at [328, 229] on p "Click here to edit heading" at bounding box center [314, 240] width 153 height 60
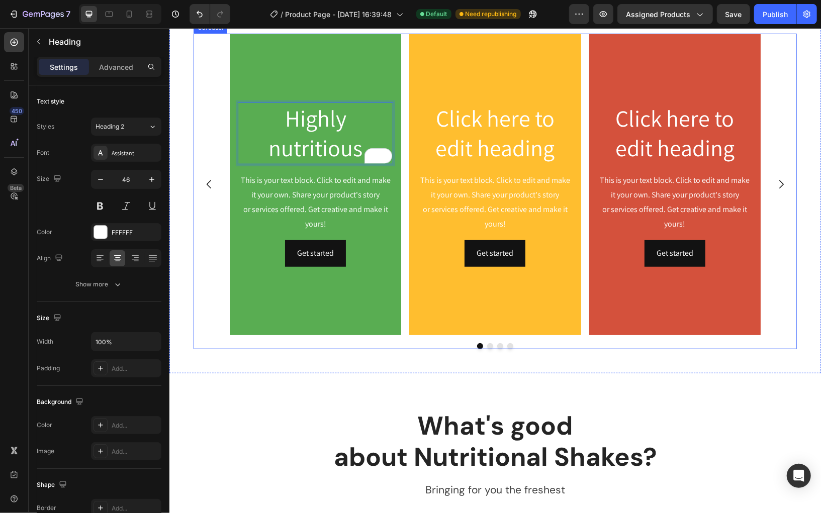
scroll to position [388, 0]
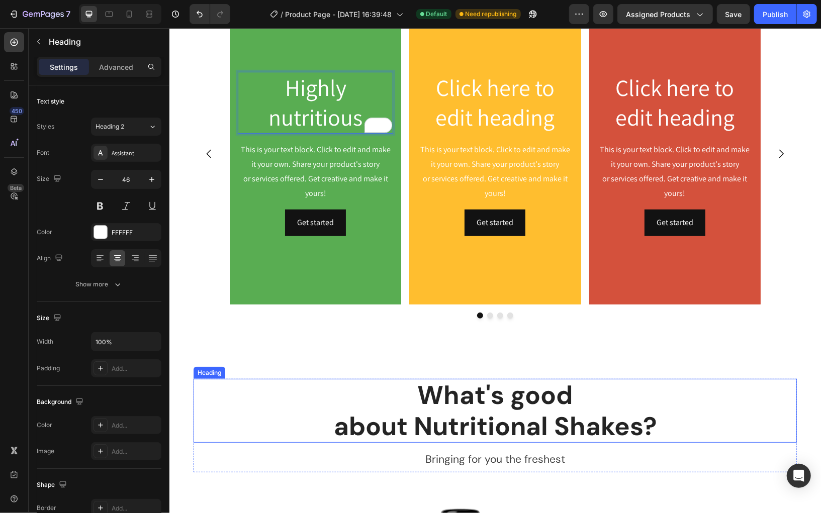
click at [525, 414] on p "What's good about Nutritional Shakes?" at bounding box center [494, 409] width 601 height 61
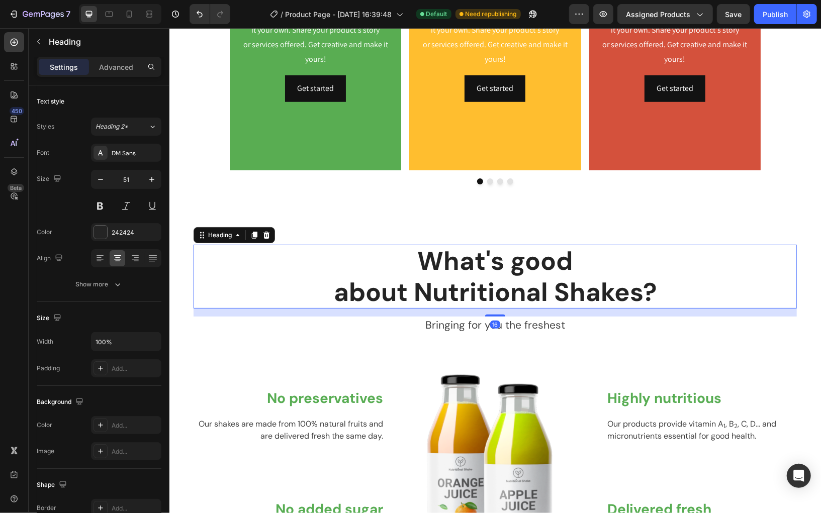
scroll to position [537, 0]
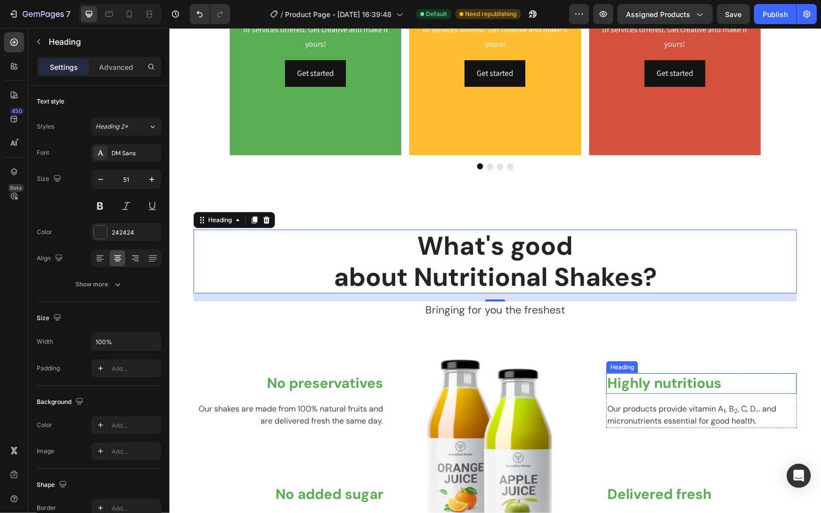
click at [652, 385] on p "Highly nutritious" at bounding box center [701, 383] width 188 height 18
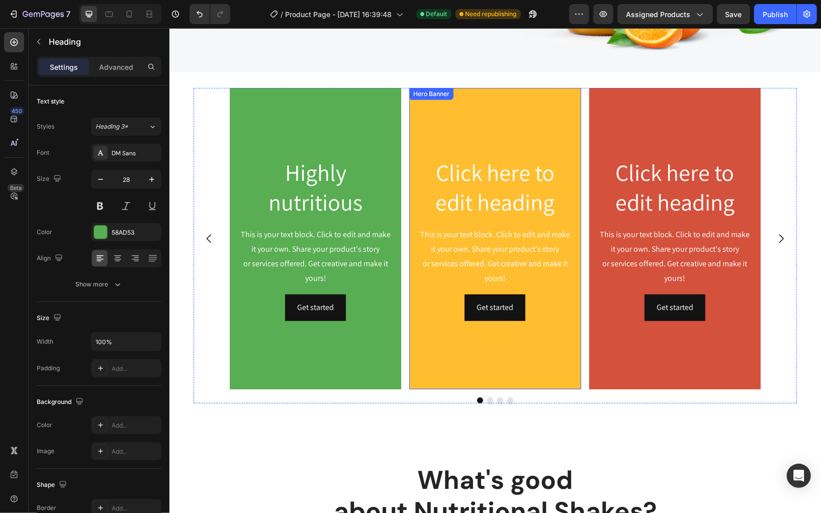
scroll to position [280, 0]
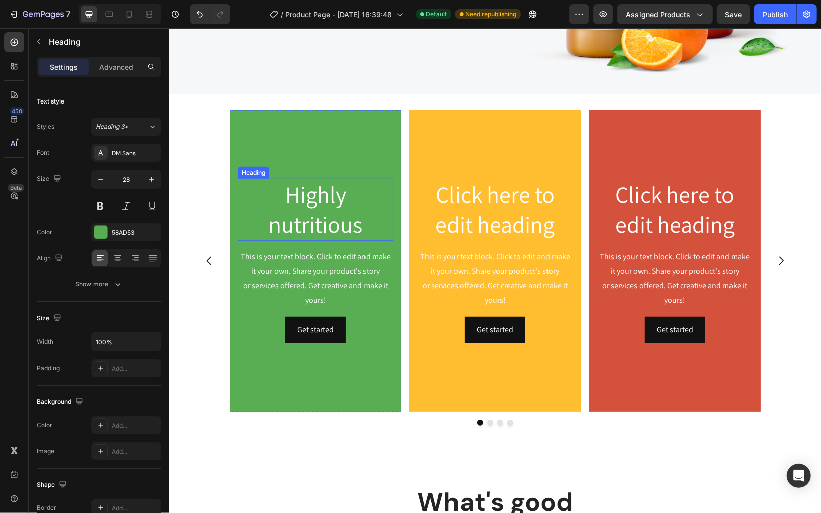
click at [298, 192] on p "Highly nutritious" at bounding box center [314, 209] width 153 height 60
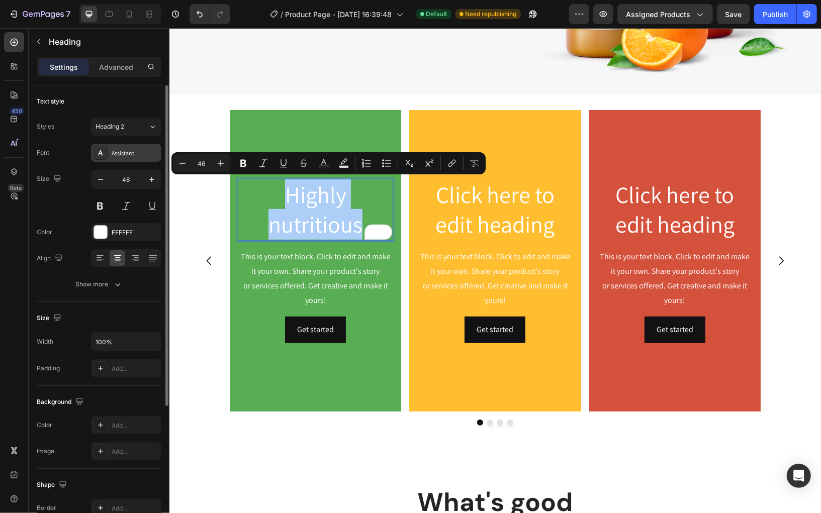
click at [126, 155] on div "Assistant" at bounding box center [135, 153] width 47 height 9
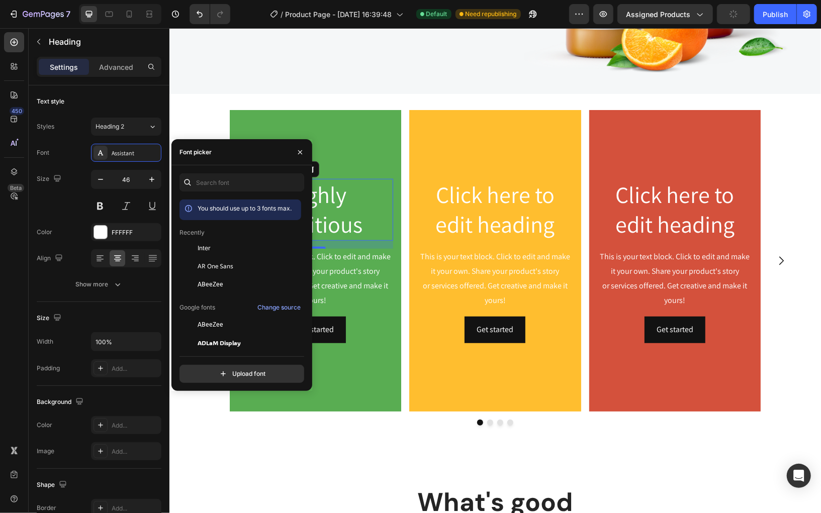
click at [232, 192] on div "You should use up to 3 fonts max. Recently Inter AR One Sans ABeeZee Google fon…" at bounding box center [241, 278] width 125 height 210
click at [226, 188] on input "text" at bounding box center [241, 182] width 125 height 18
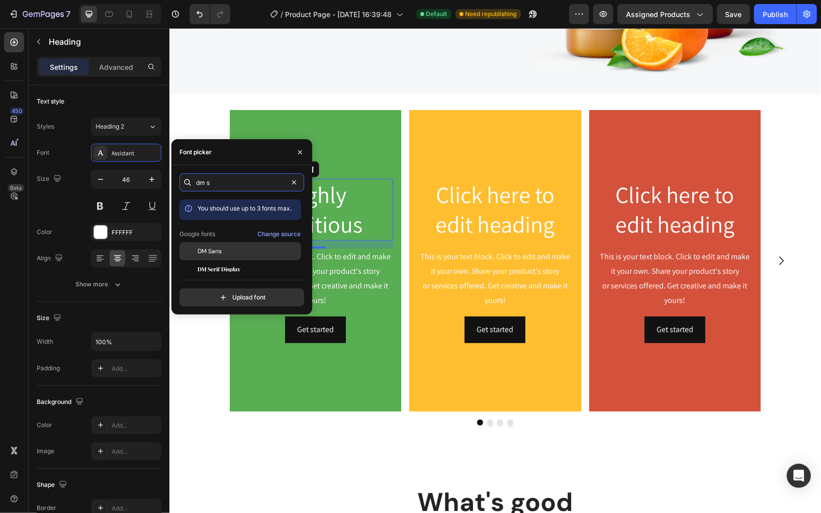
type input "dm s"
click at [223, 252] on div "DM Sans" at bounding box center [249, 251] width 102 height 9
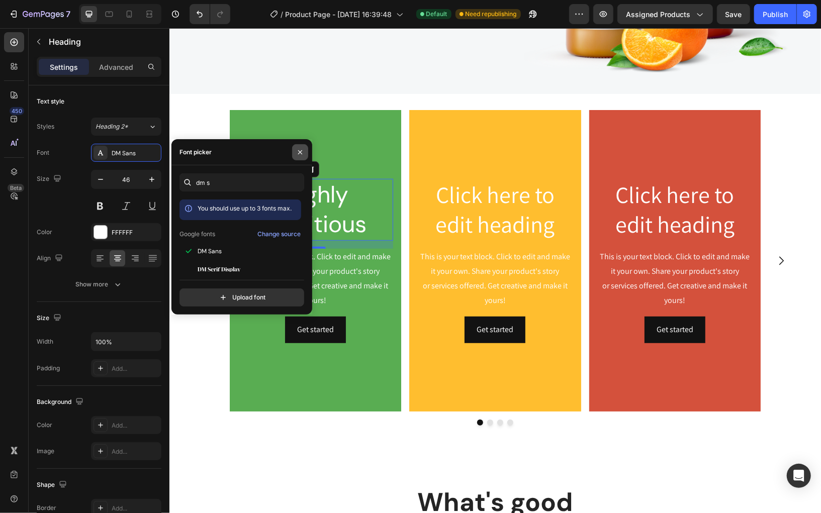
click at [300, 152] on icon "button" at bounding box center [300, 152] width 4 height 4
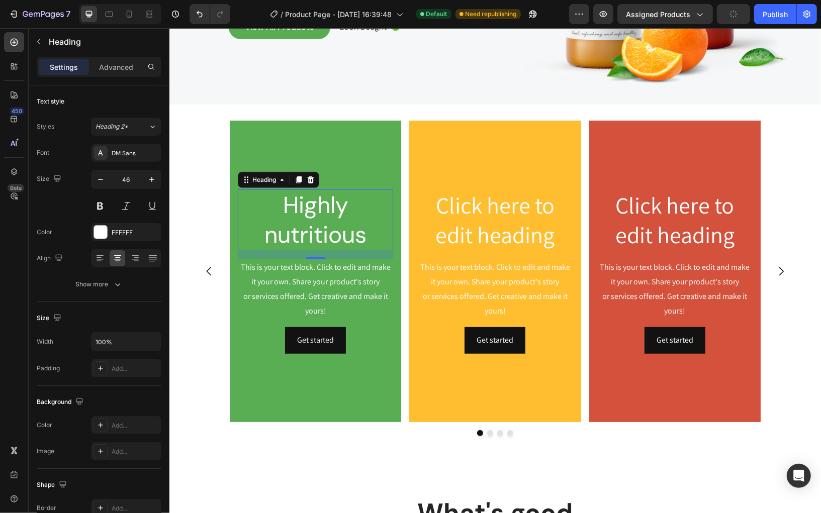
scroll to position [269, 0]
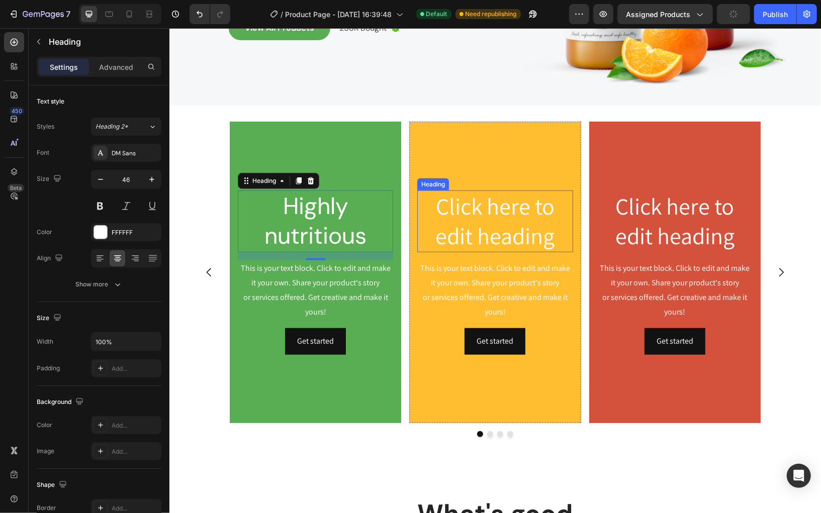
click at [497, 213] on h2 "Click here to edit heading" at bounding box center [494, 221] width 155 height 62
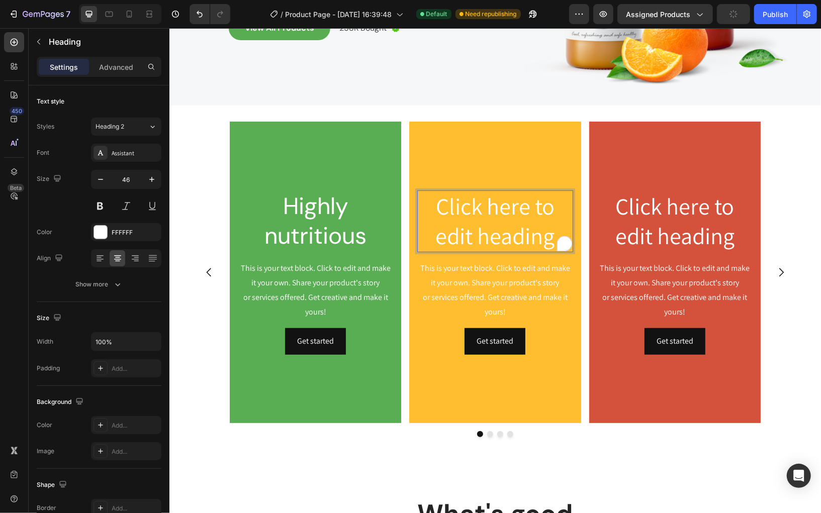
click at [497, 213] on p "Click here to edit heading" at bounding box center [494, 221] width 153 height 60
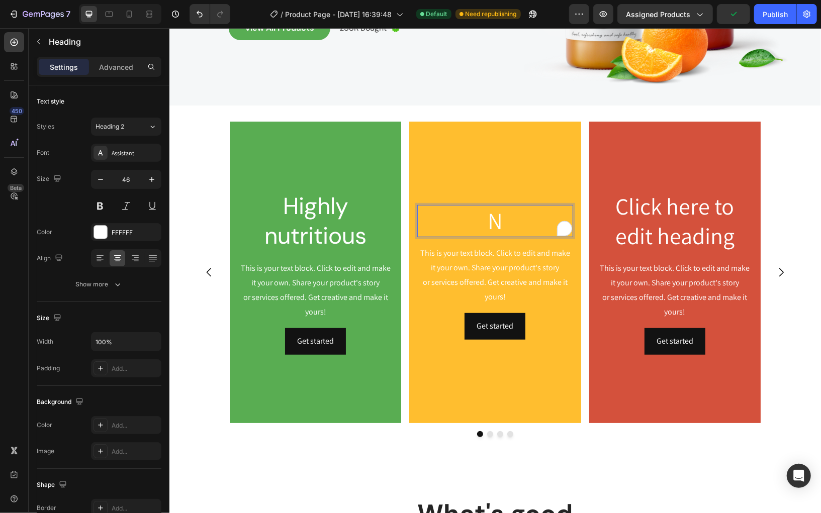
scroll to position [284, 0]
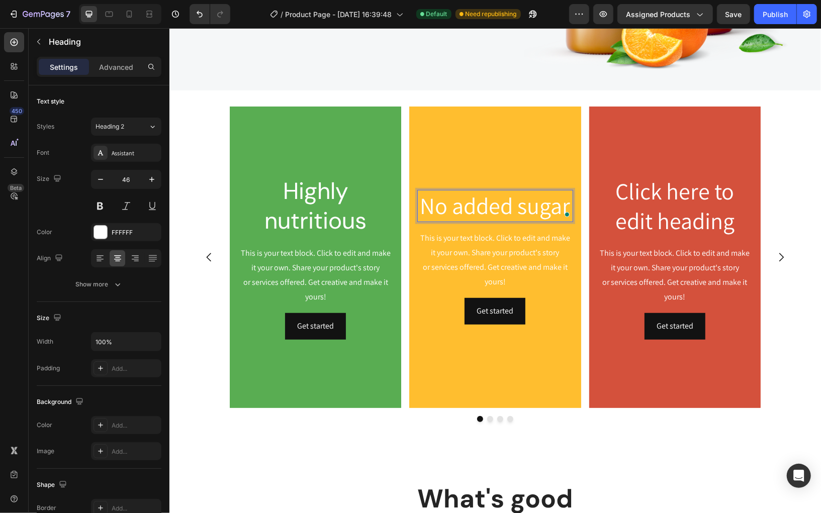
click at [479, 213] on p "No added sugar" at bounding box center [494, 205] width 153 height 30
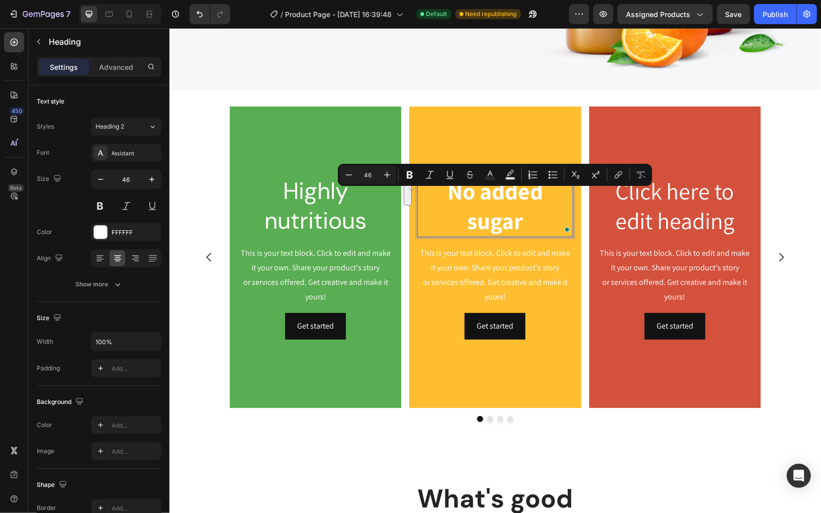
scroll to position [269, 0]
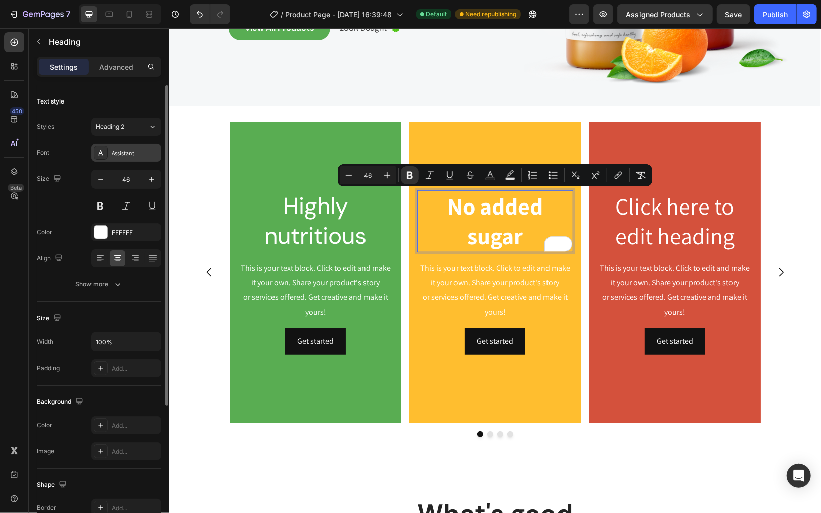
click at [133, 150] on div "Assistant" at bounding box center [135, 153] width 47 height 9
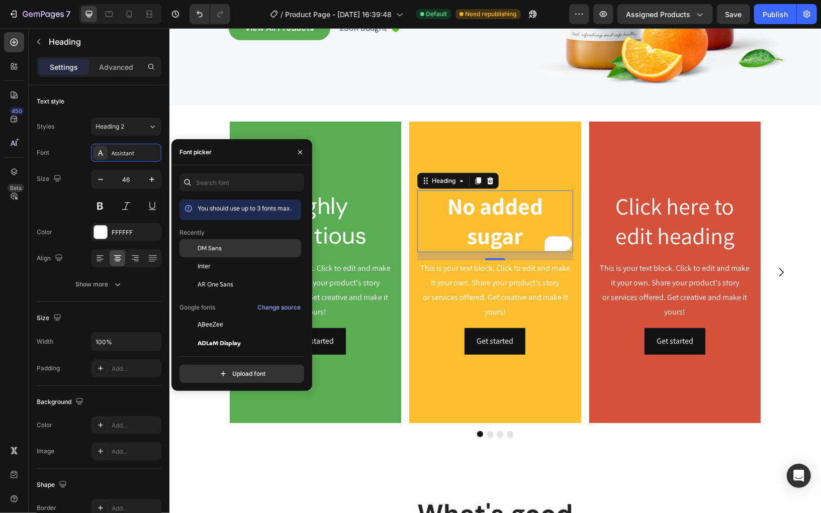
click at [216, 249] on span "DM Sans" at bounding box center [210, 248] width 24 height 9
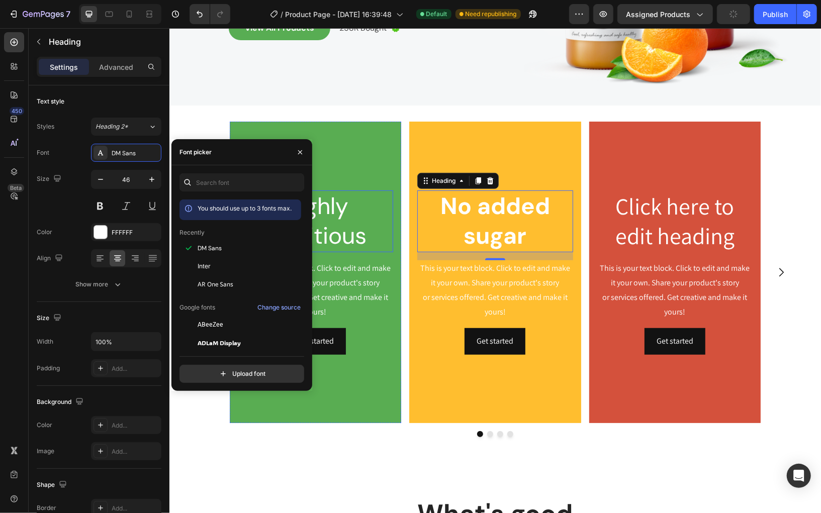
click at [332, 225] on p "Highly nutritious" at bounding box center [314, 221] width 153 height 60
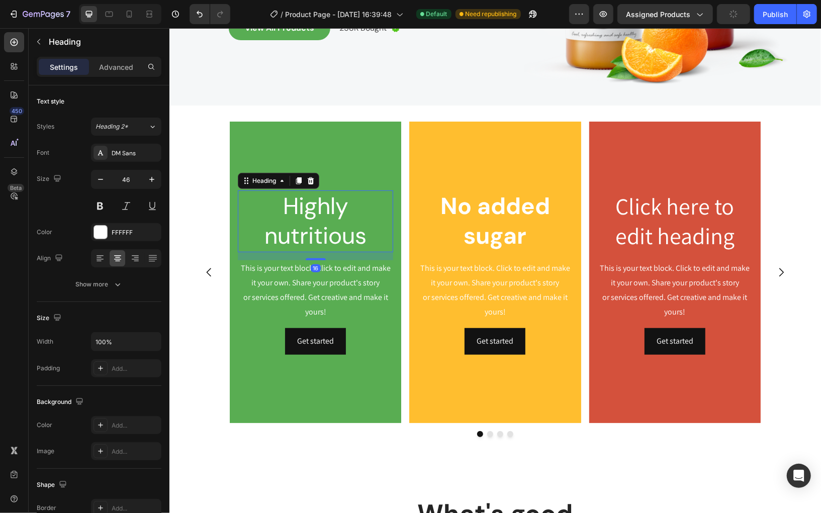
click at [332, 225] on p "Highly nutritious" at bounding box center [314, 221] width 153 height 60
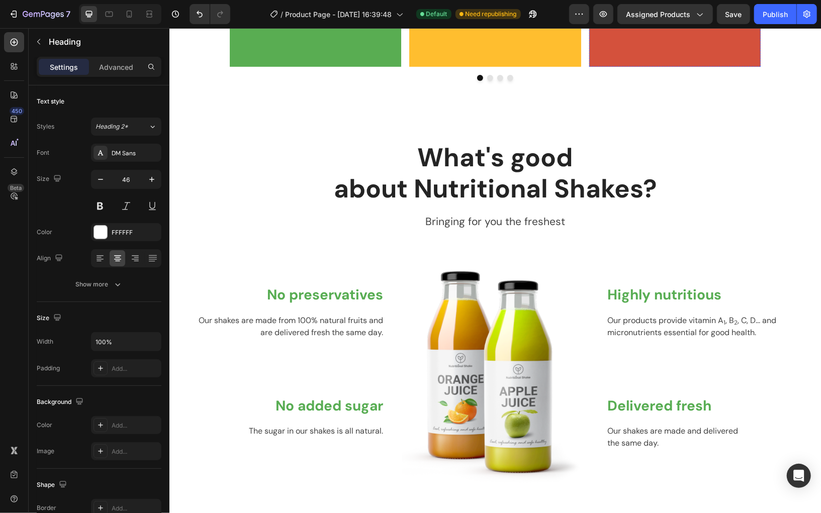
scroll to position [629, 0]
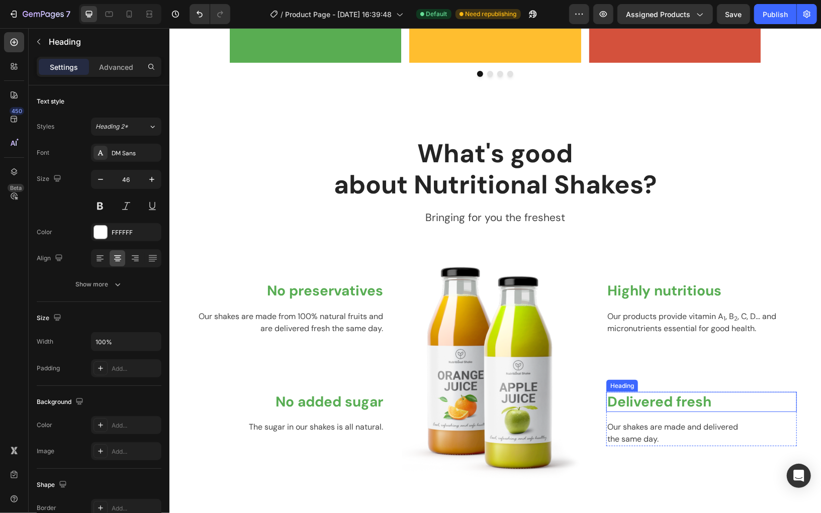
click at [658, 399] on p "Delivered fresh" at bounding box center [701, 402] width 188 height 18
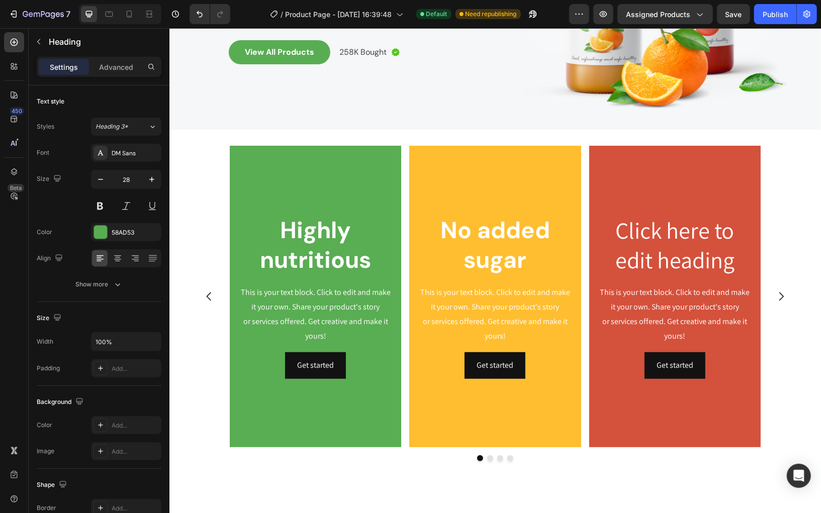
scroll to position [240, 0]
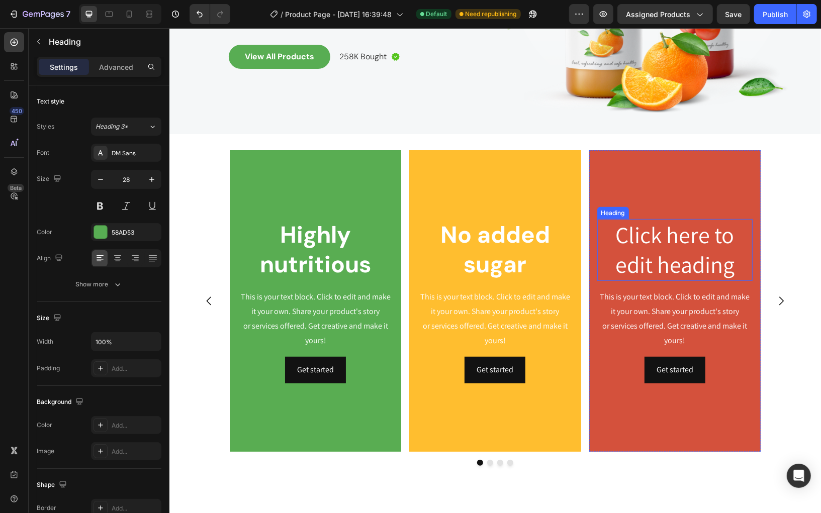
click at [671, 248] on h2 "Click here to edit heading" at bounding box center [674, 250] width 155 height 62
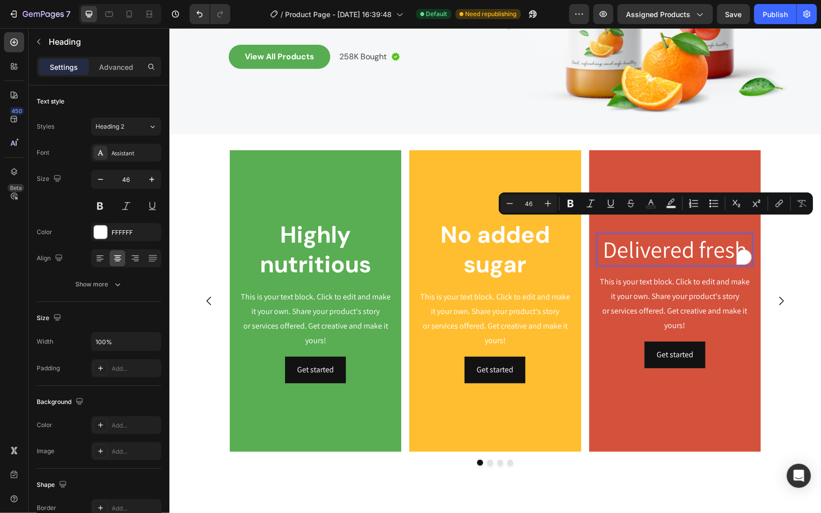
scroll to position [255, 0]
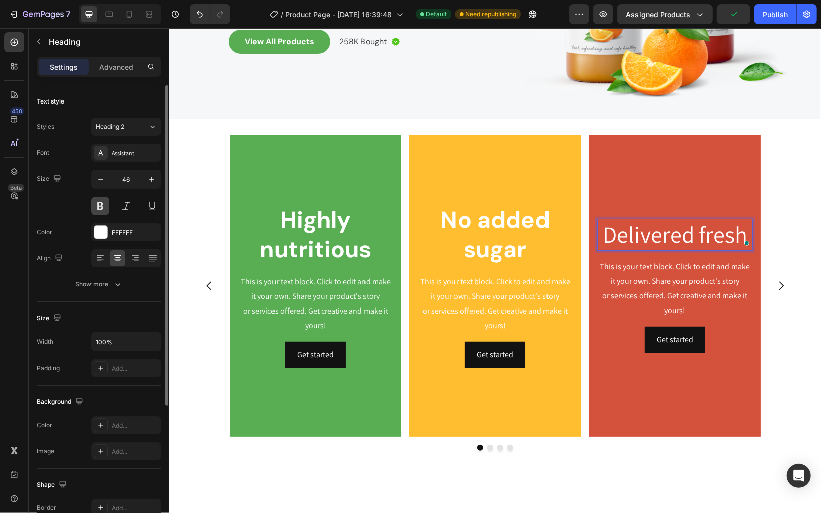
click at [101, 207] on button at bounding box center [100, 206] width 18 height 18
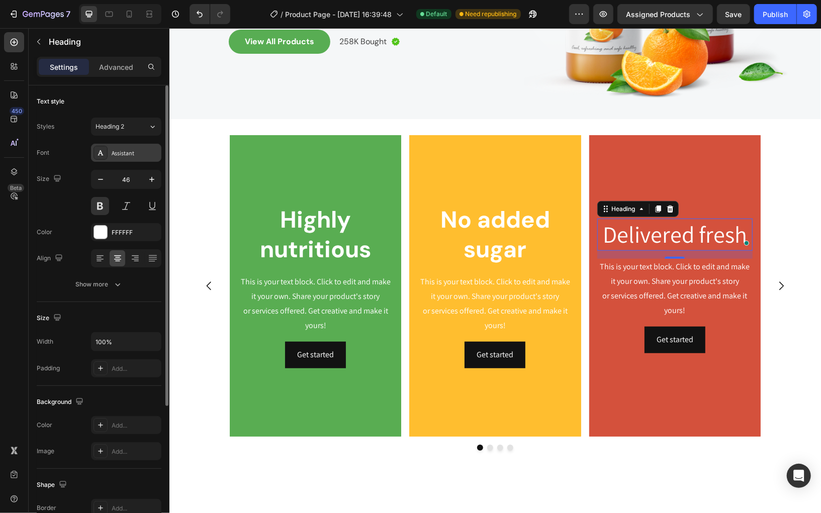
click at [142, 156] on div "Assistant" at bounding box center [135, 153] width 47 height 9
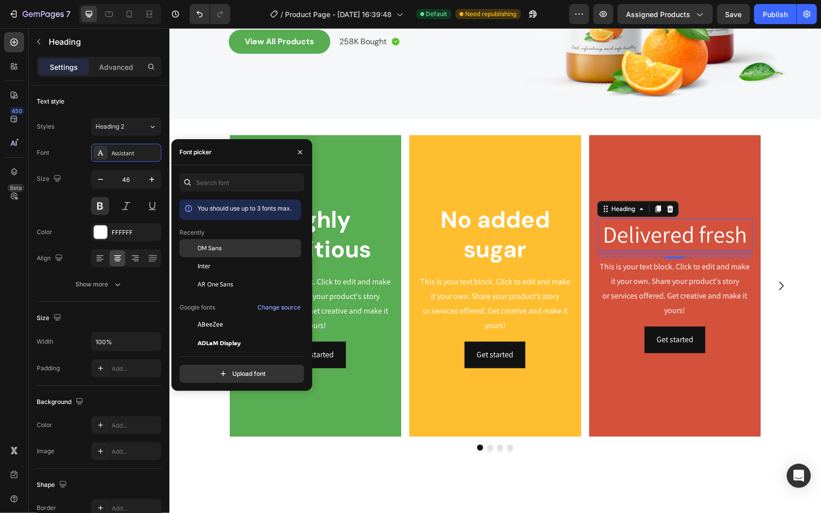
click at [215, 246] on span "DM Sans" at bounding box center [210, 248] width 24 height 9
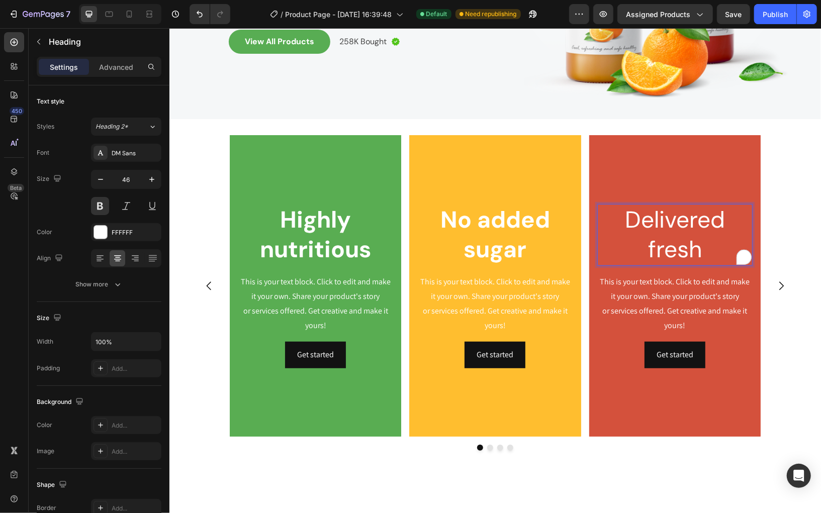
click at [649, 236] on p "Delivered fresh" at bounding box center [674, 235] width 153 height 60
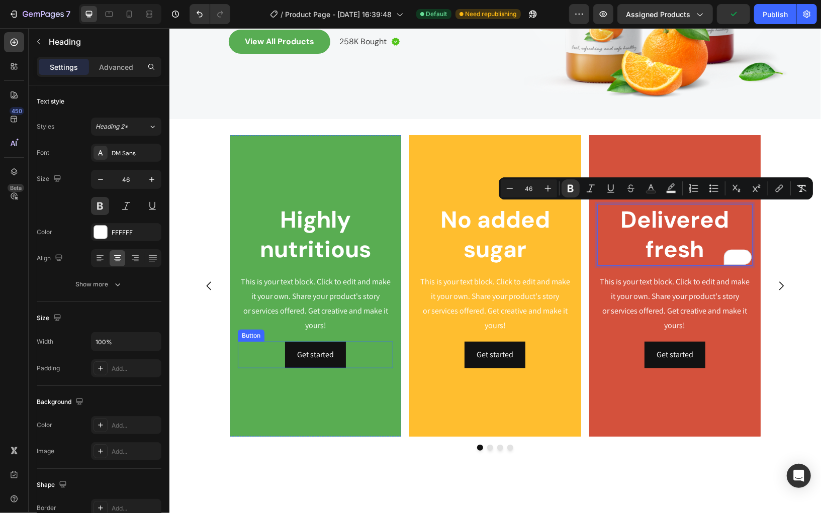
click at [370, 365] on div "Get started Button" at bounding box center [314, 354] width 155 height 27
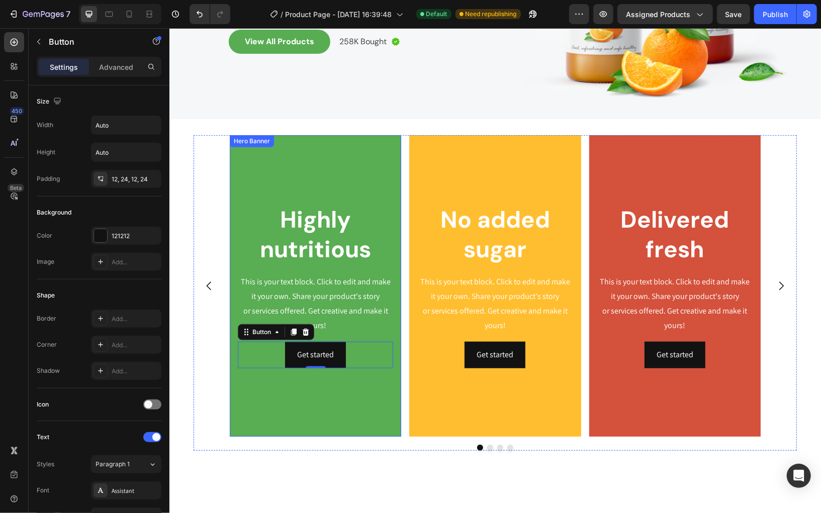
click at [348, 407] on div "Background Image" at bounding box center [314, 286] width 171 height 302
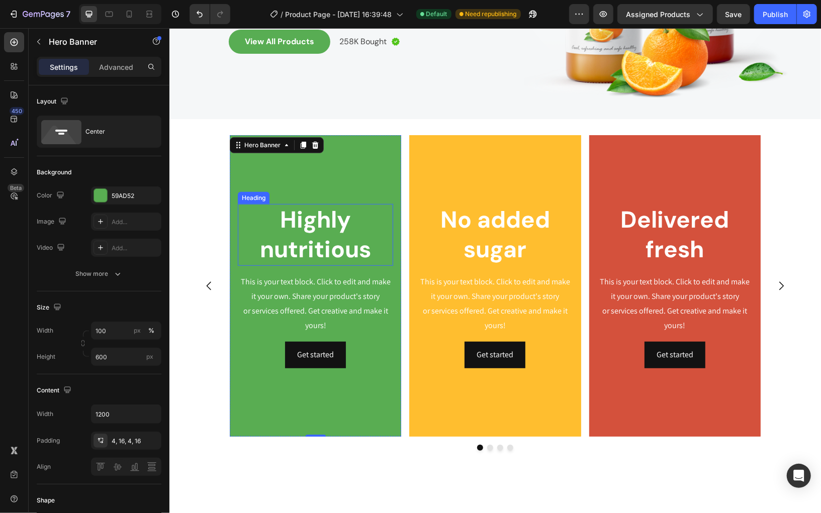
click at [318, 241] on strong "Highly nutritious" at bounding box center [314, 234] width 111 height 60
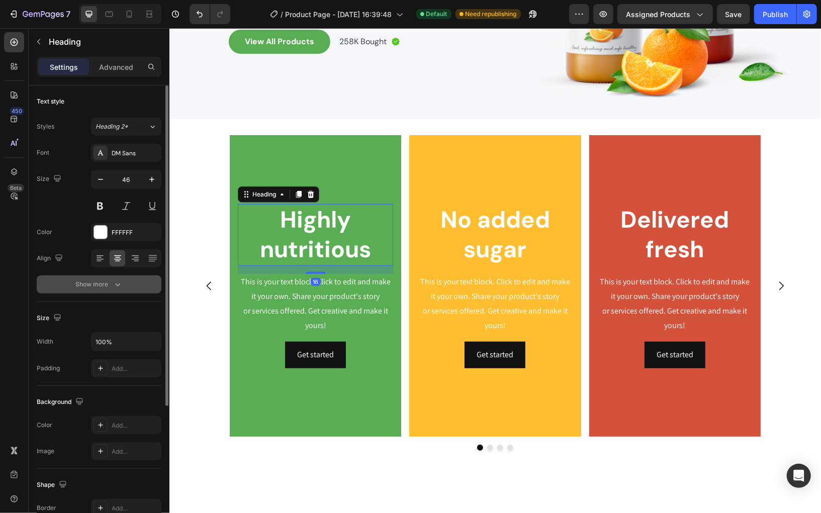
click at [104, 281] on div "Show more" at bounding box center [99, 284] width 47 height 10
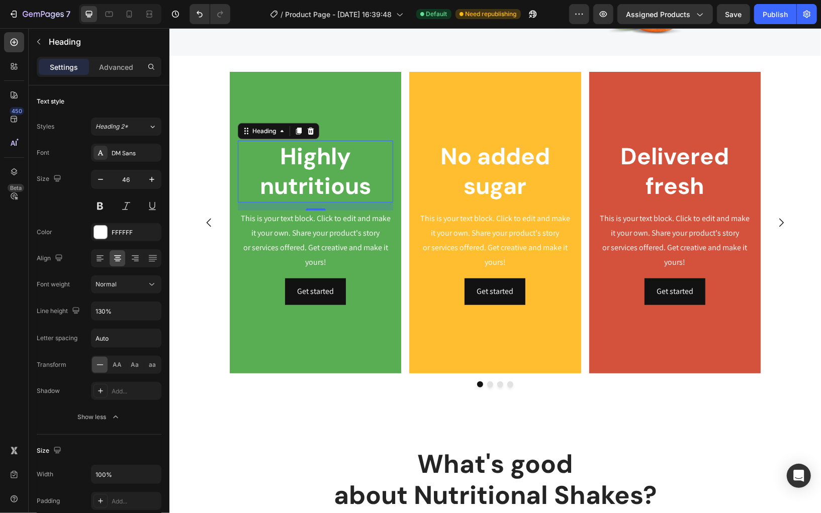
scroll to position [322, 0]
